Goal: Task Accomplishment & Management: Use online tool/utility

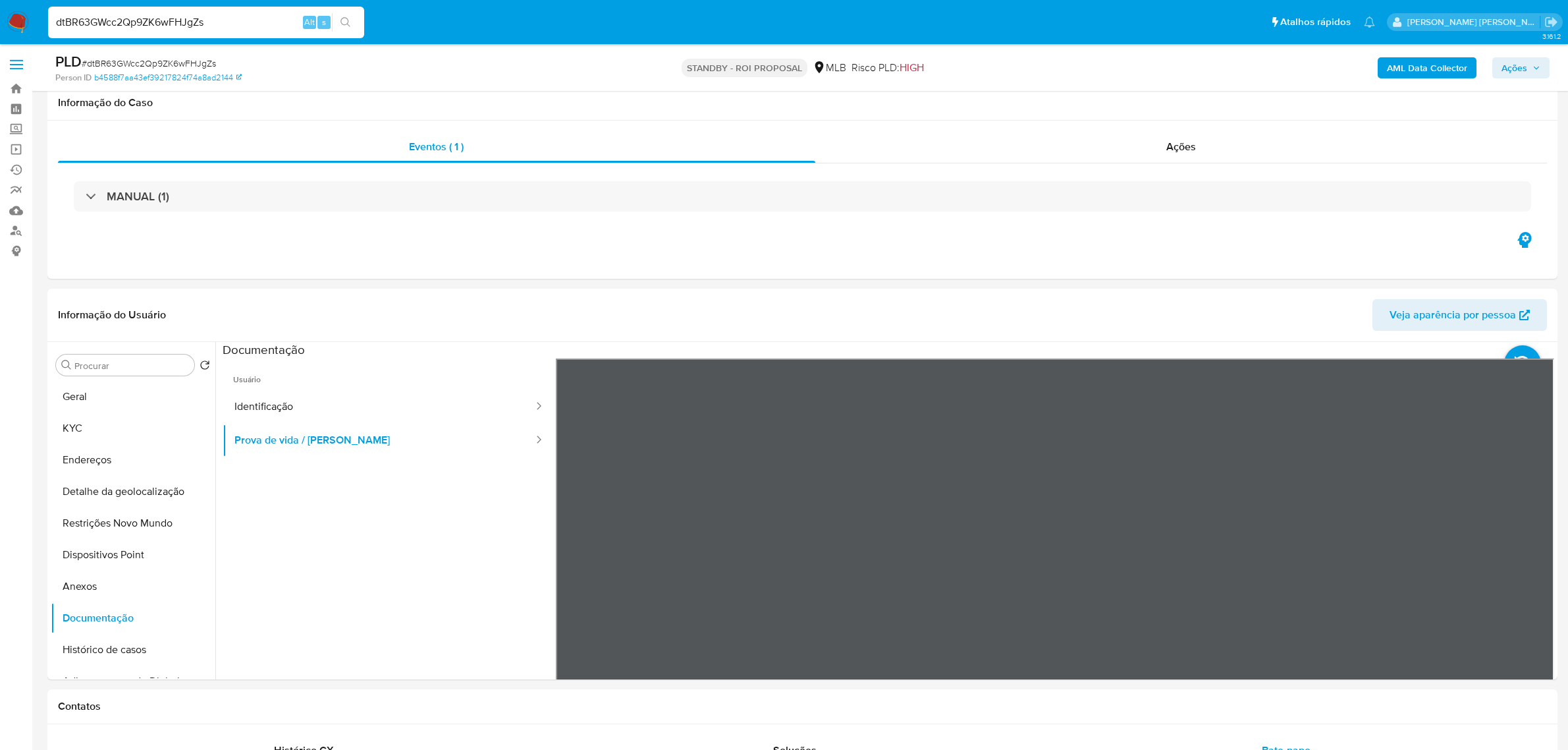
select select "10"
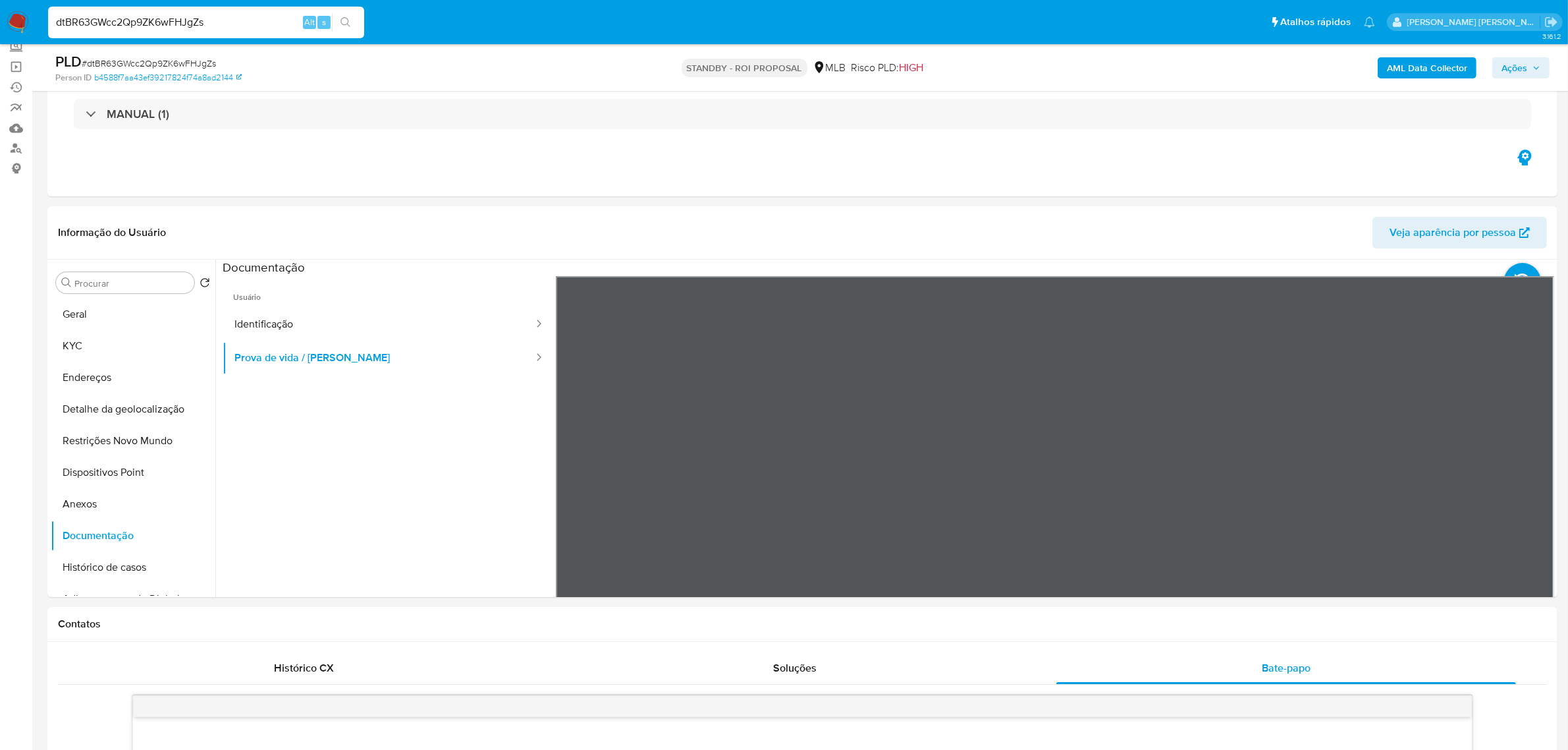
click at [239, 24] on input "dtBR63GWcc2Qp9ZK6wFHJgZs" at bounding box center [206, 22] width 316 height 17
paste input "iSXbPEfzSMEGm2hTRXu2VbMy"
type input "iSXbPEfzSMEGm2hTRXu2VbMy"
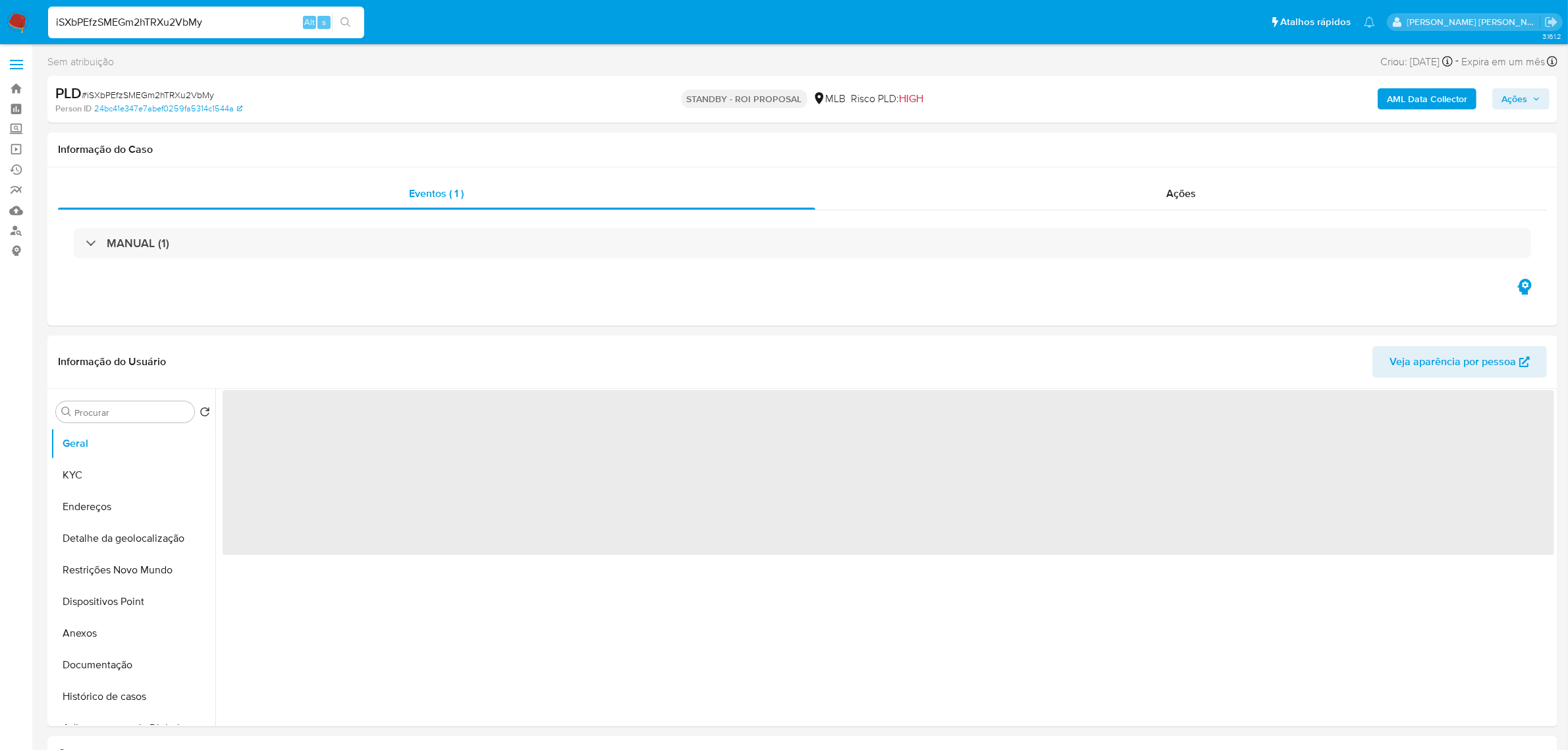
select select "10"
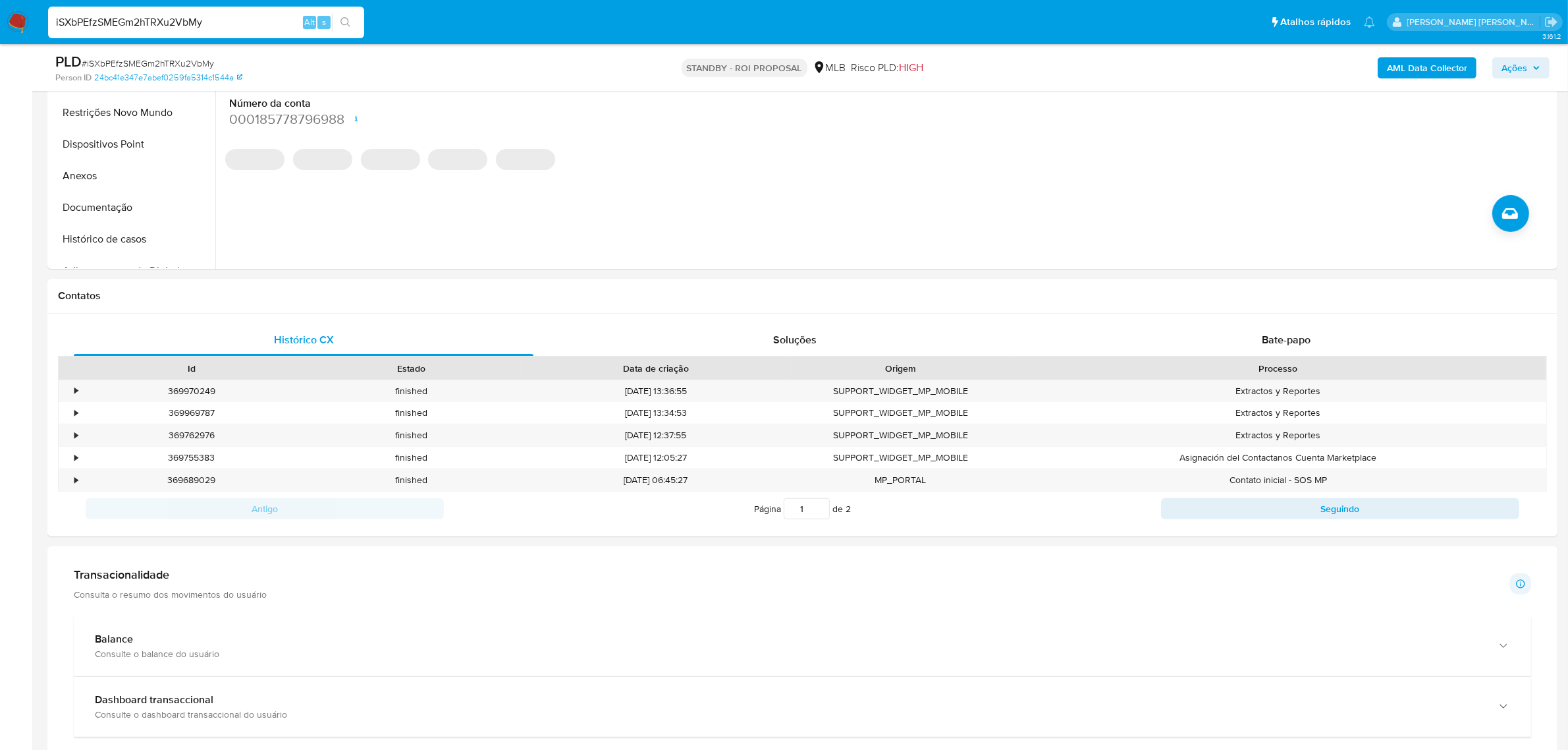
scroll to position [412, 0]
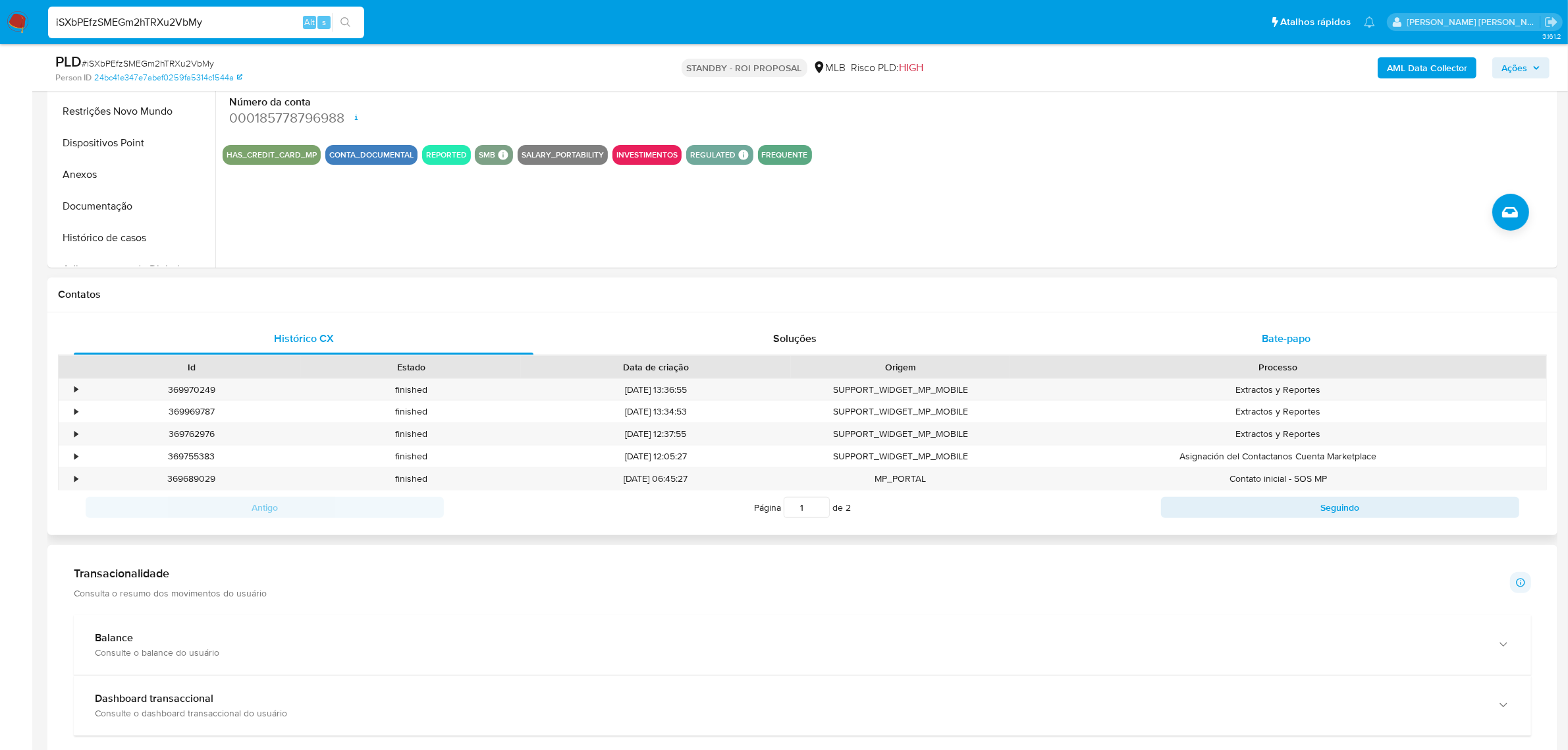
click at [1270, 340] on span "Bate-papo" at bounding box center [1287, 338] width 49 height 15
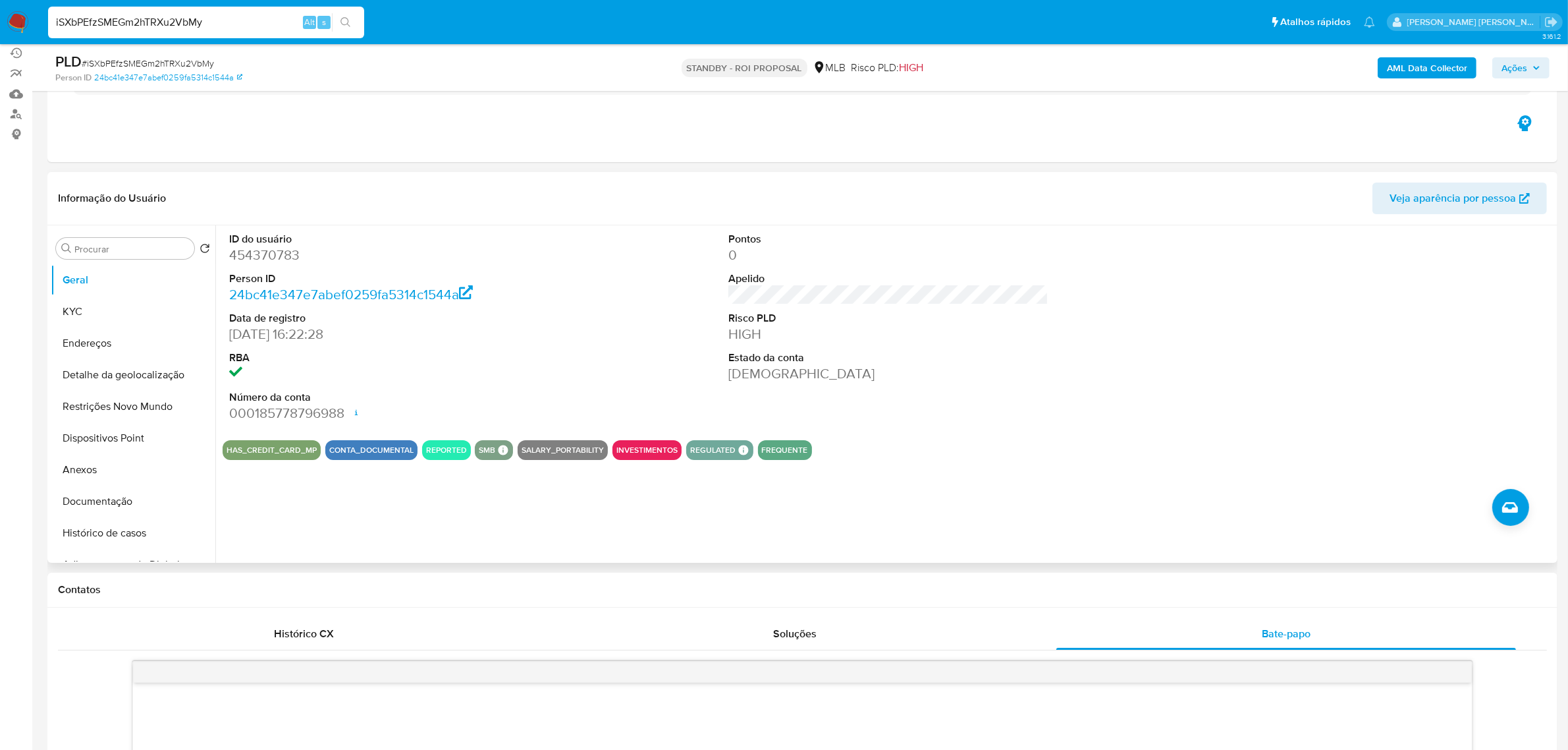
scroll to position [0, 0]
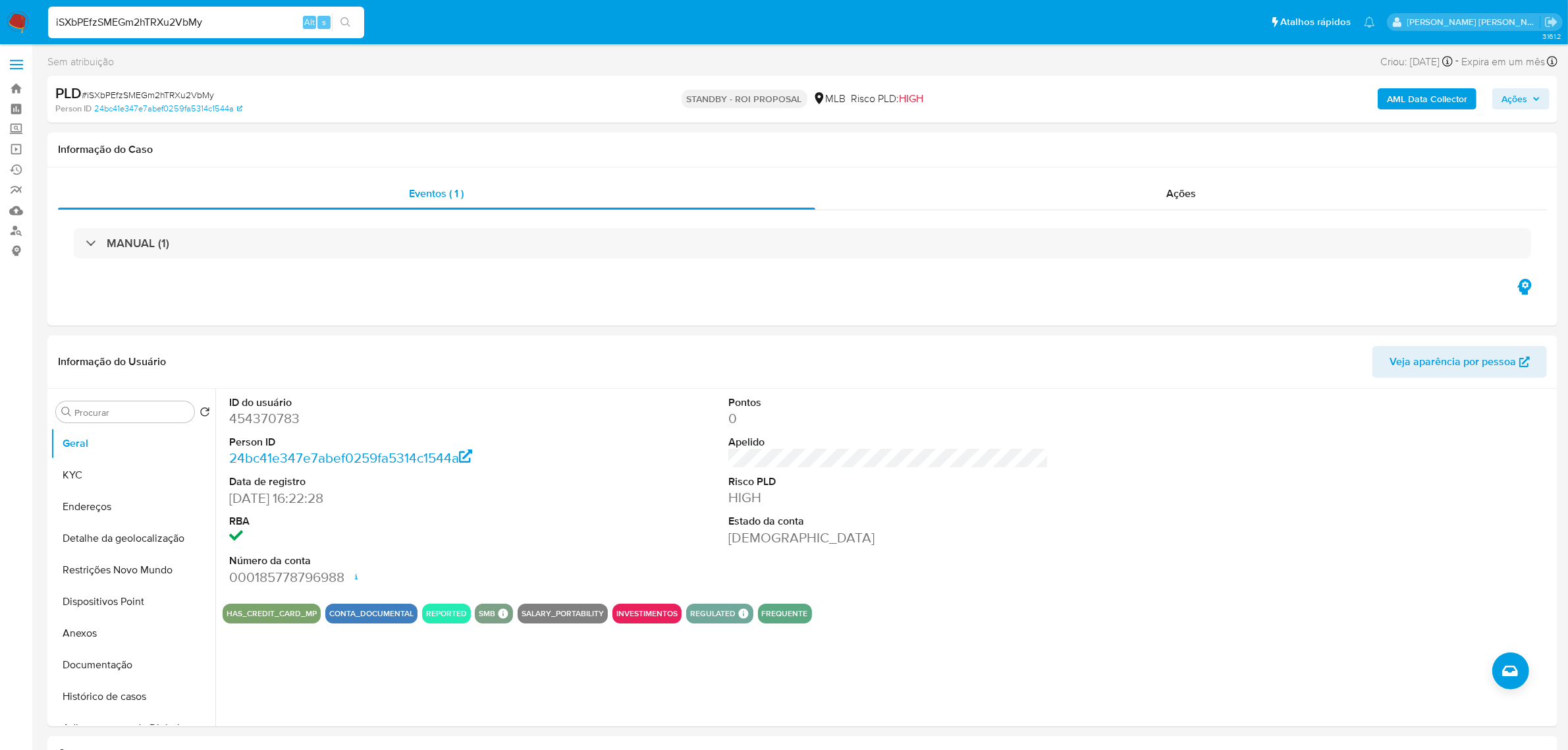
click at [214, 24] on input "iSXbPEfzSMEGm2hTRXu2VbMy" at bounding box center [206, 22] width 316 height 17
paste input "ikFhk4CfFQ9nz2D9n11A7khO"
type input "ikFhk4CfFQ9nz2D9n11A7khO"
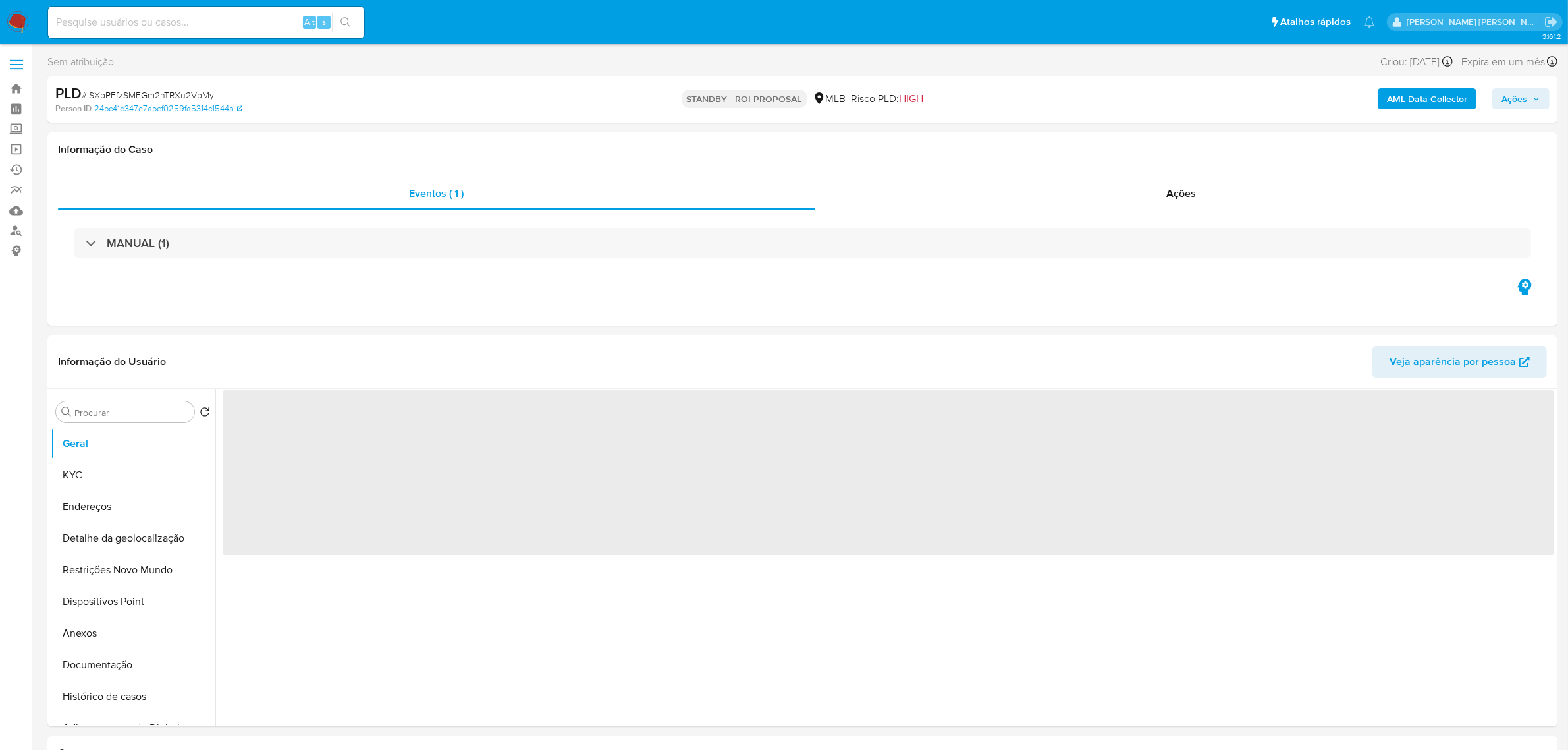
click at [206, 24] on input at bounding box center [206, 22] width 316 height 17
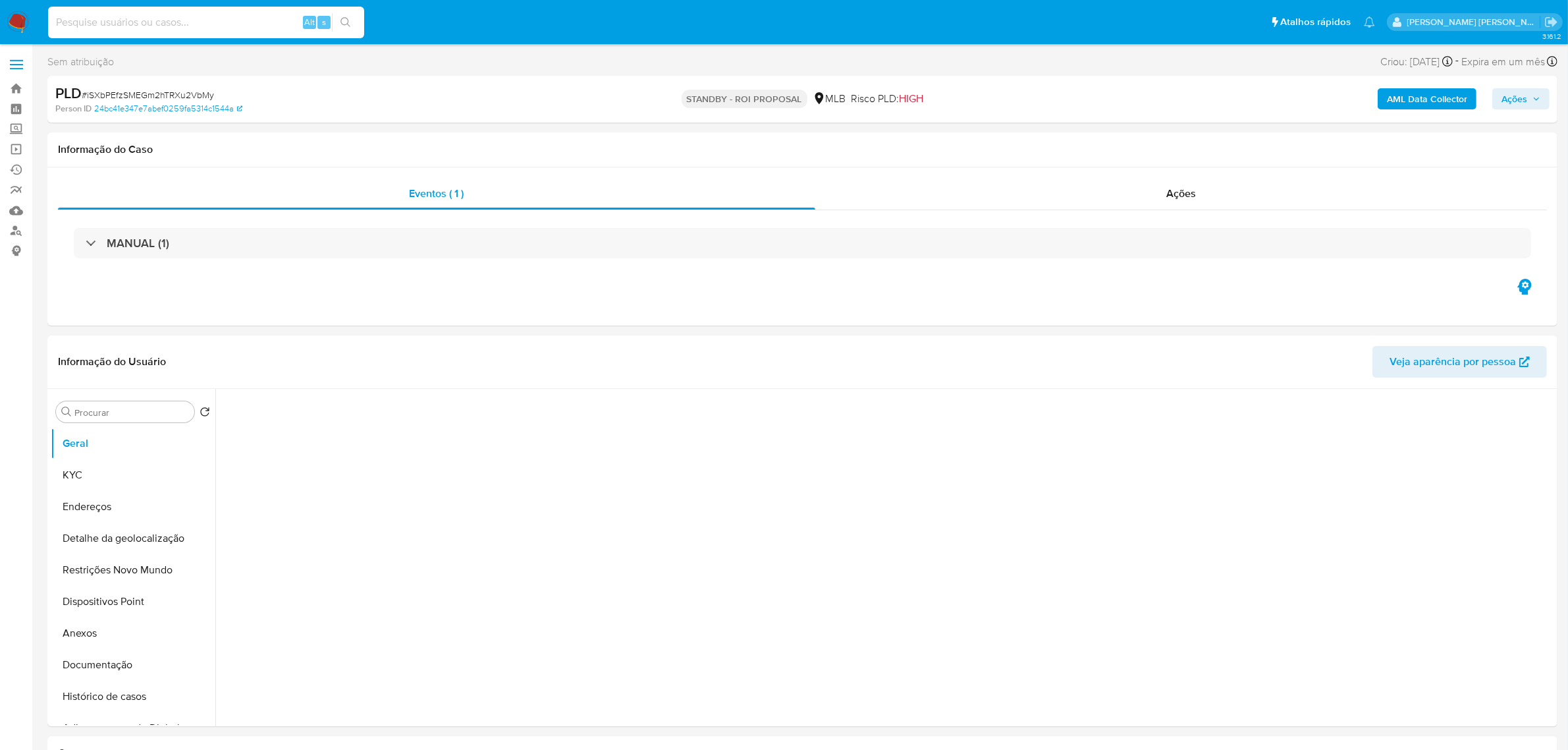
paste input "ikFhk4CfFQ9nz2D9n11A7khO"
type input "ikFhk4CfFQ9nz2D9n11A7khO"
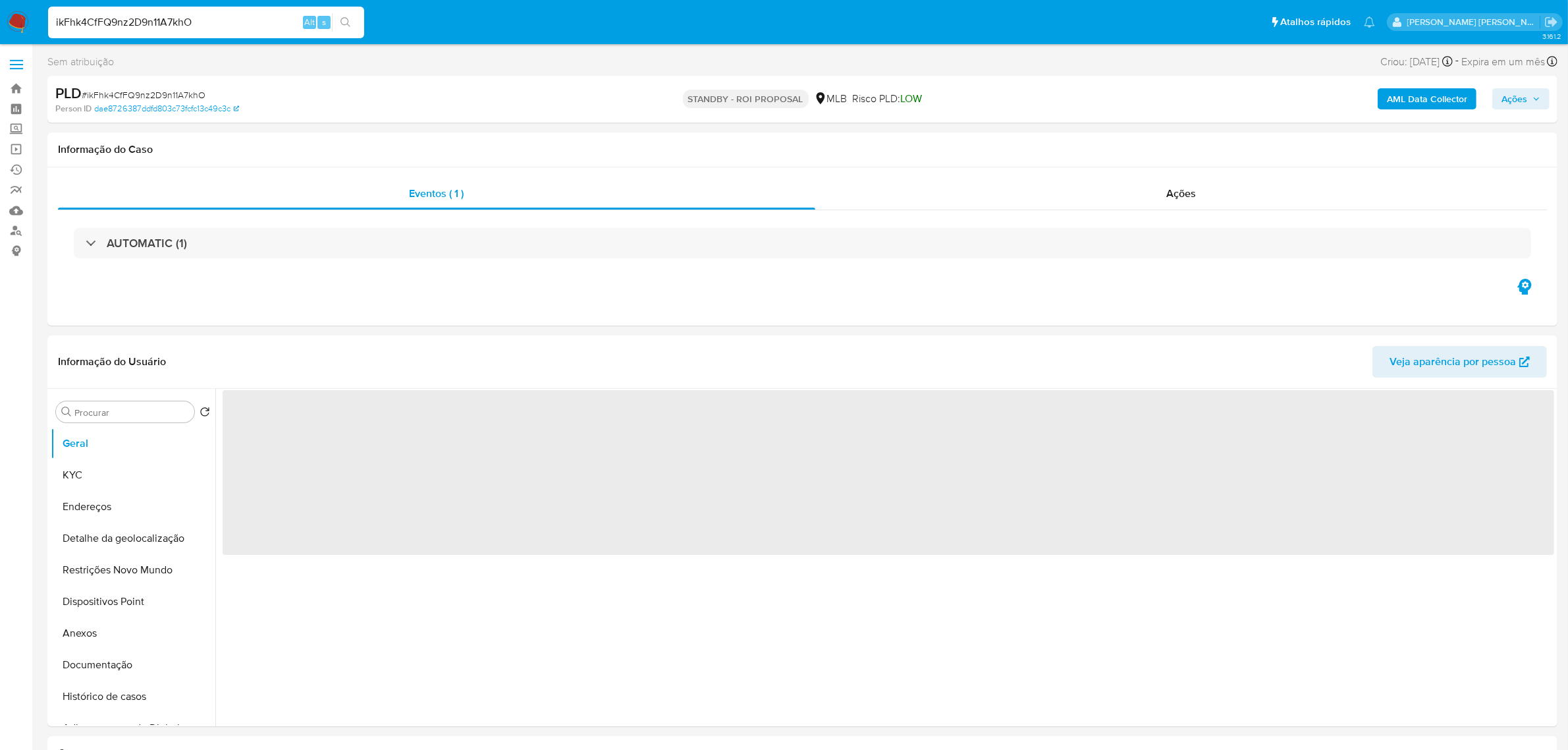
select select "10"
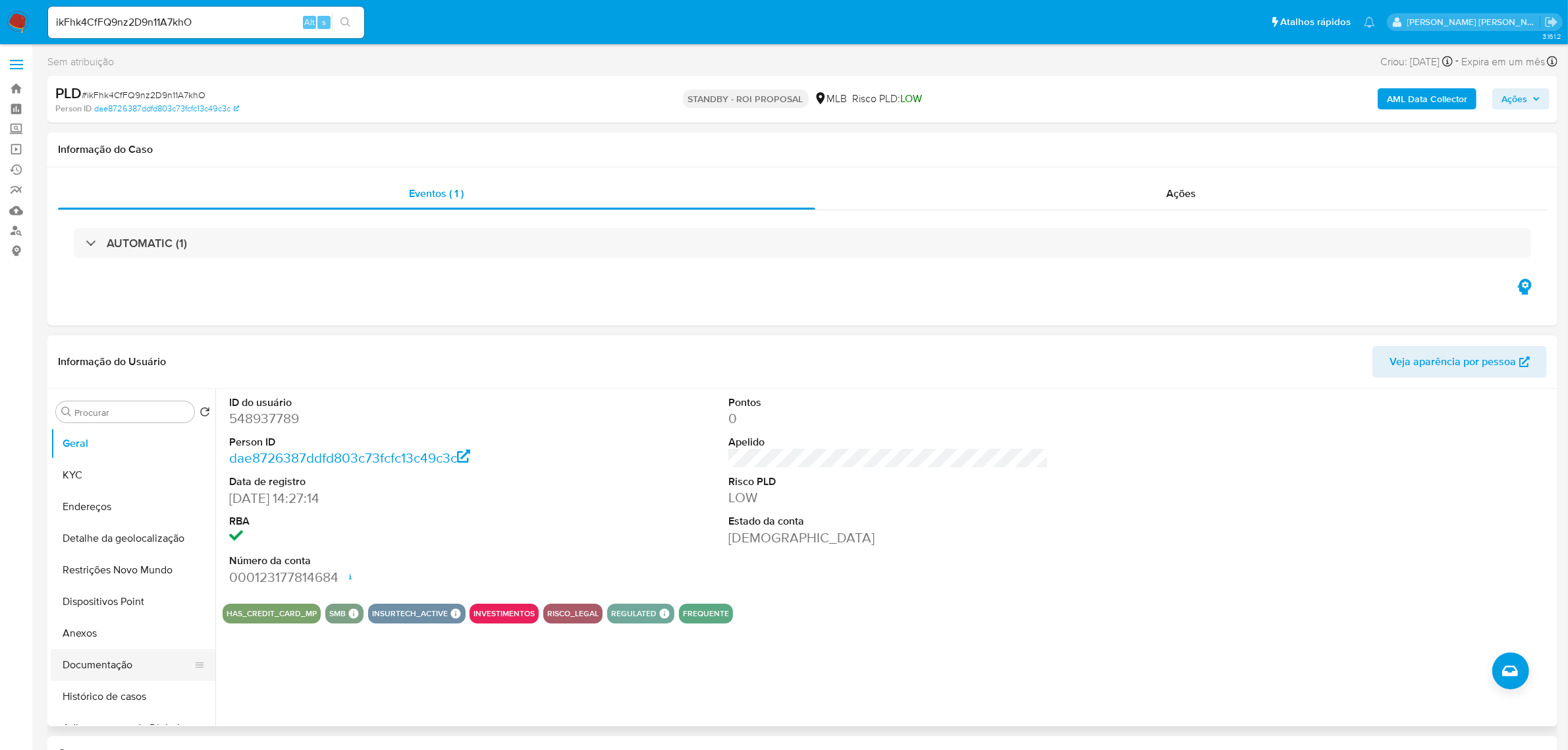
click at [109, 654] on button "Documentação" at bounding box center [127, 664] width 154 height 31
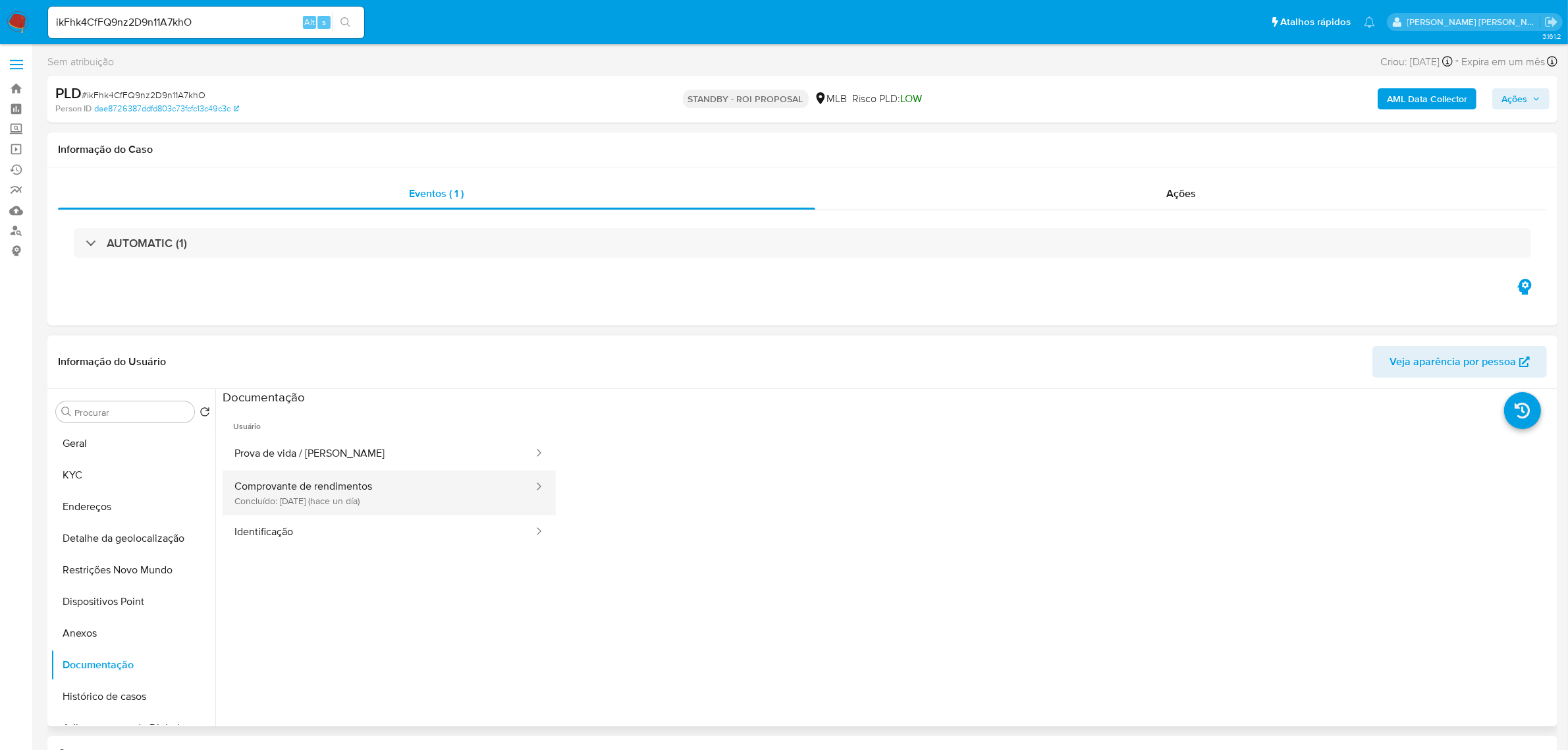
click at [385, 486] on button "Comprovante de rendimentos Concluído: 25/09/2025 (hace un día)" at bounding box center [379, 493] width 312 height 45
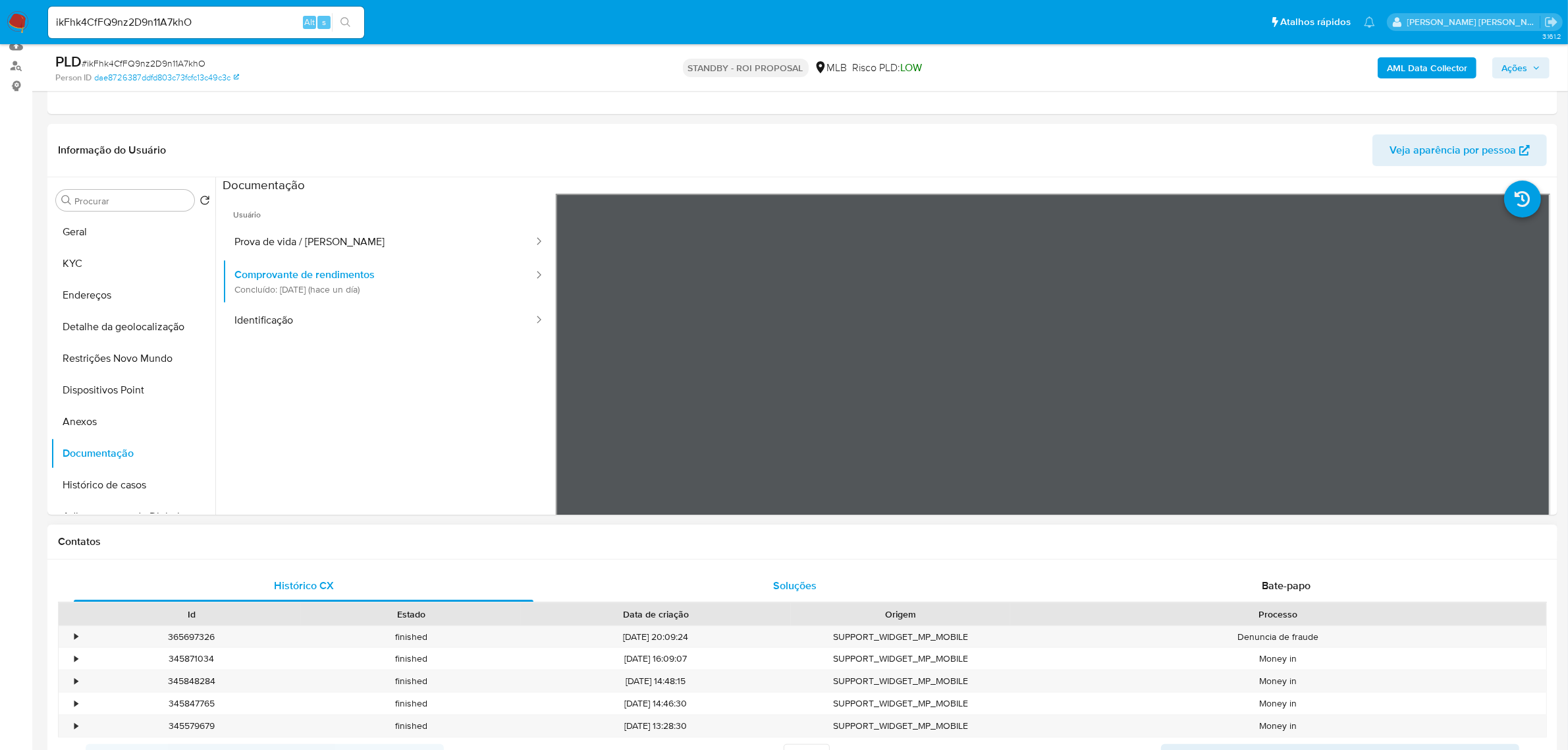
scroll to position [494, 0]
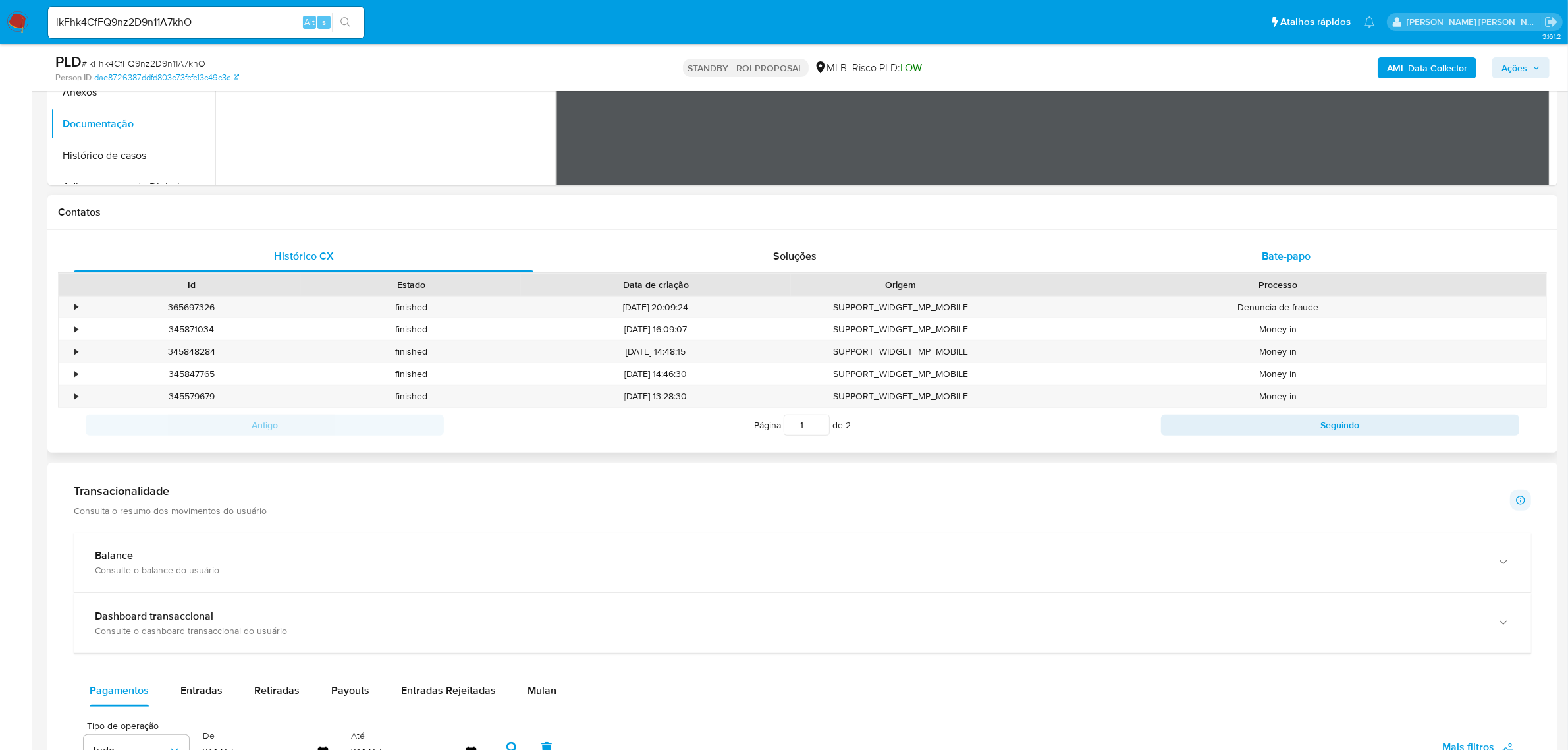
click at [1285, 252] on span "Bate-papo" at bounding box center [1287, 256] width 49 height 15
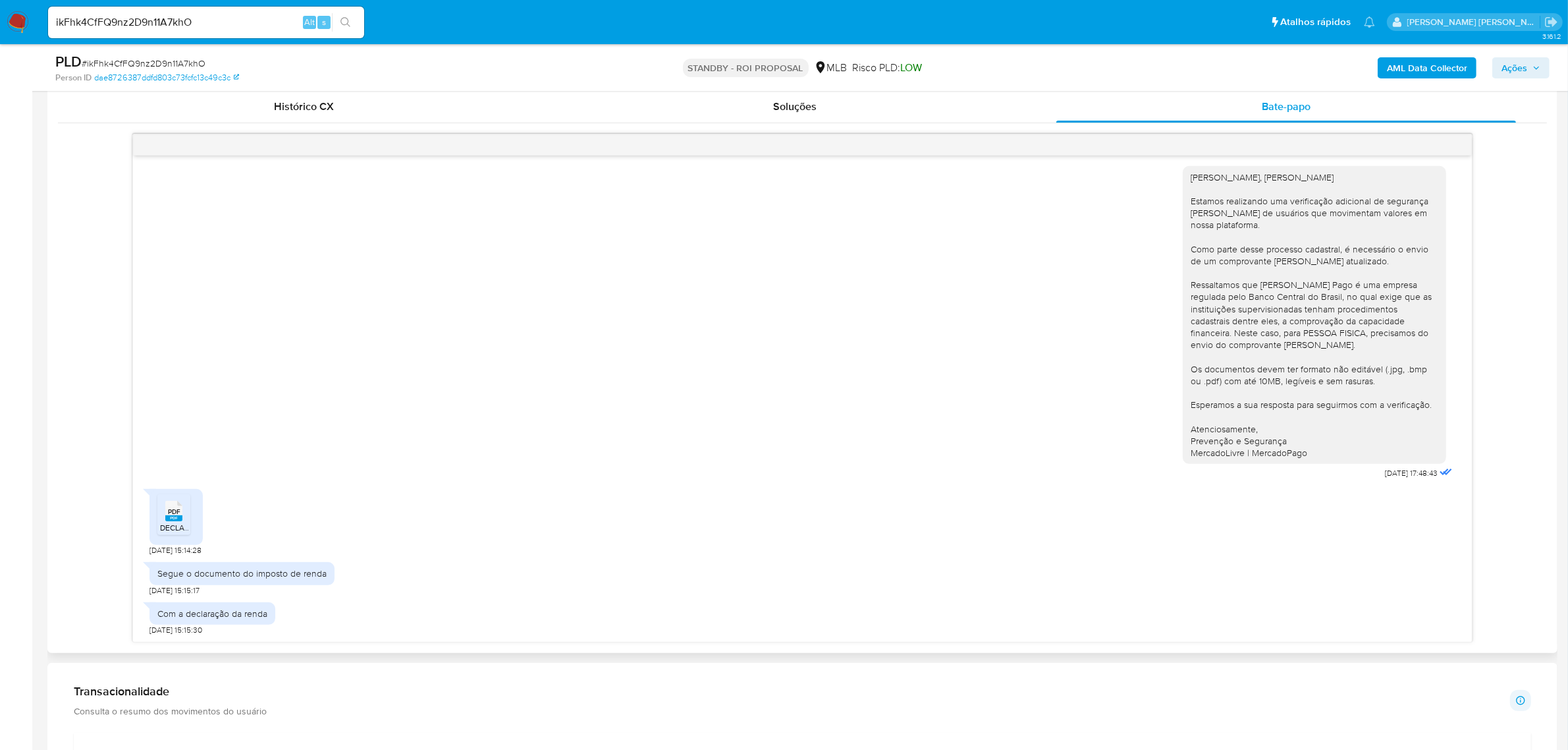
scroll to position [659, 0]
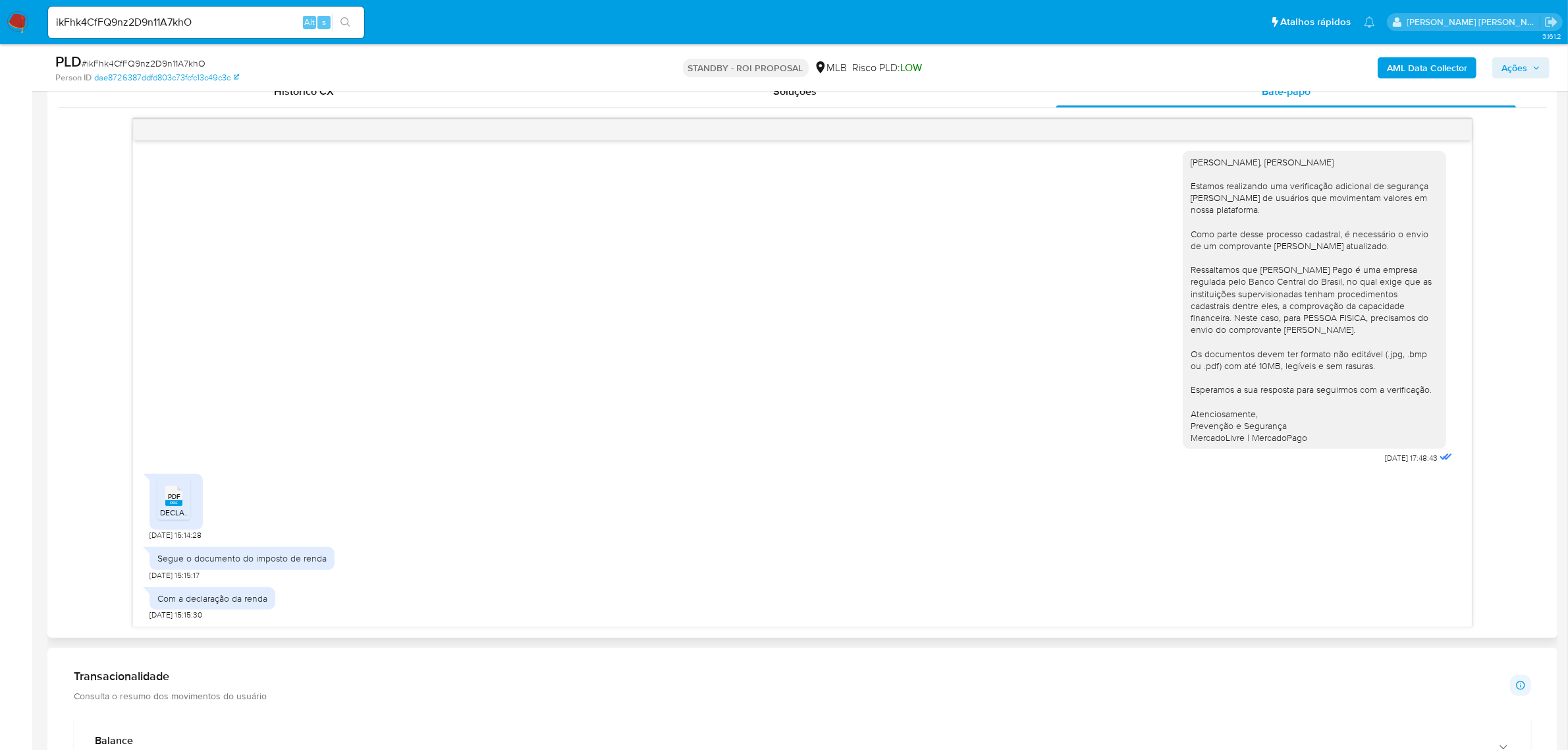
drag, startPoint x: 1028, startPoint y: 415, endPoint x: 801, endPoint y: 377, distance: 230.2
click at [801, 377] on div "Olá, Giovanna Estamos realizando uma verificação adicional de segurança em cont…" at bounding box center [802, 305] width 1306 height 326
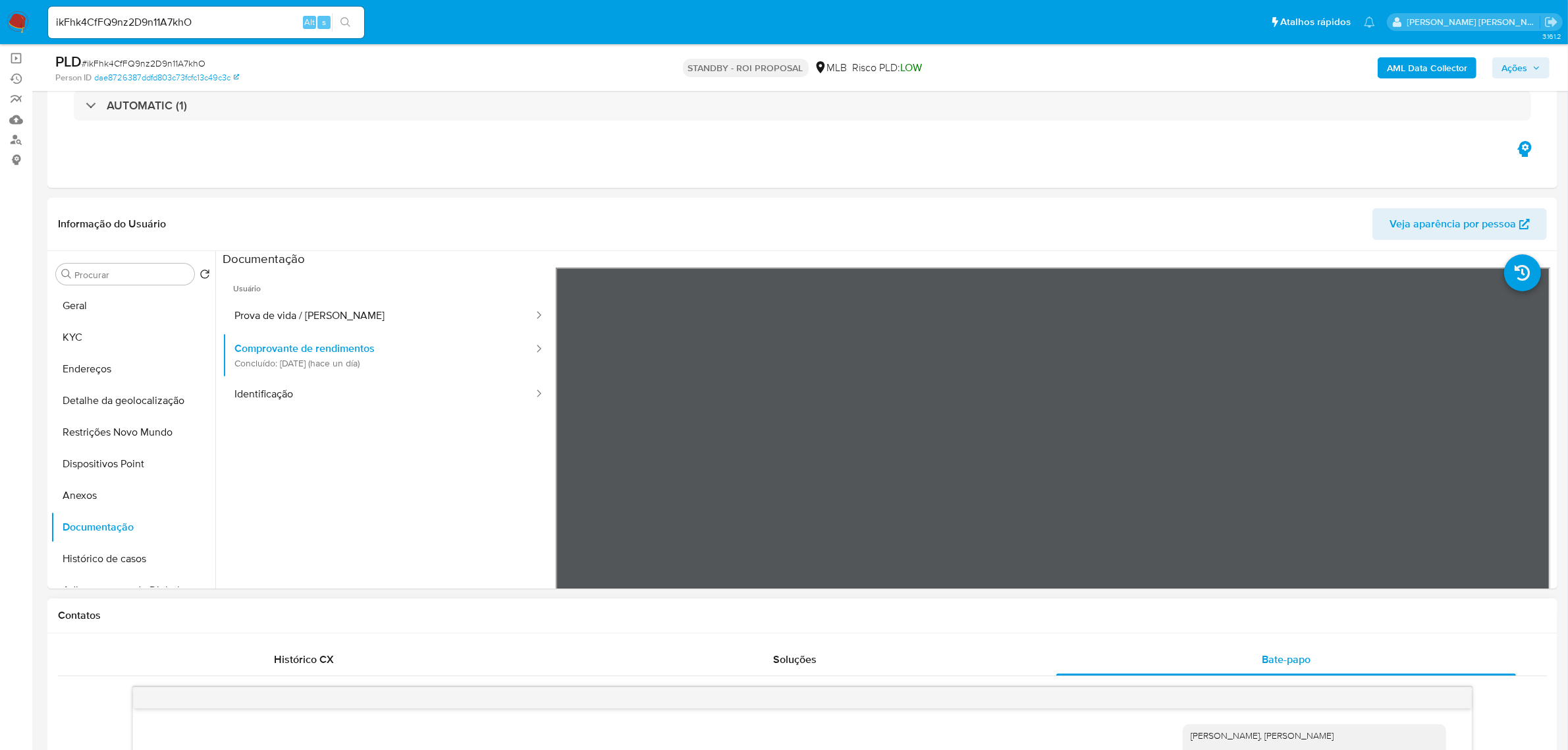
scroll to position [83, 0]
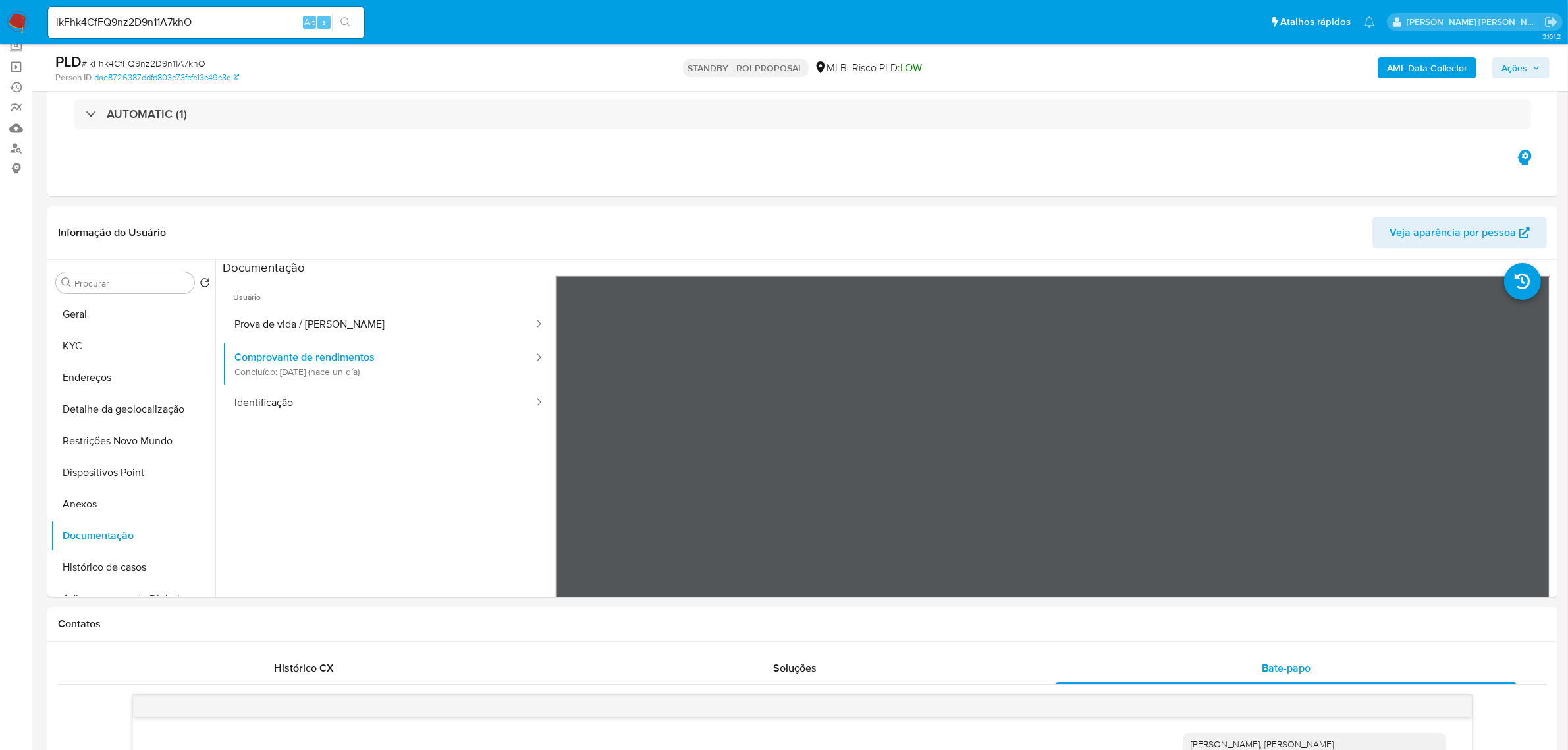
click at [223, 11] on div "ikFhk4CfFQ9nz2D9n11A7khO Alt s" at bounding box center [206, 22] width 316 height 31
click at [212, 27] on input "ikFhk4CfFQ9nz2D9n11A7khO" at bounding box center [206, 22] width 316 height 17
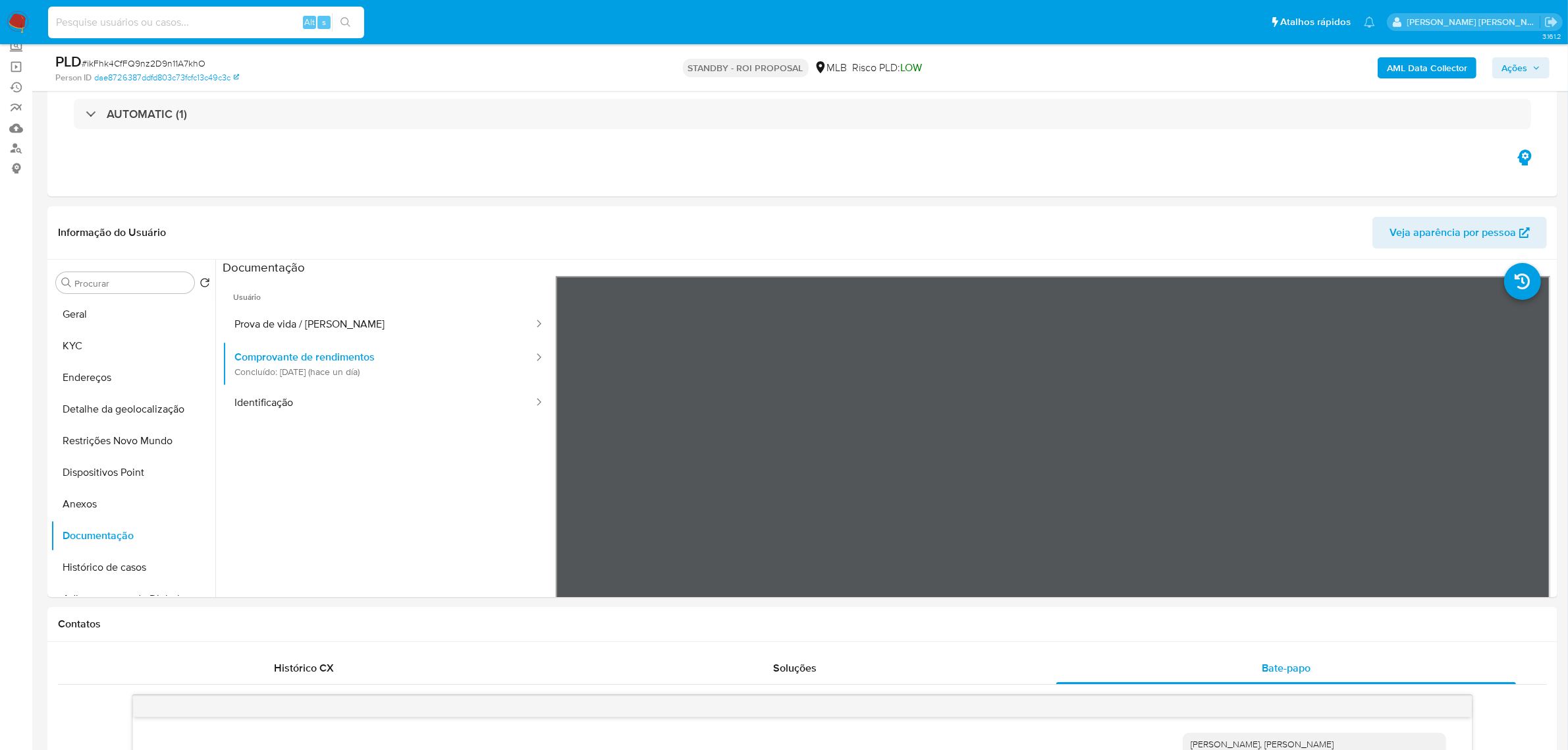
paste input "AmsDplky9LfZAwazOyyMVRQQ"
type input "AmsDplky9LfZAwazOyyMVRQQ"
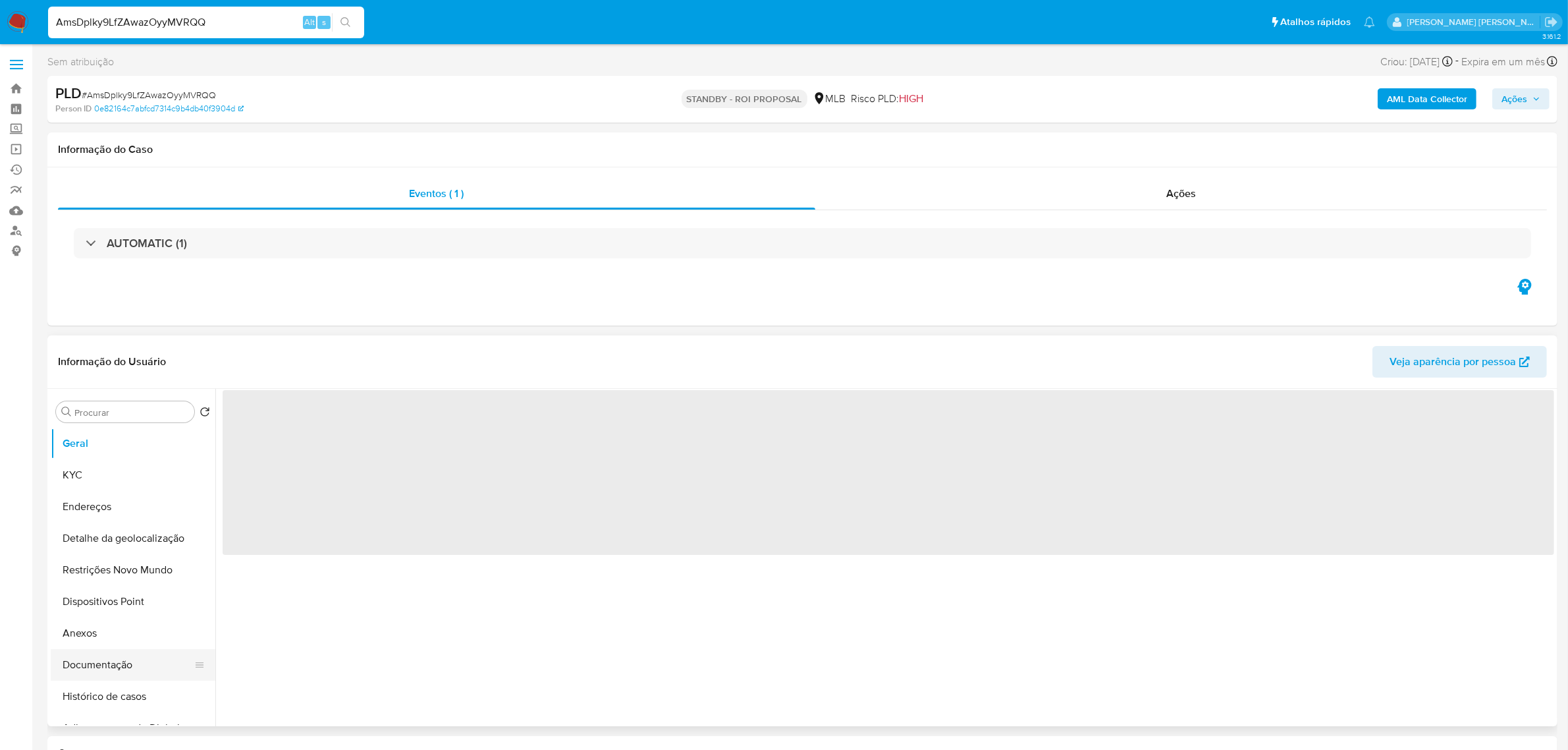
select select "10"
click at [83, 660] on button "Documentação" at bounding box center [127, 664] width 154 height 31
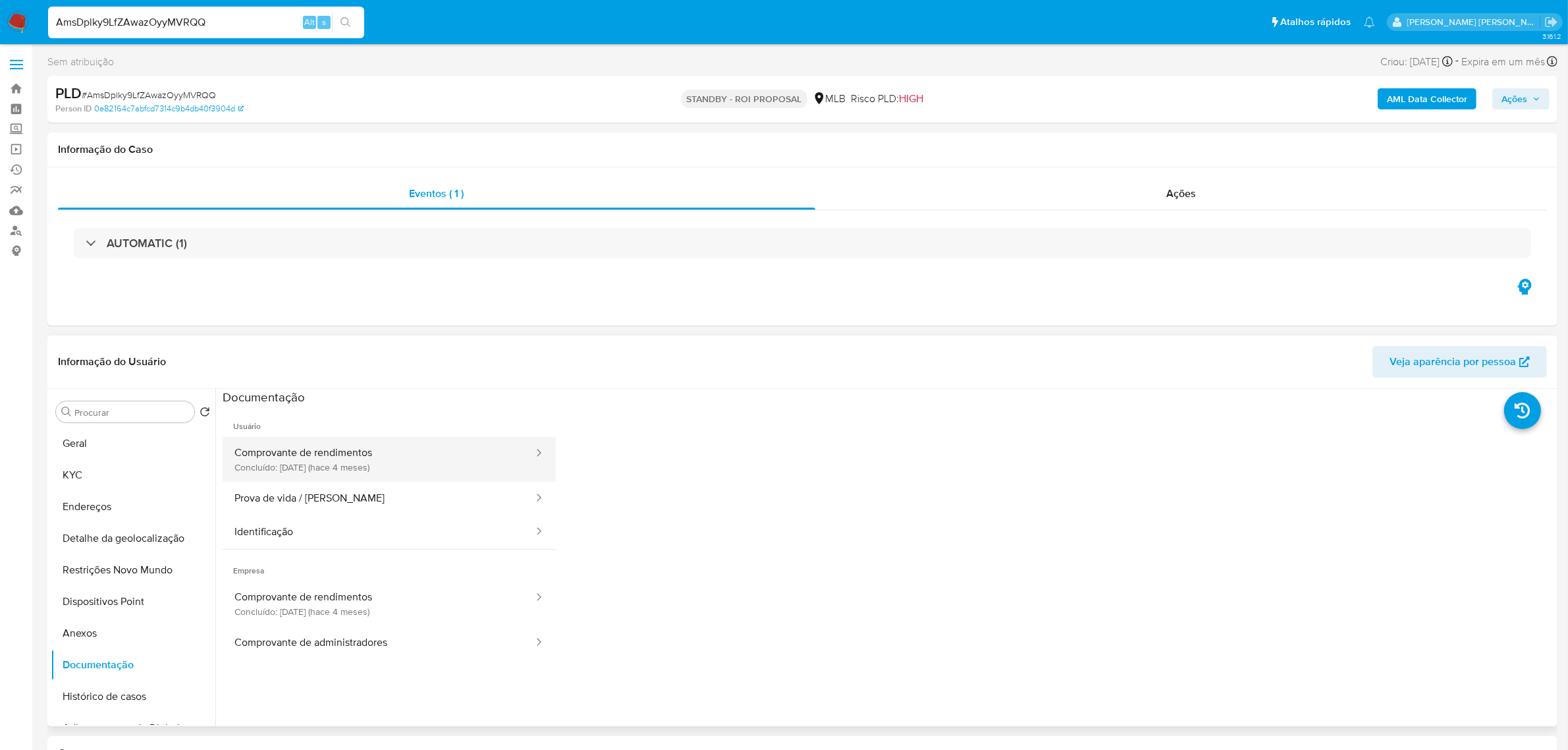
click at [311, 459] on button "Comprovante de rendimentos Concluído: 22/05/2025 (hace 4 meses)" at bounding box center [379, 459] width 312 height 45
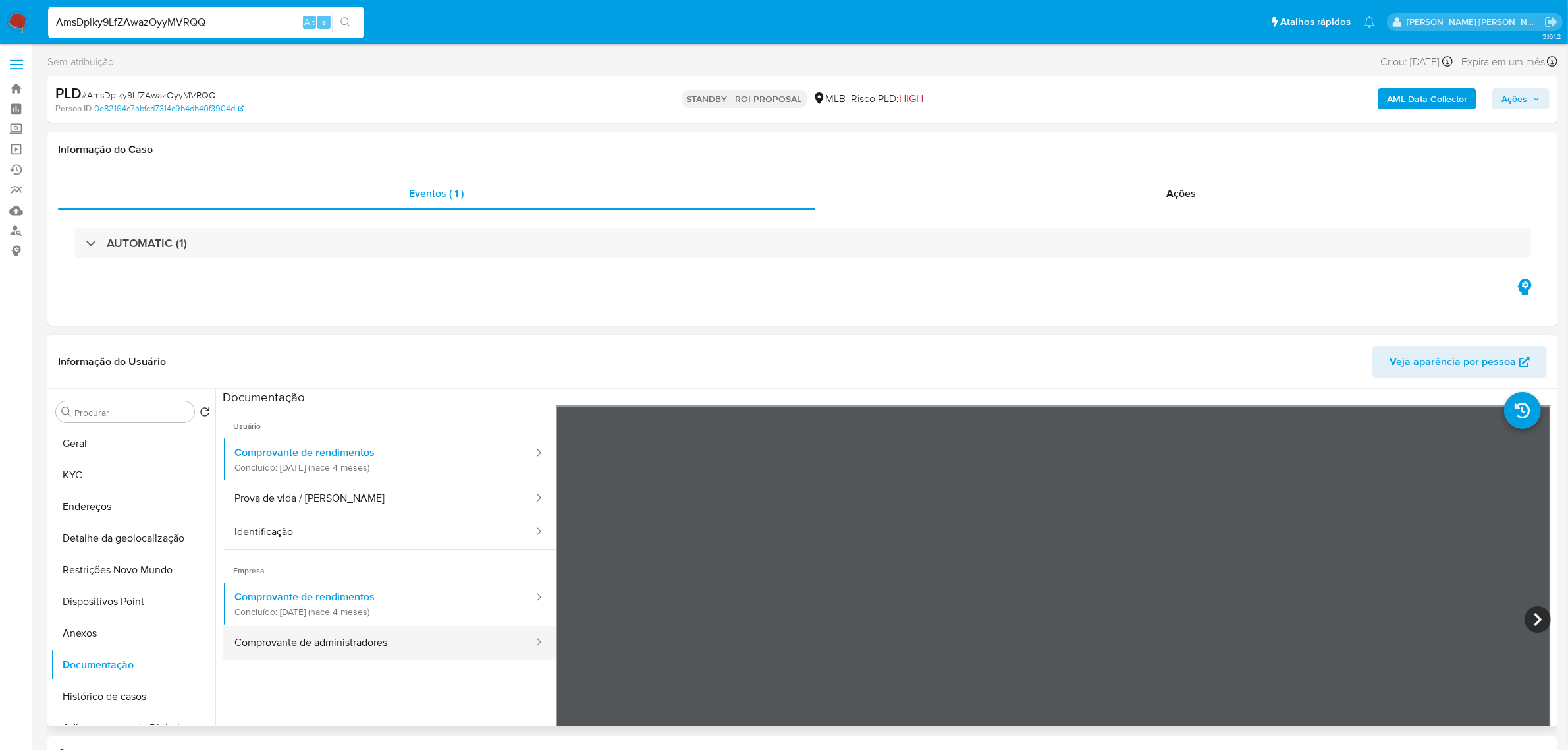
click at [307, 641] on button "Comprovante de administradores" at bounding box center [379, 643] width 312 height 34
click at [99, 699] on button "Histórico de casos" at bounding box center [127, 696] width 154 height 31
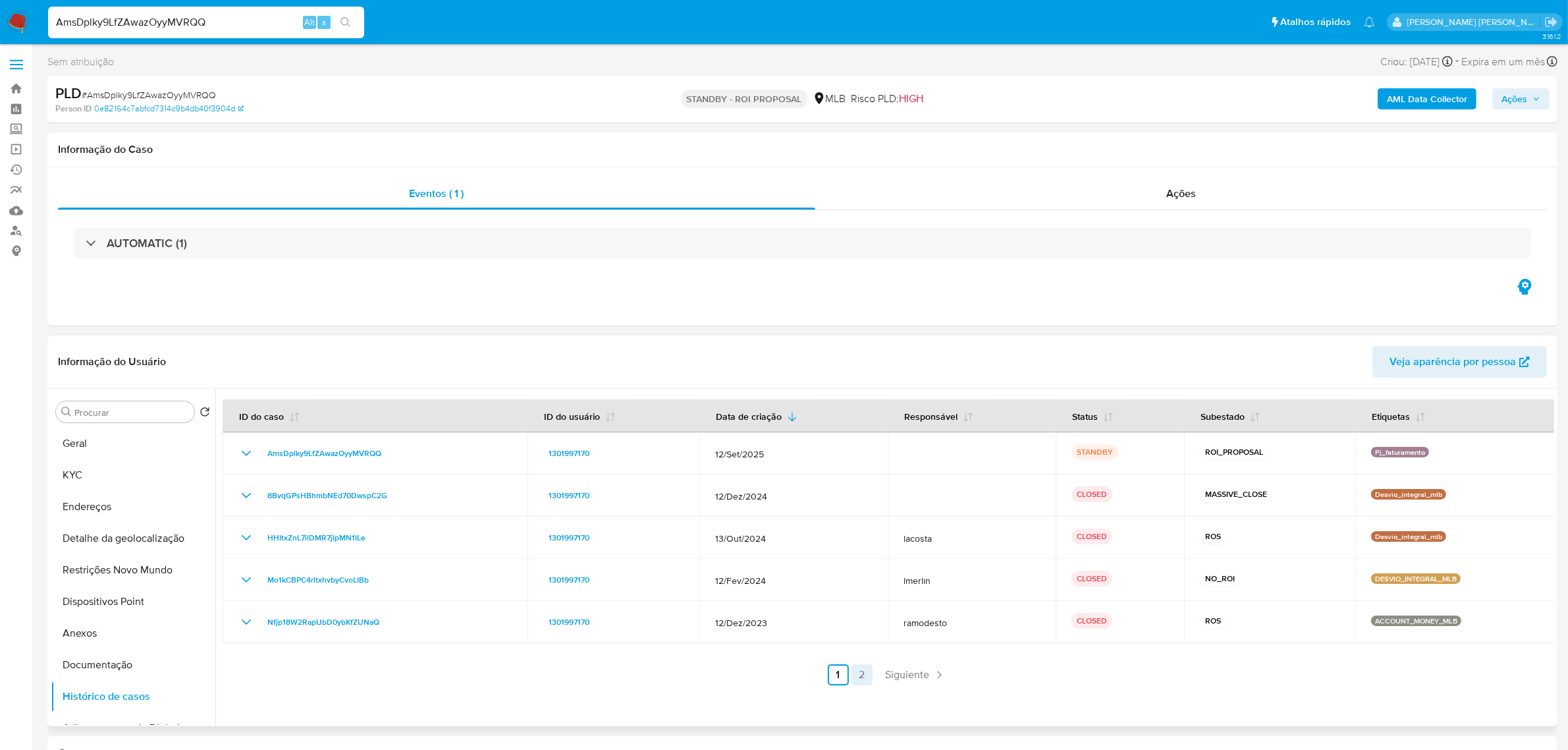
click at [855, 677] on link "2" at bounding box center [862, 675] width 21 height 21
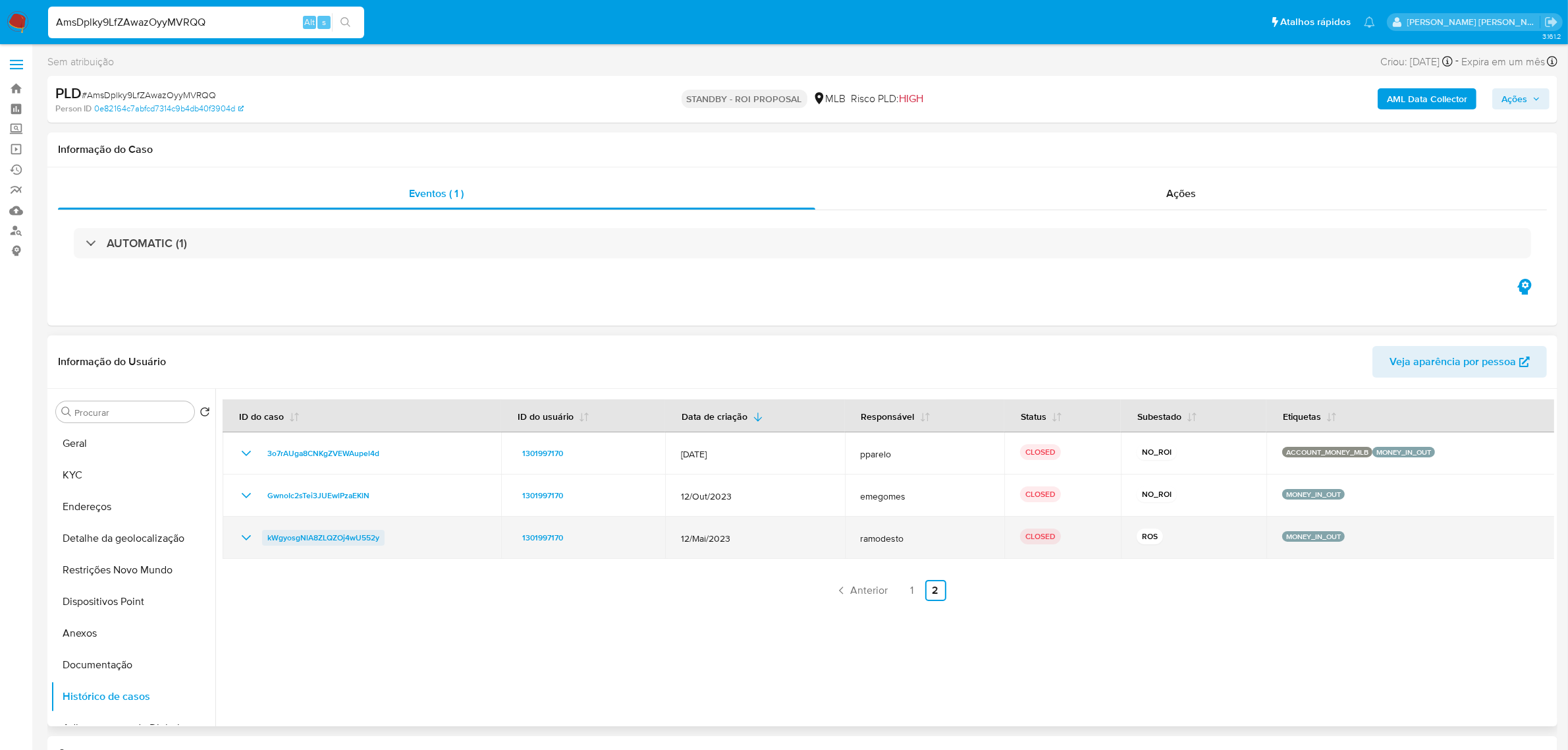
click at [328, 543] on span "kWgyosgNlA8ZLQZOj4wU552y" at bounding box center [324, 537] width 112 height 16
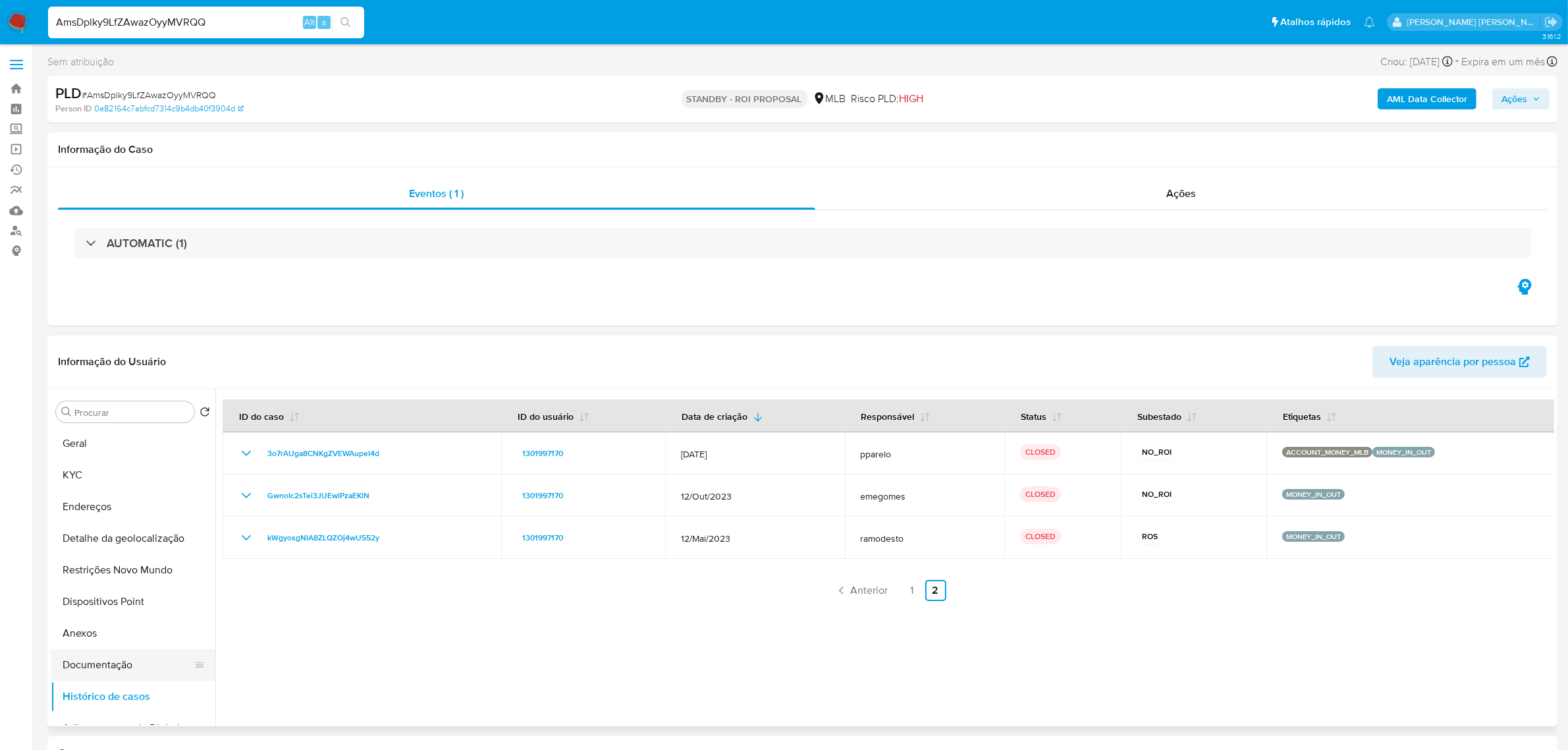
click at [90, 676] on button "Documentação" at bounding box center [127, 664] width 154 height 31
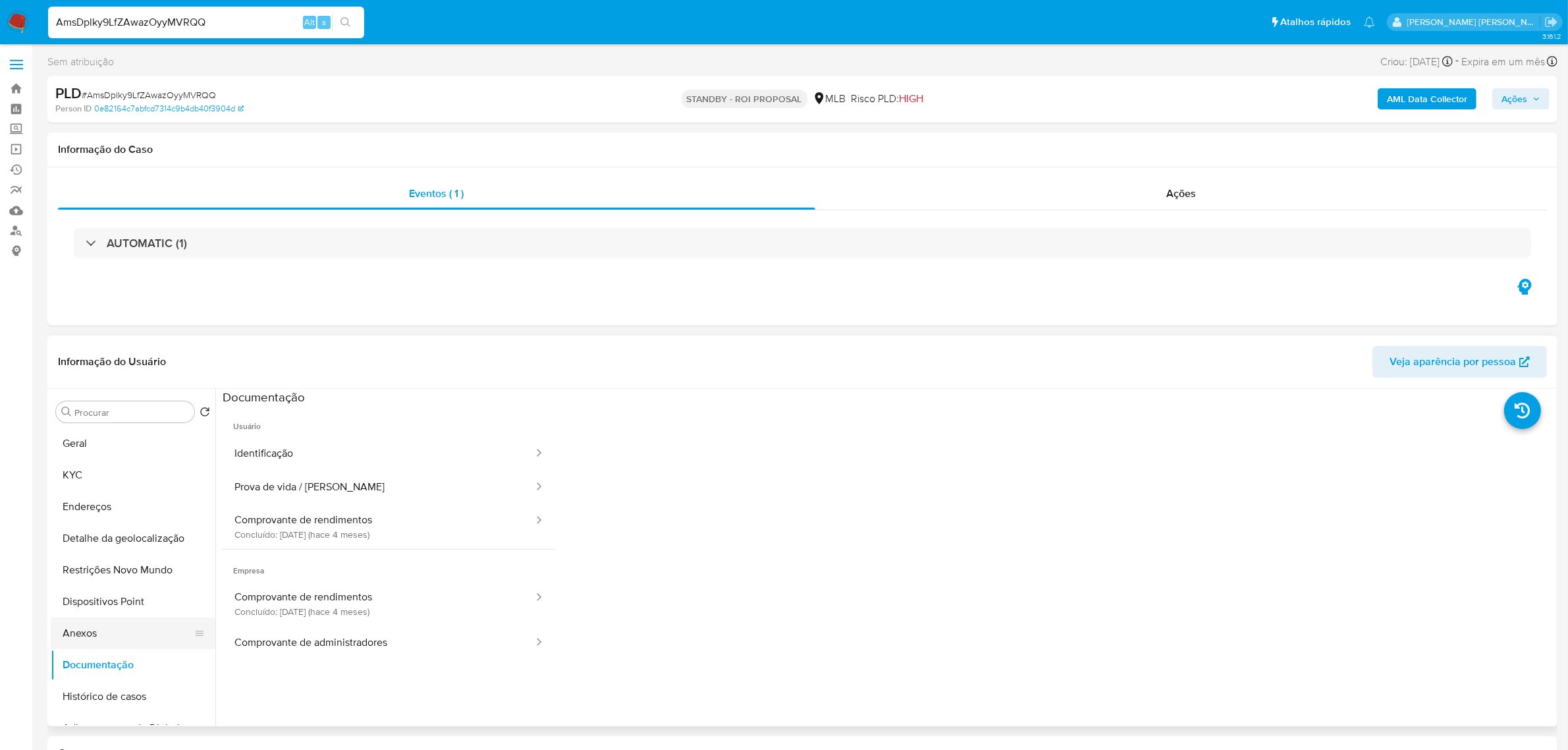
click at [112, 634] on button "Anexos" at bounding box center [127, 633] width 154 height 31
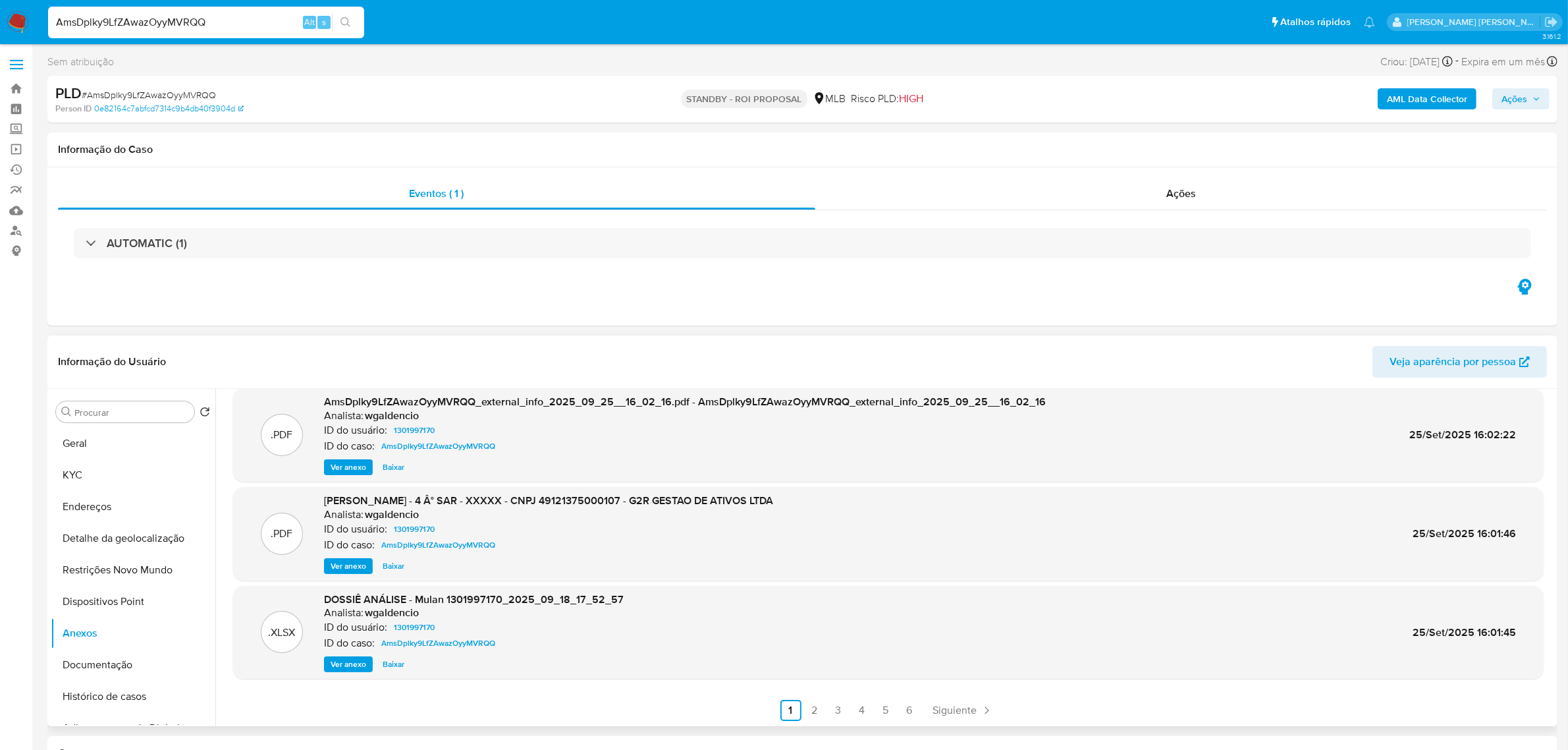
scroll to position [110, 0]
click at [909, 713] on link "6" at bounding box center [909, 709] width 21 height 21
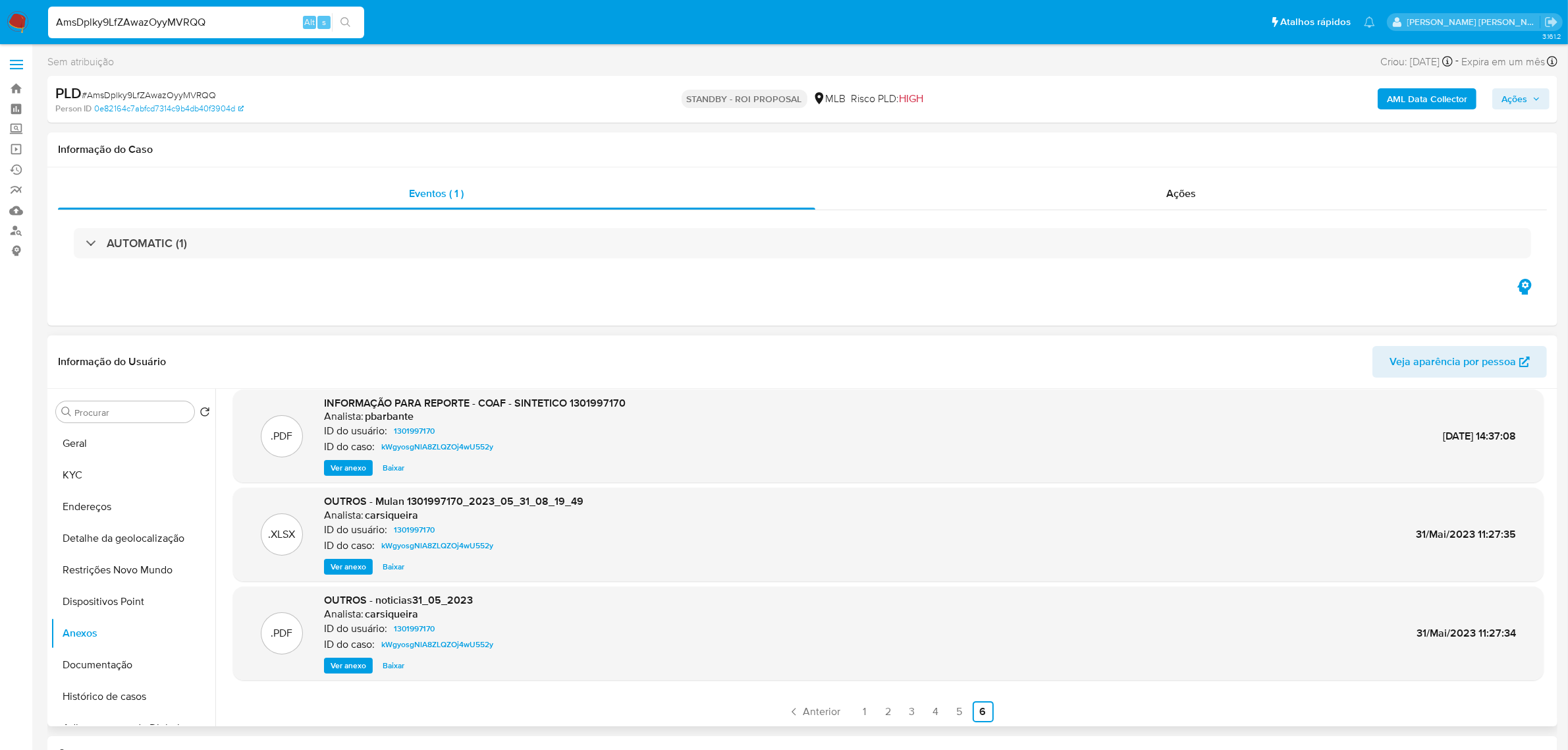
scroll to position [11, 0]
click at [343, 559] on span "Ver anexo" at bounding box center [348, 565] width 35 height 13
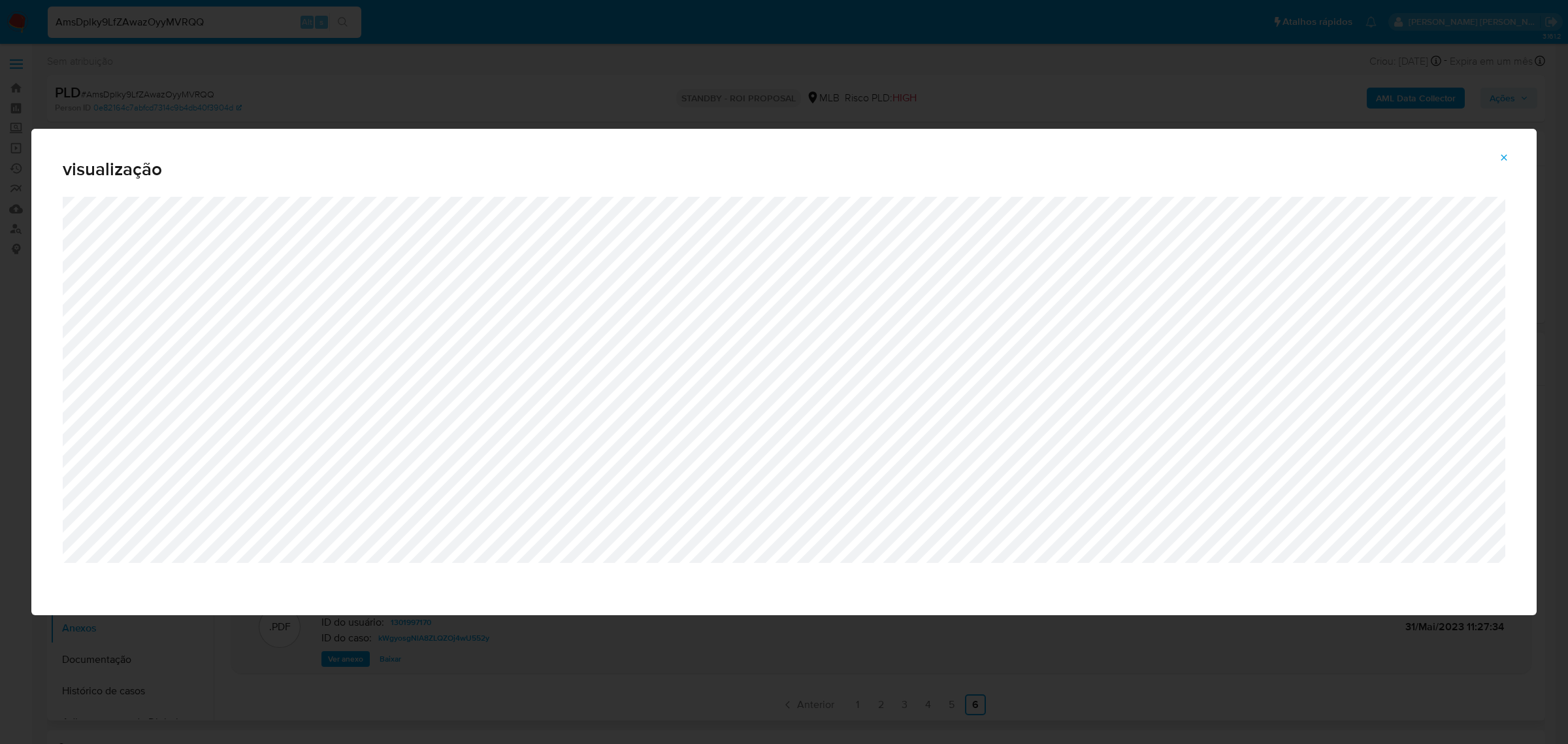
click at [1505, 149] on span "Attachment preview" at bounding box center [1504, 157] width 11 height 18
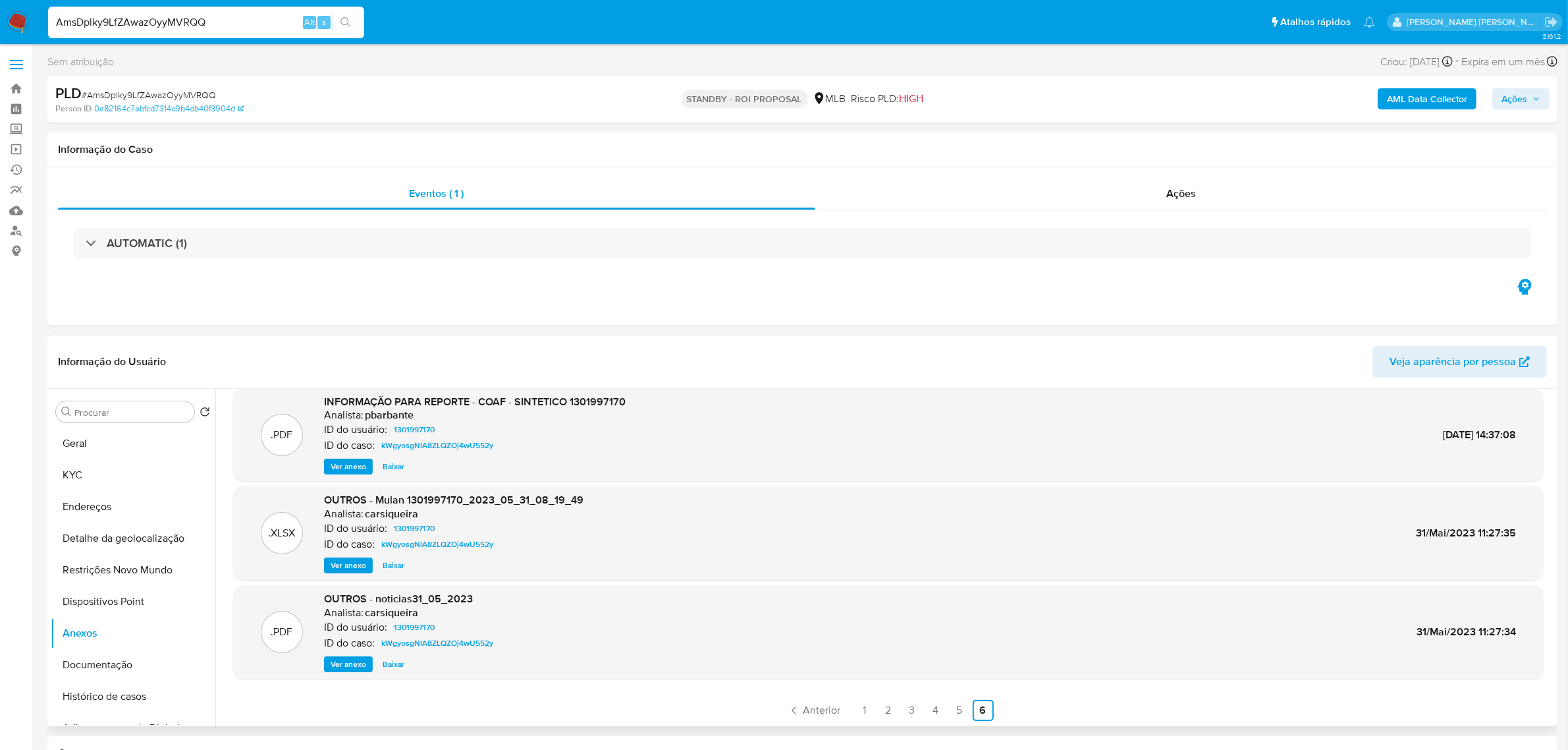
click at [359, 470] on span "Ver anexo" at bounding box center [348, 466] width 35 height 13
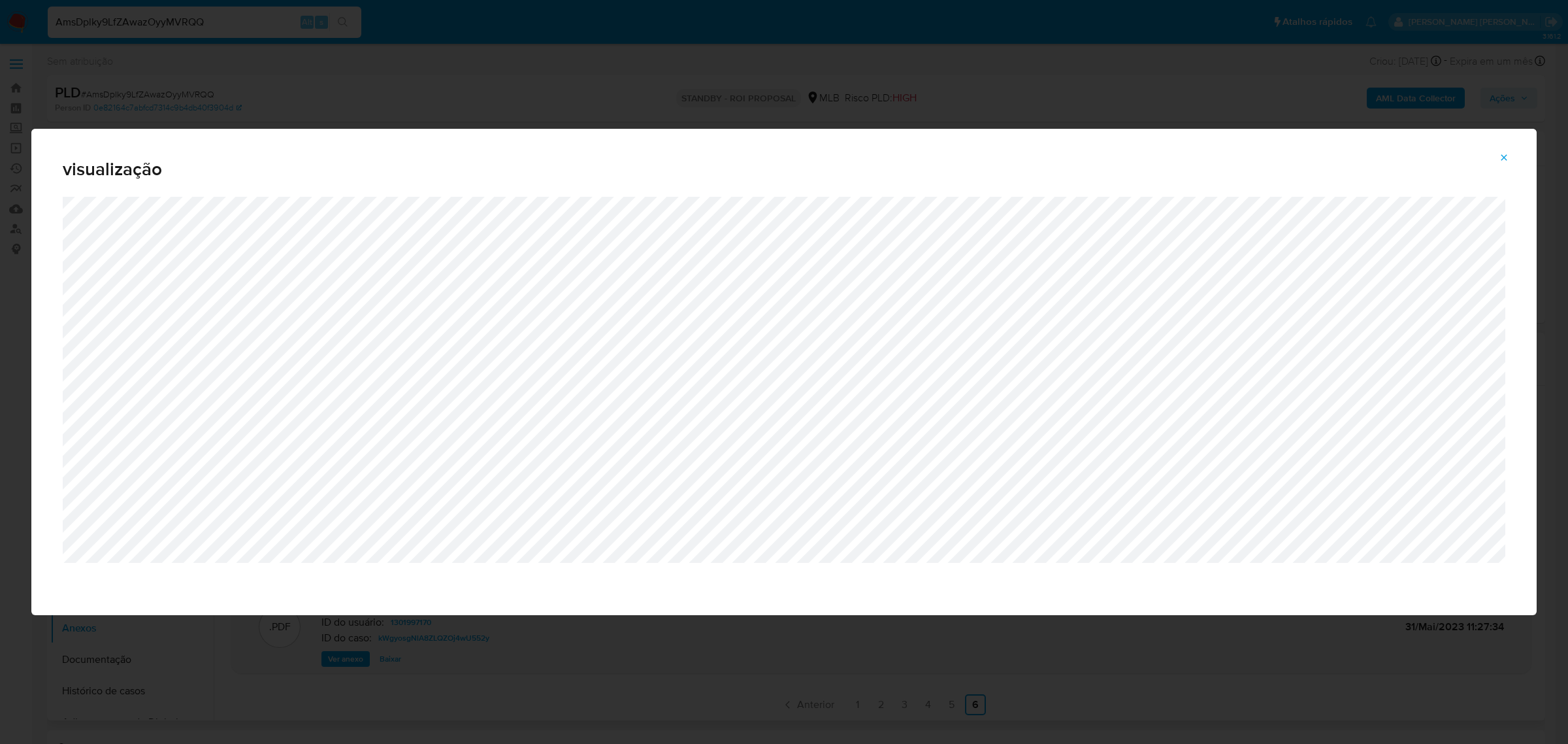
click at [1501, 151] on span "Attachment preview" at bounding box center [1504, 157] width 11 height 18
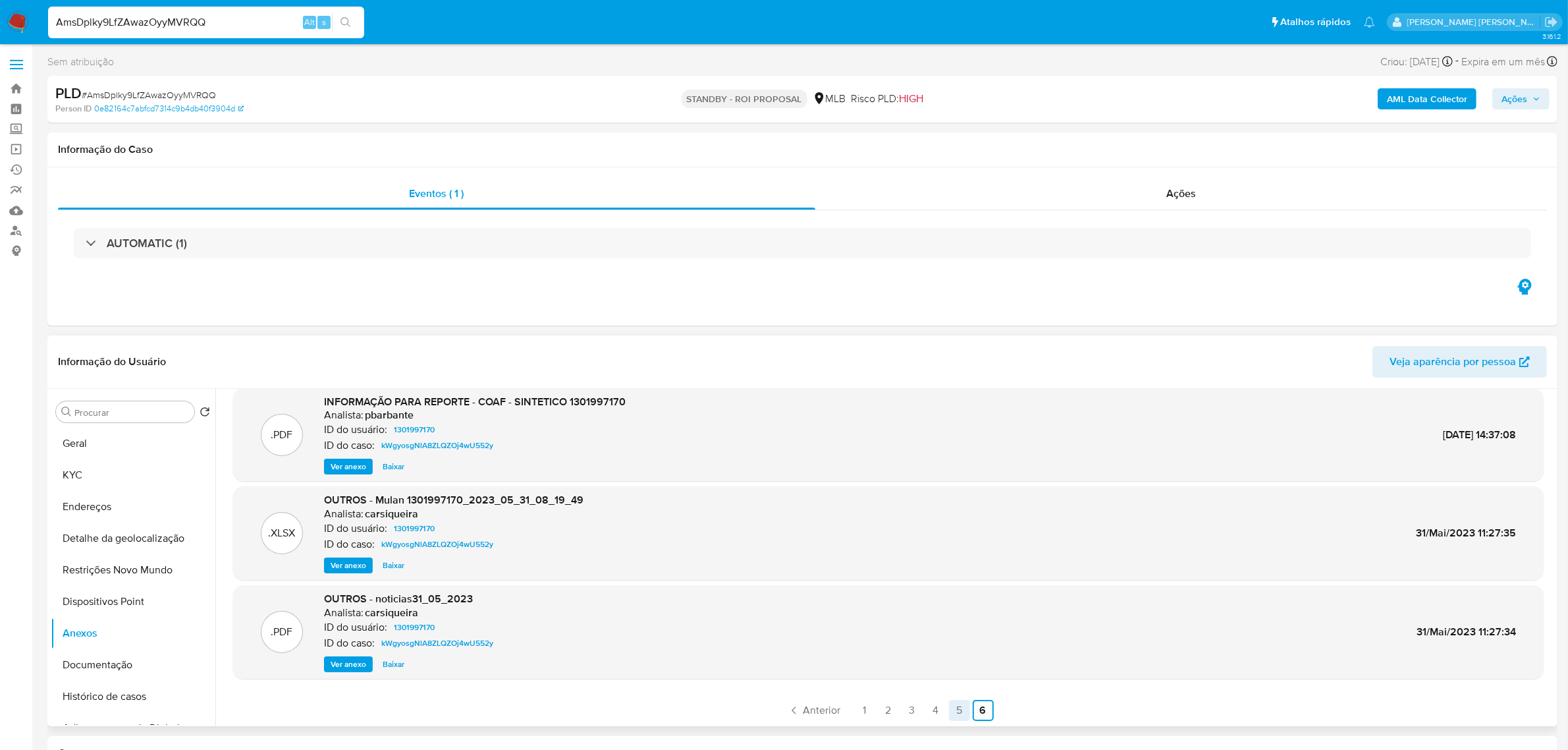
click at [955, 709] on link "5" at bounding box center [960, 710] width 21 height 21
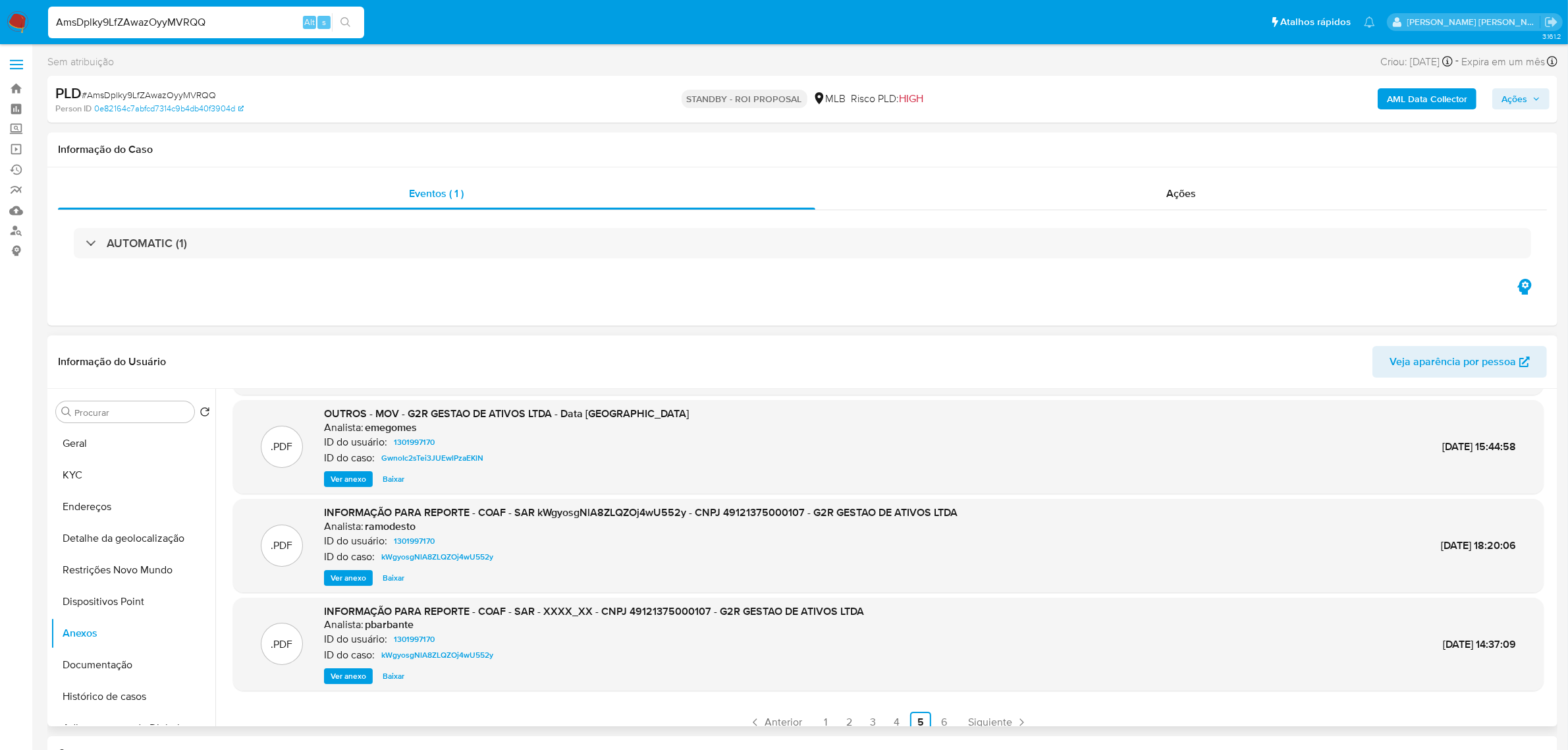
scroll to position [110, 0]
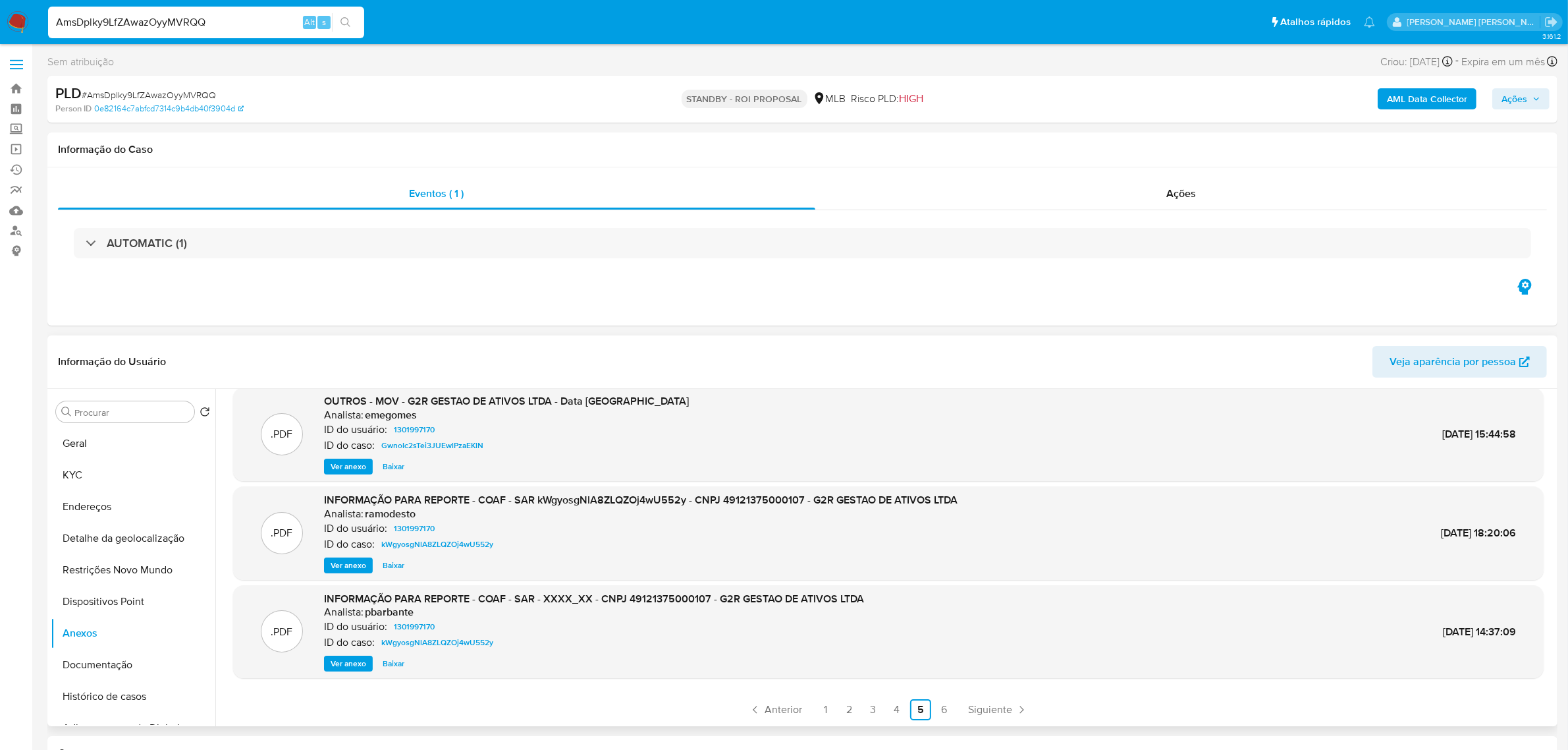
click at [351, 659] on span "Ver anexo" at bounding box center [348, 663] width 35 height 13
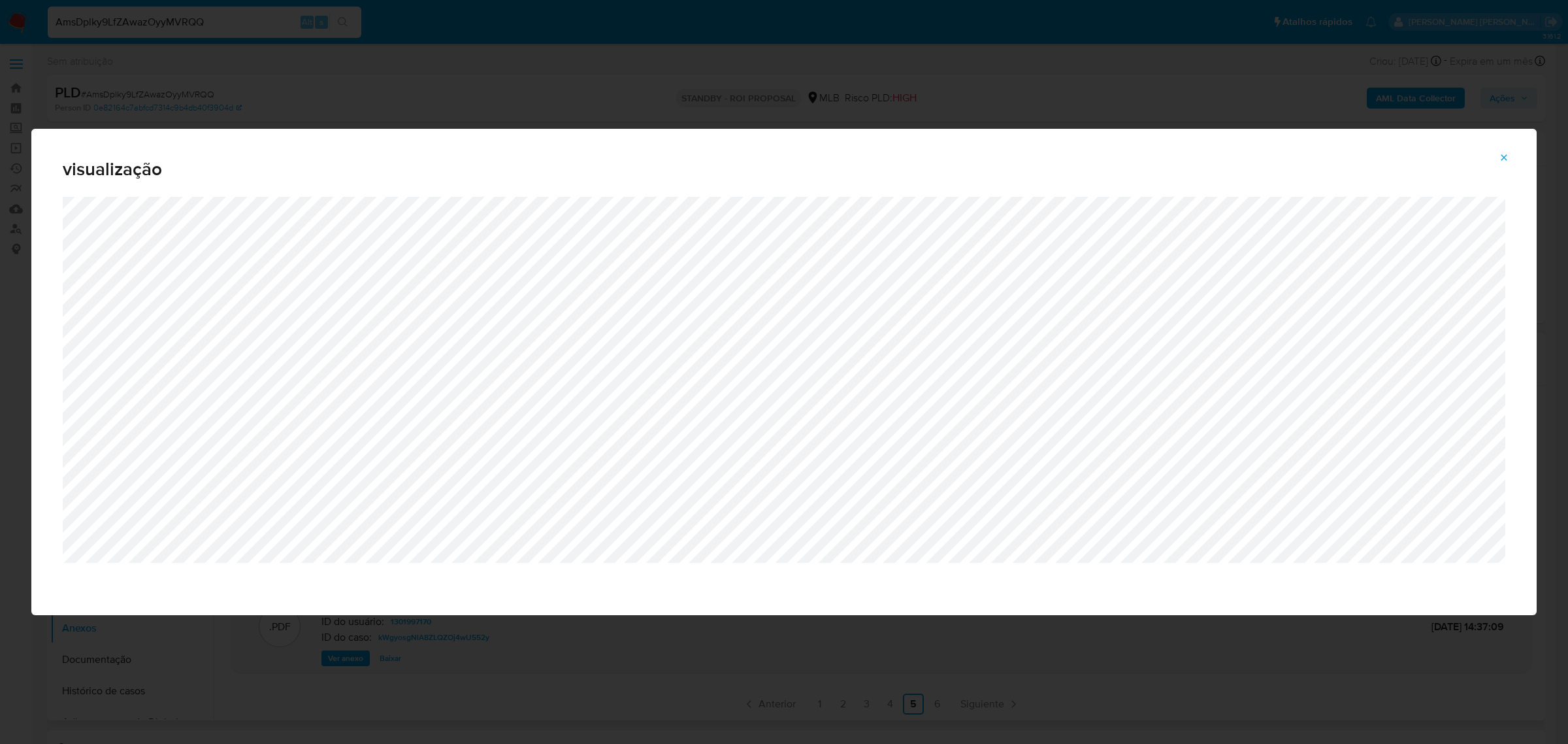
click at [1503, 158] on icon "Attachment preview" at bounding box center [1505, 157] width 6 height 6
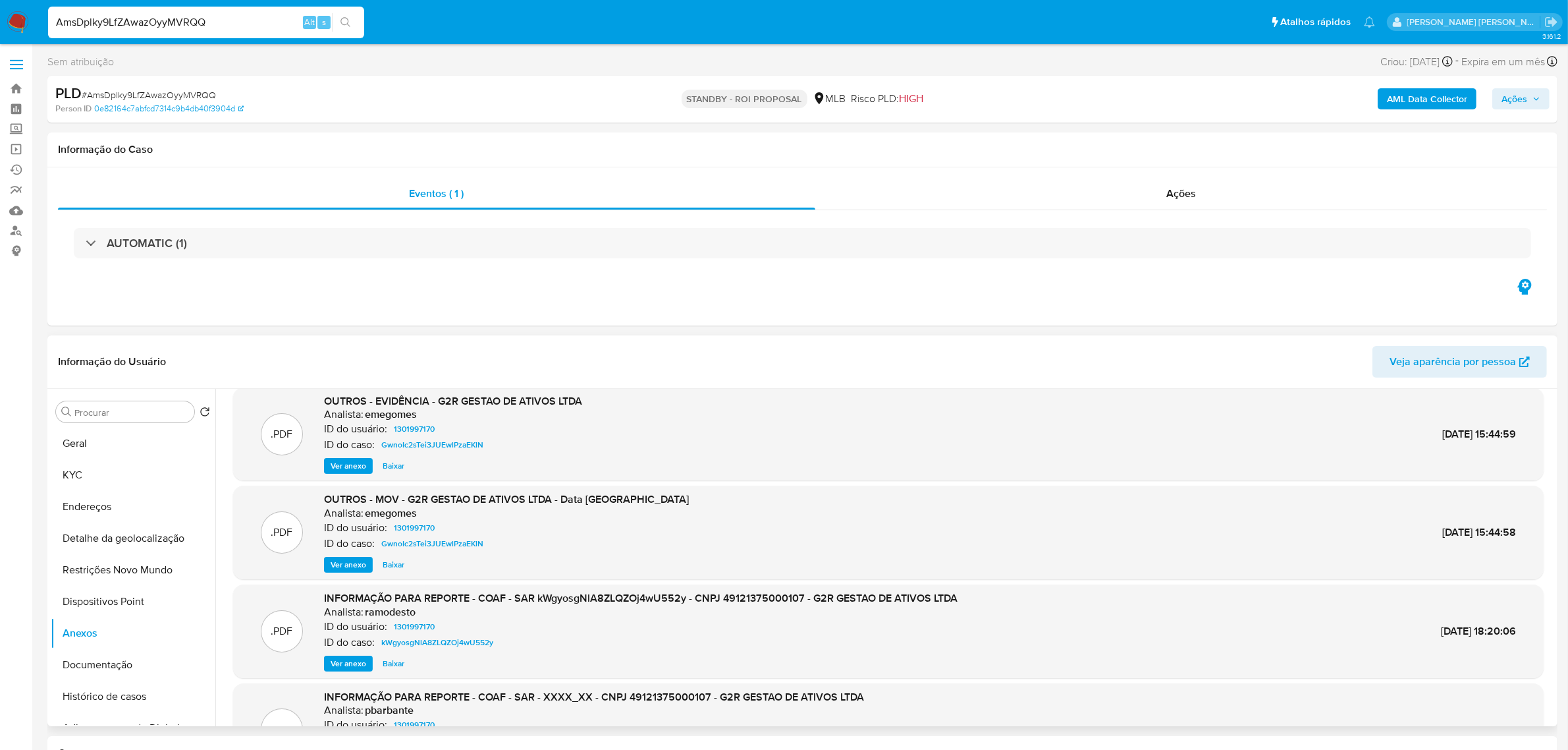
scroll to position [0, 0]
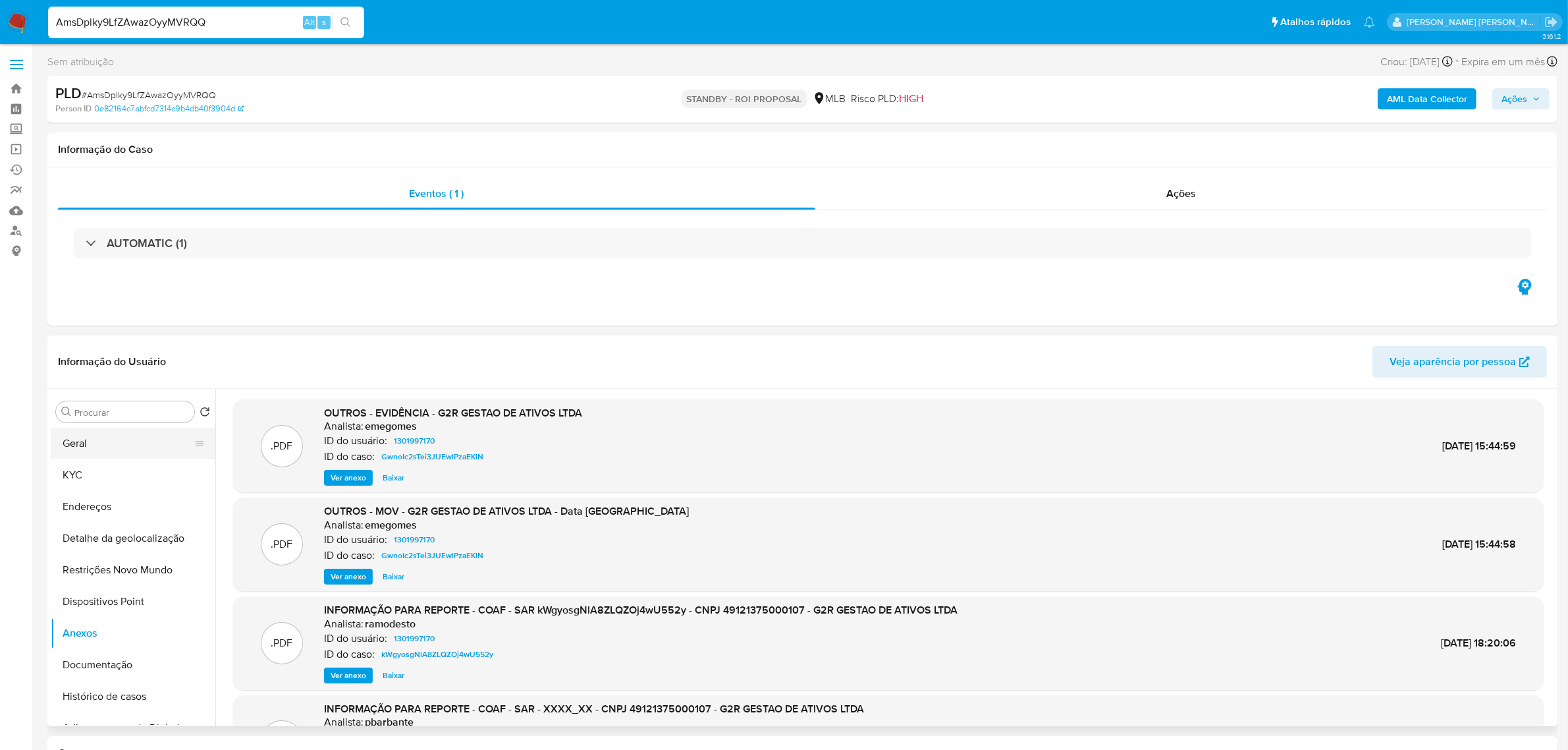
click at [99, 453] on button "Geral" at bounding box center [127, 443] width 154 height 31
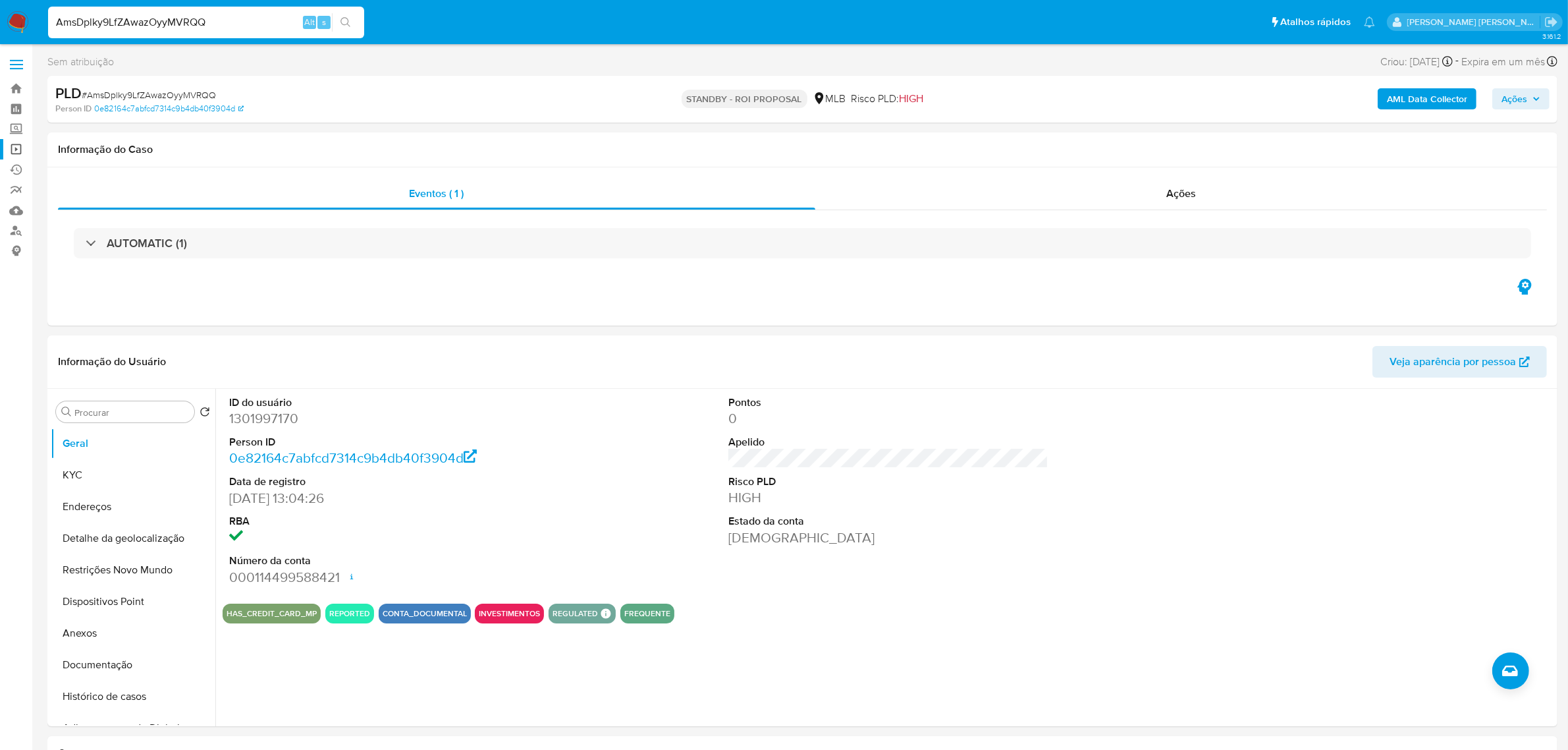
click at [14, 149] on link "Operações em massa" at bounding box center [78, 149] width 157 height 21
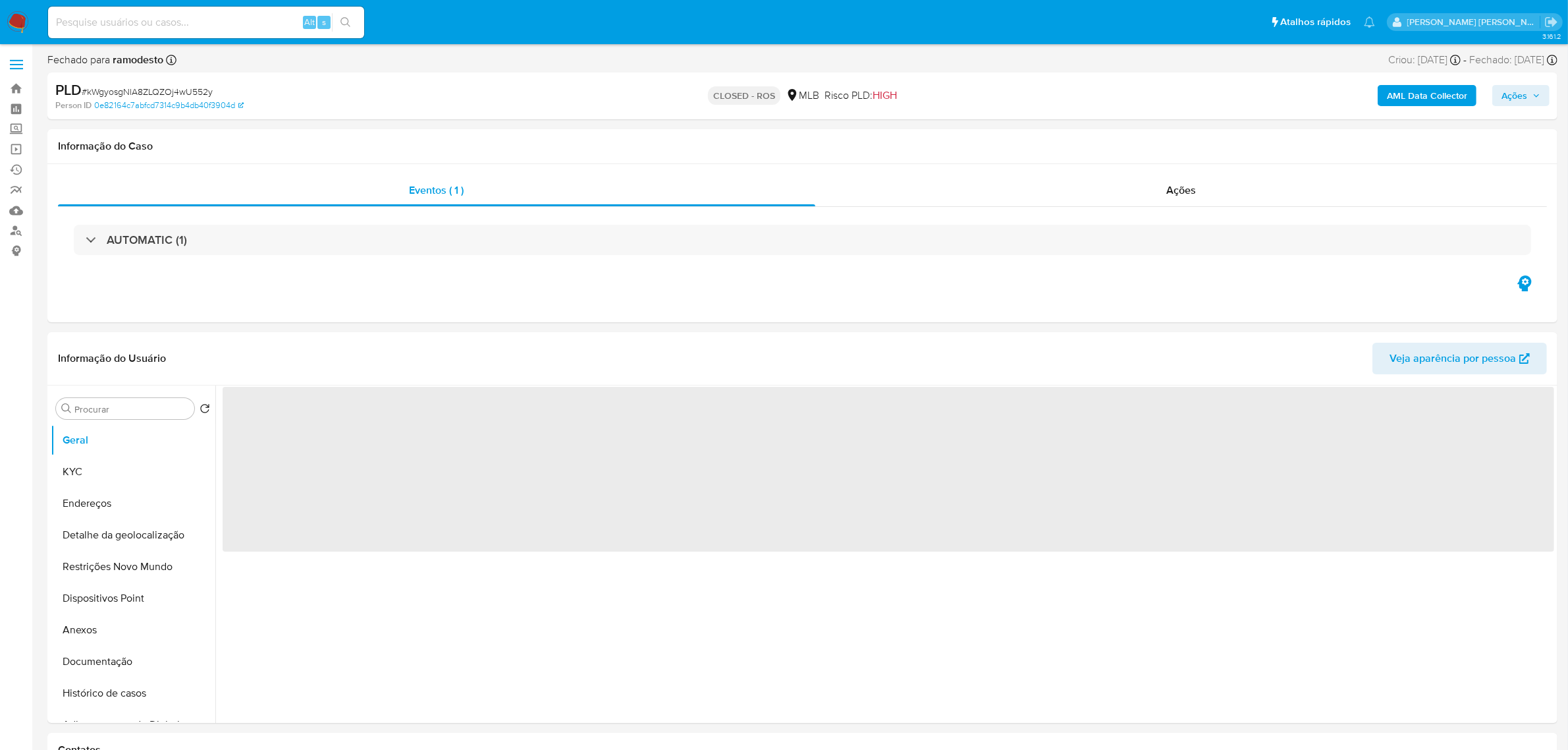
select select "10"
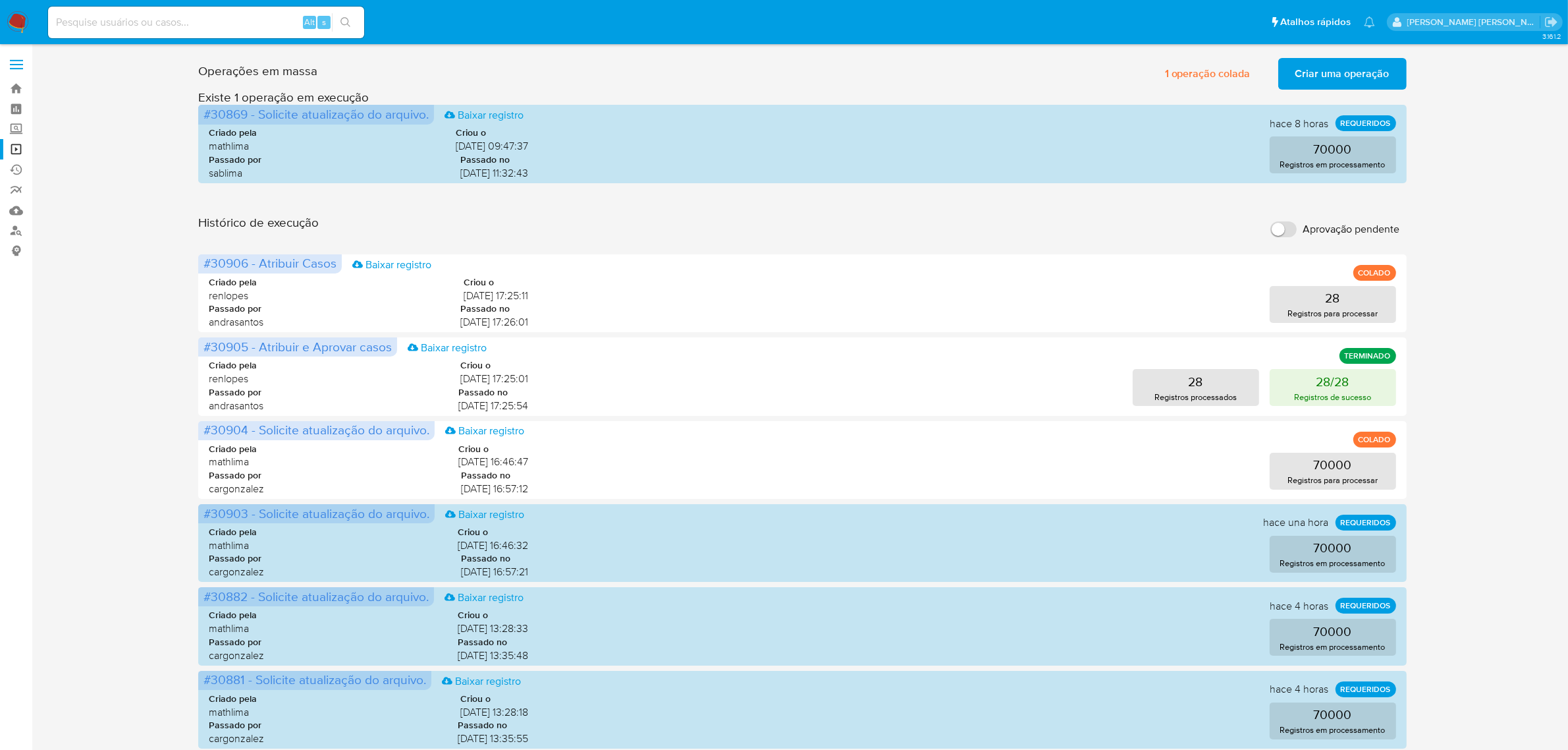
click at [1304, 78] on span "Criar uma operação" at bounding box center [1342, 73] width 94 height 29
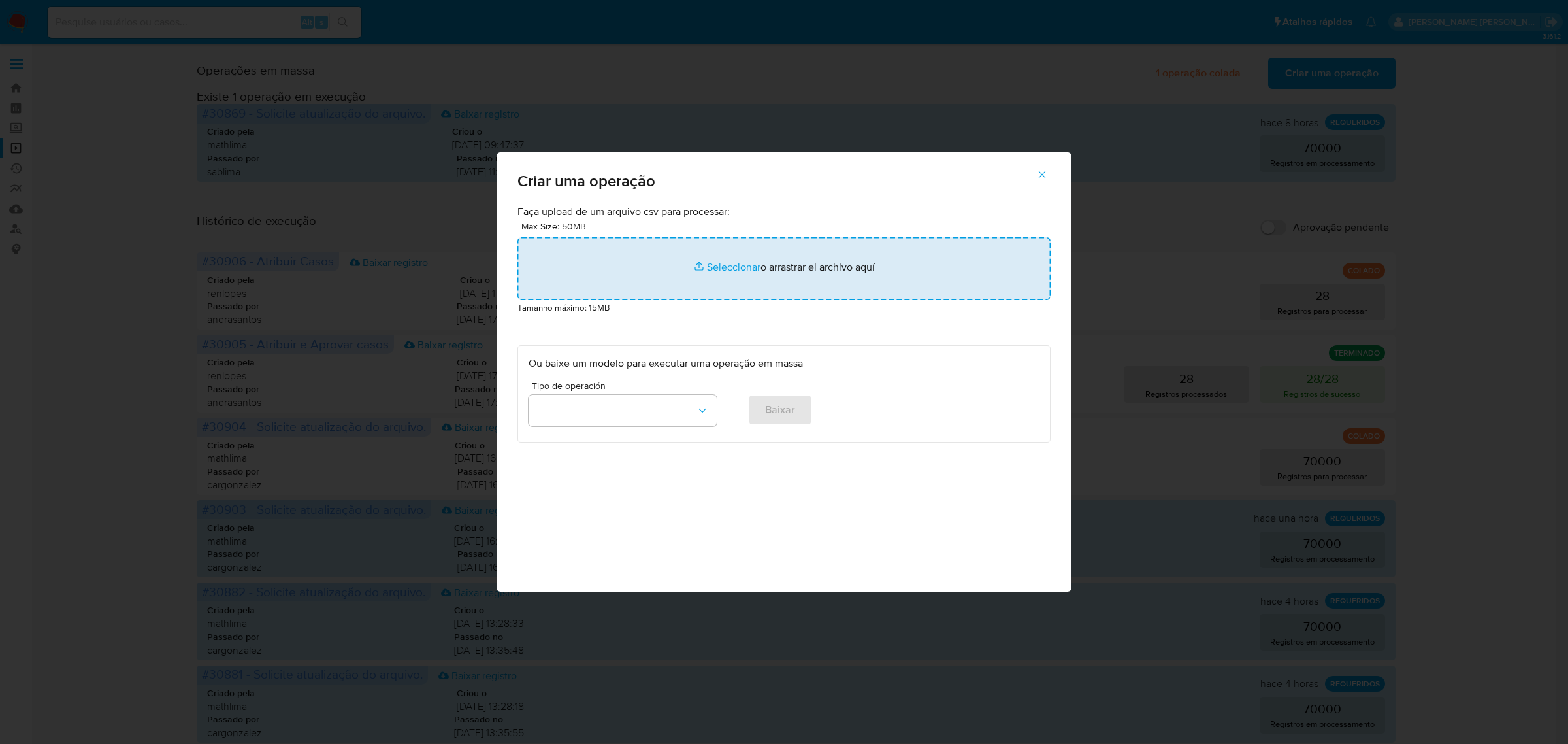
click at [717, 255] on input "file" at bounding box center [784, 269] width 534 height 63
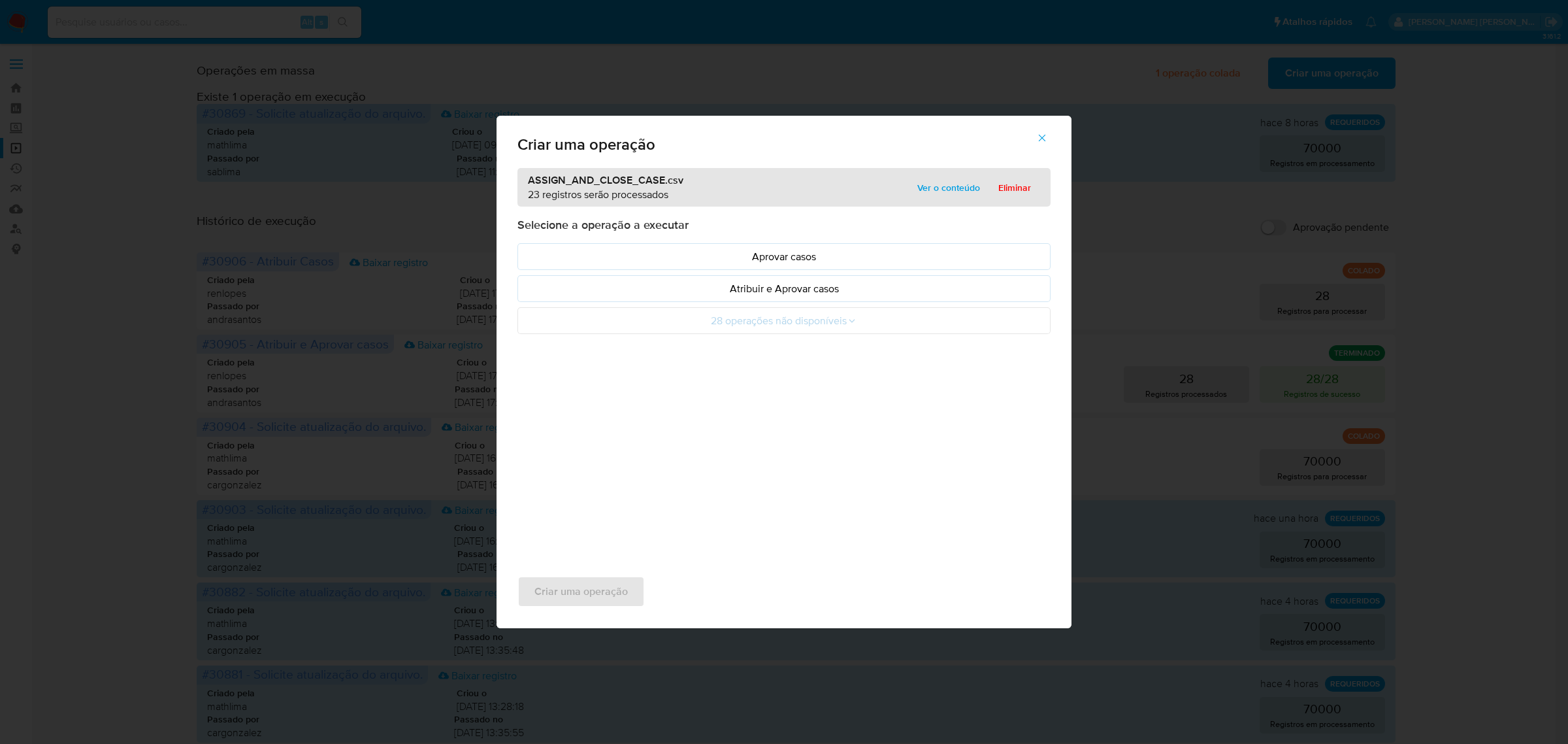
click at [795, 291] on p "Atribuir e Aprovar casos" at bounding box center [784, 288] width 511 height 15
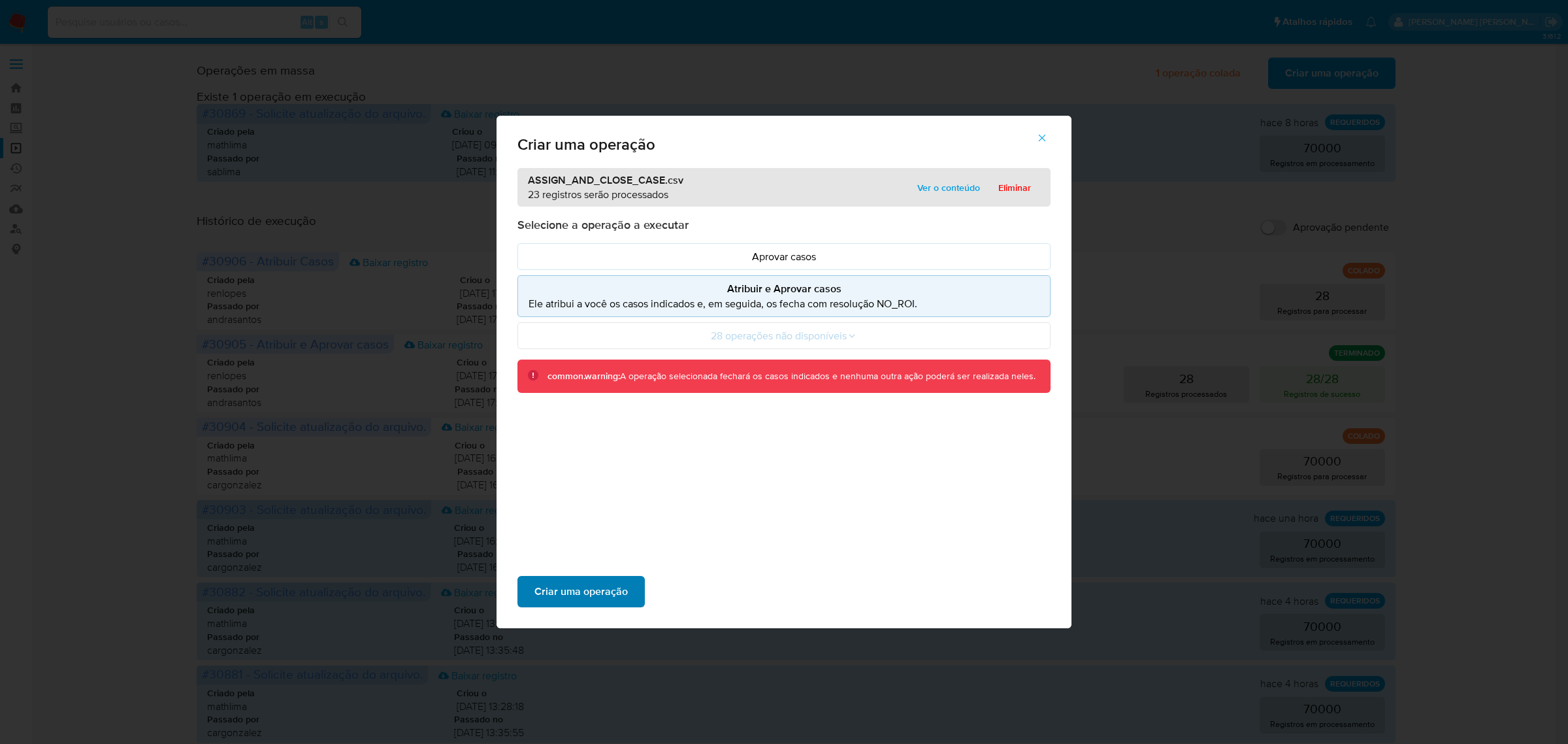
click at [597, 588] on span "Criar uma operação" at bounding box center [581, 591] width 93 height 29
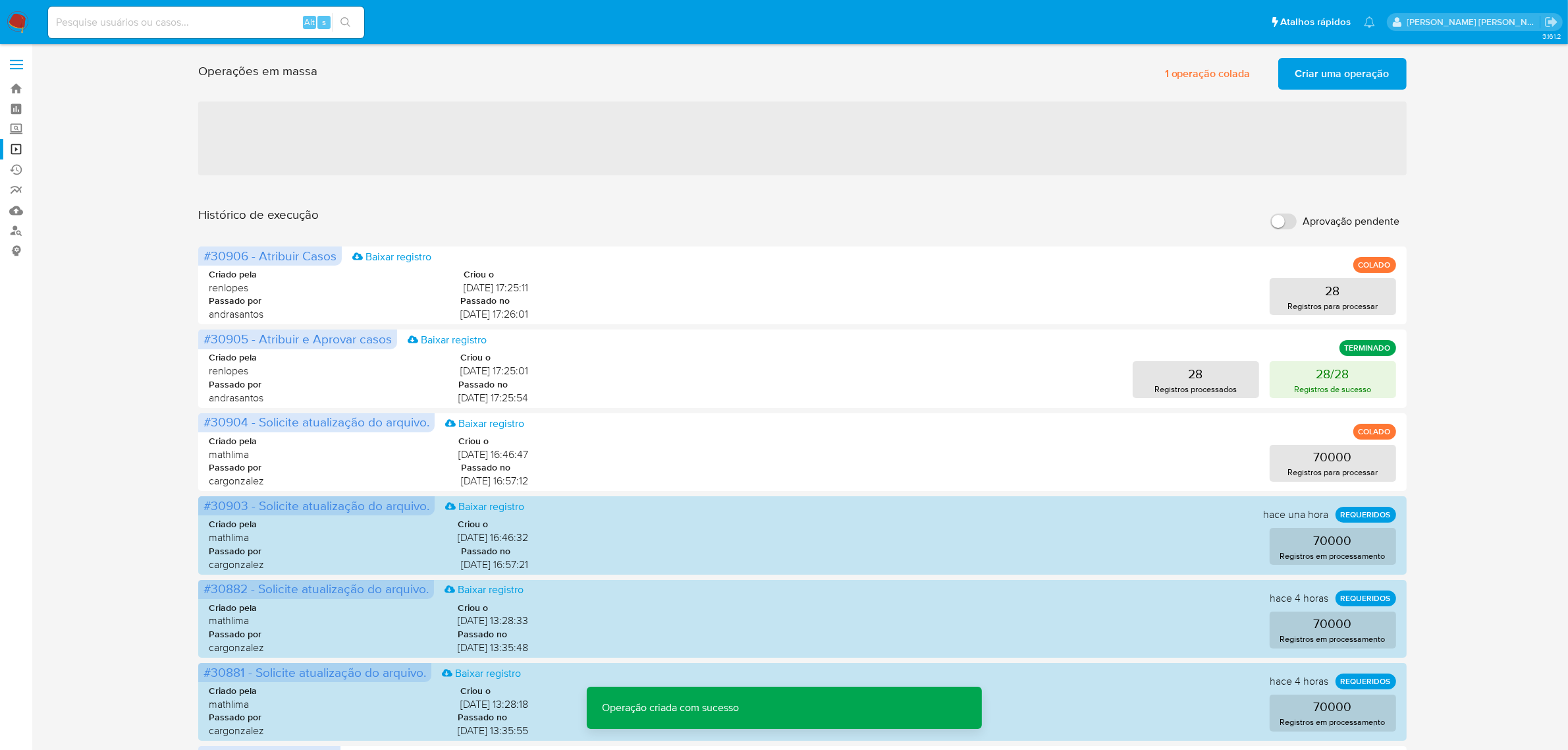
click at [1338, 83] on span "Criar uma operação" at bounding box center [1342, 73] width 94 height 29
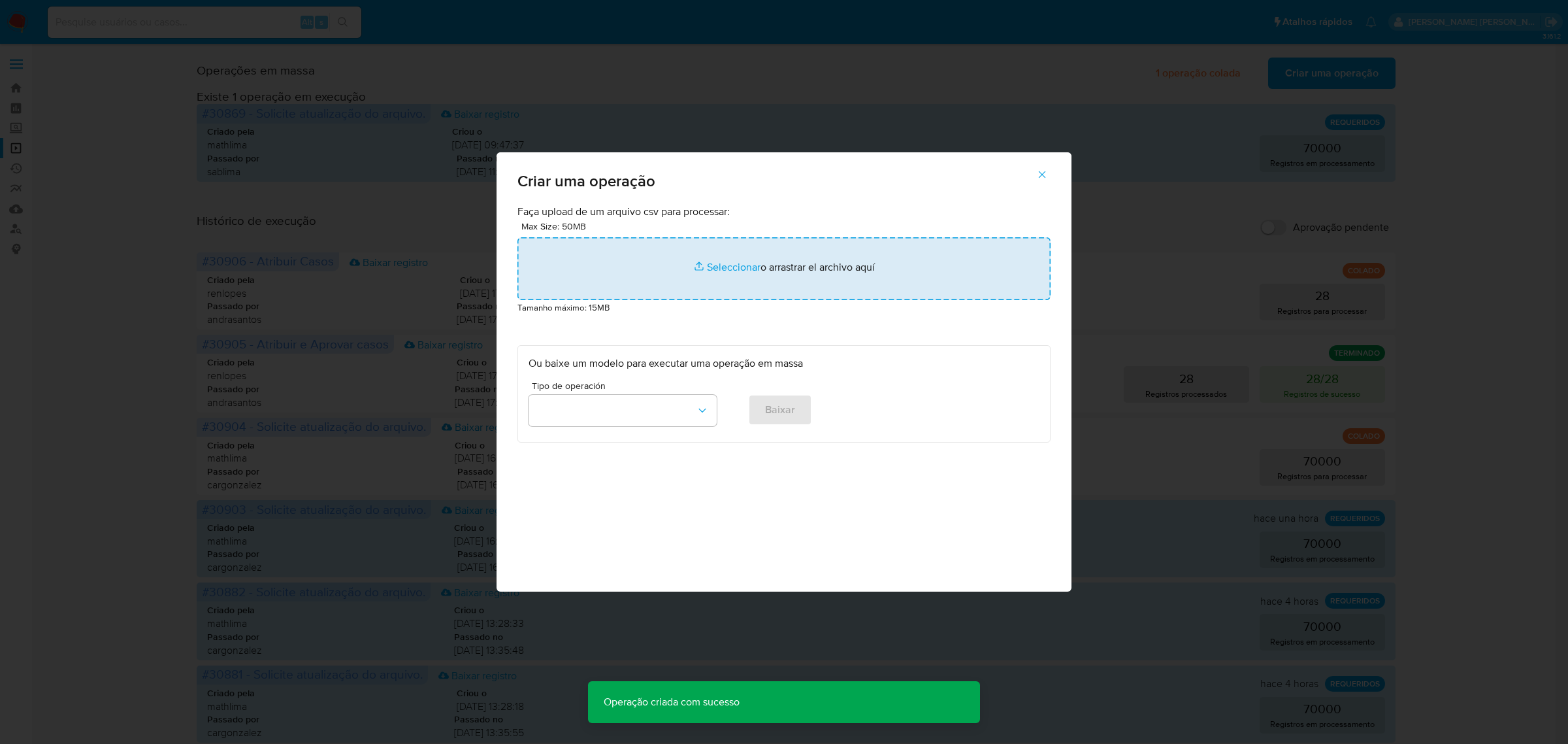
click at [730, 265] on input "file" at bounding box center [784, 269] width 534 height 63
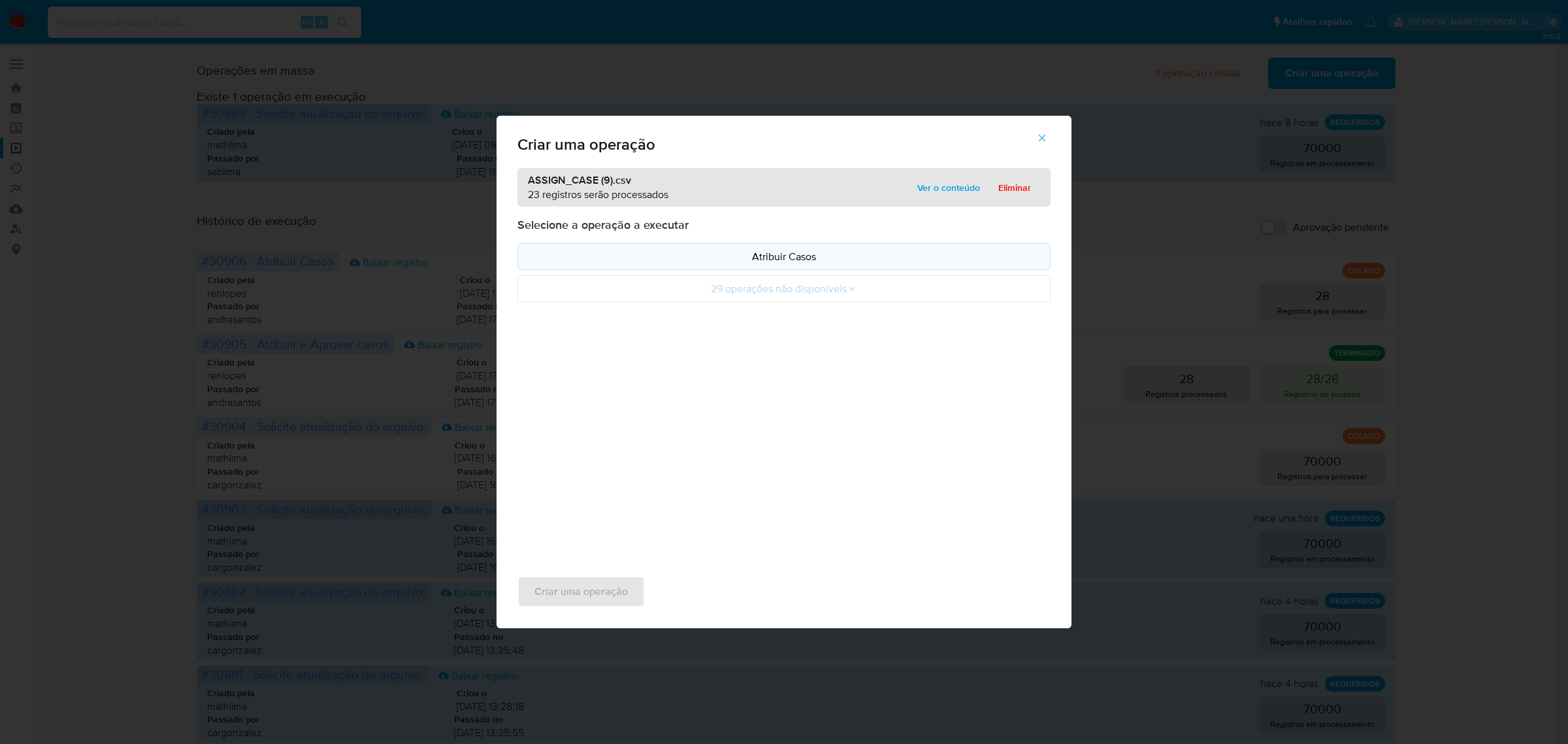
click at [782, 255] on p "Atribuir Casos" at bounding box center [784, 257] width 511 height 15
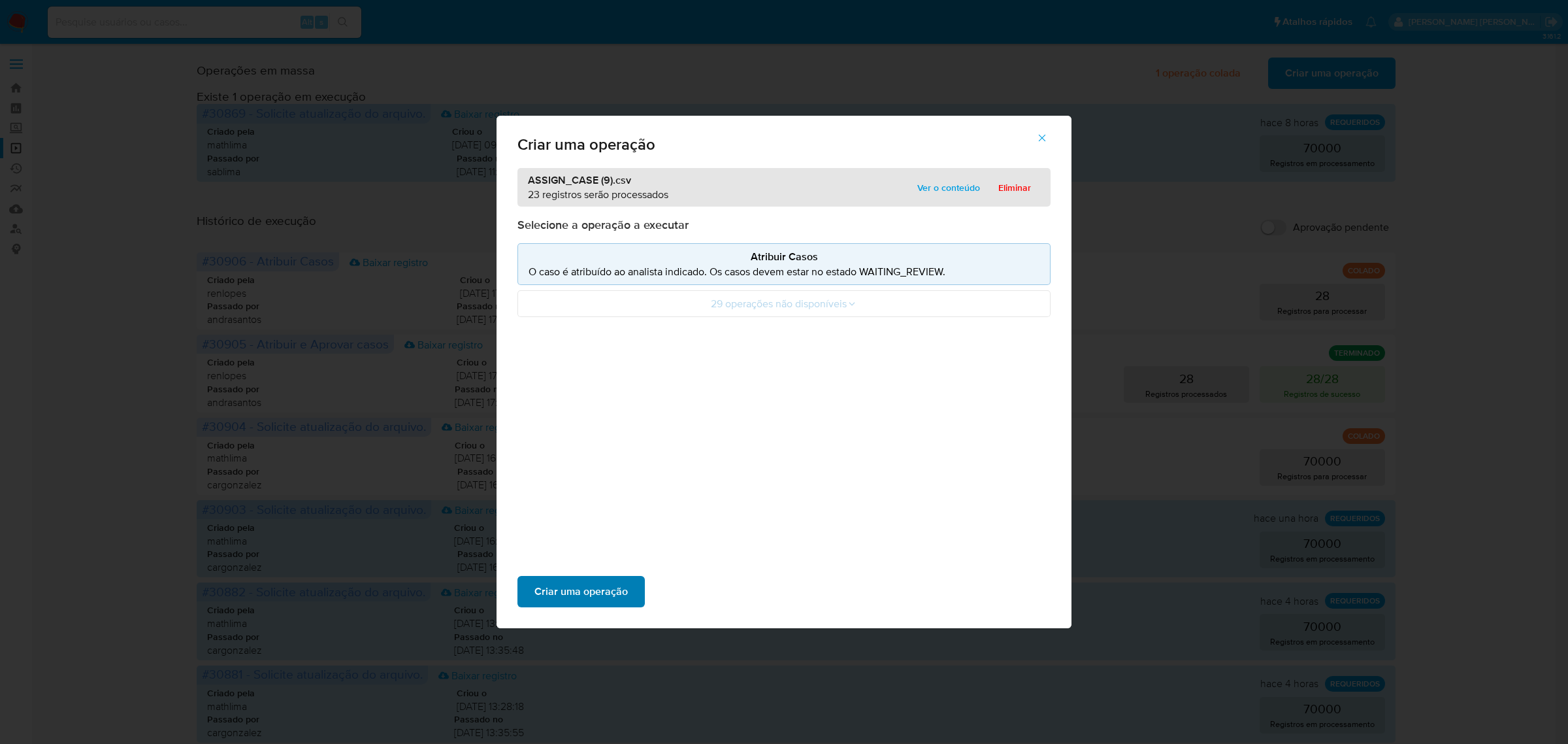
click at [601, 595] on span "Criar uma operação" at bounding box center [581, 591] width 93 height 29
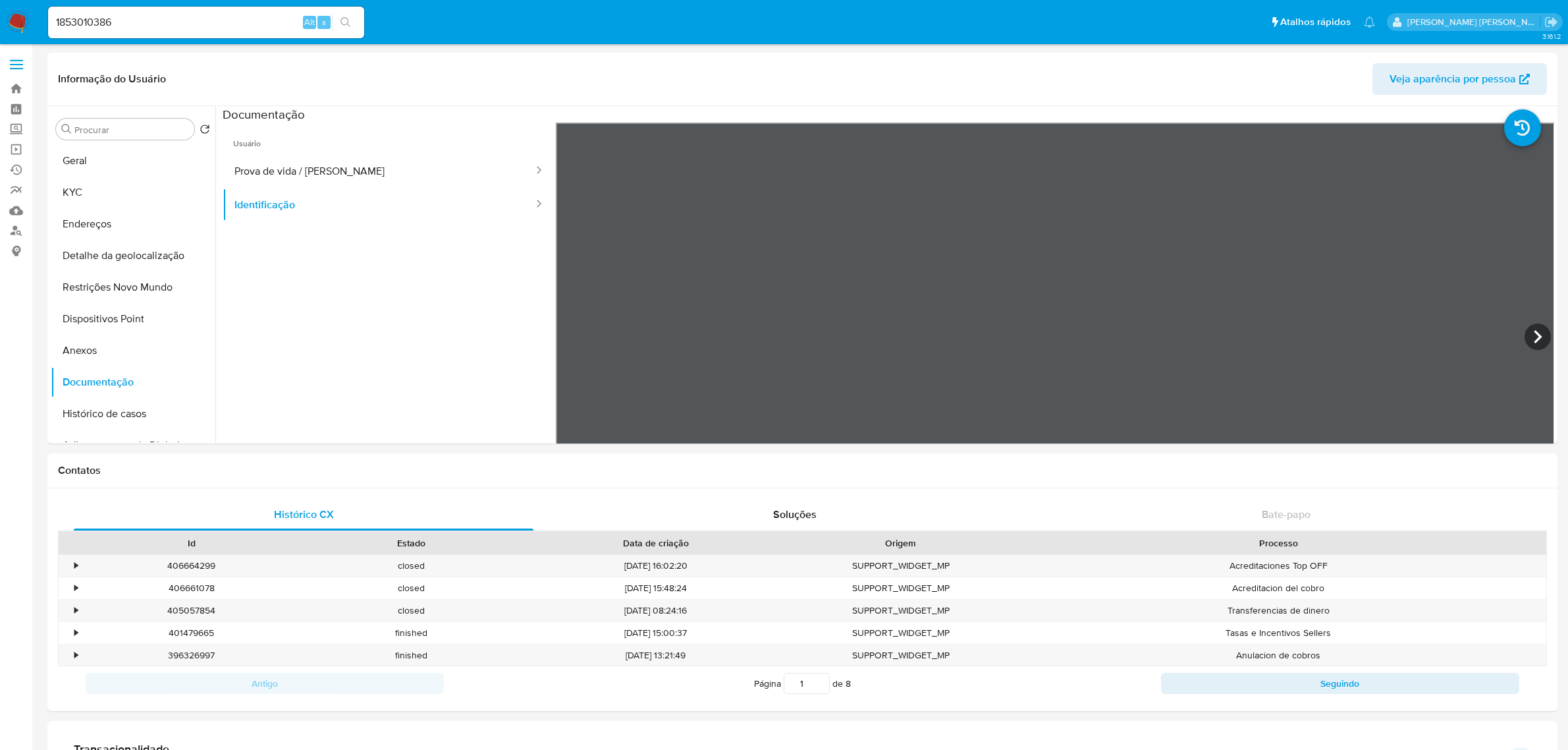
select select "10"
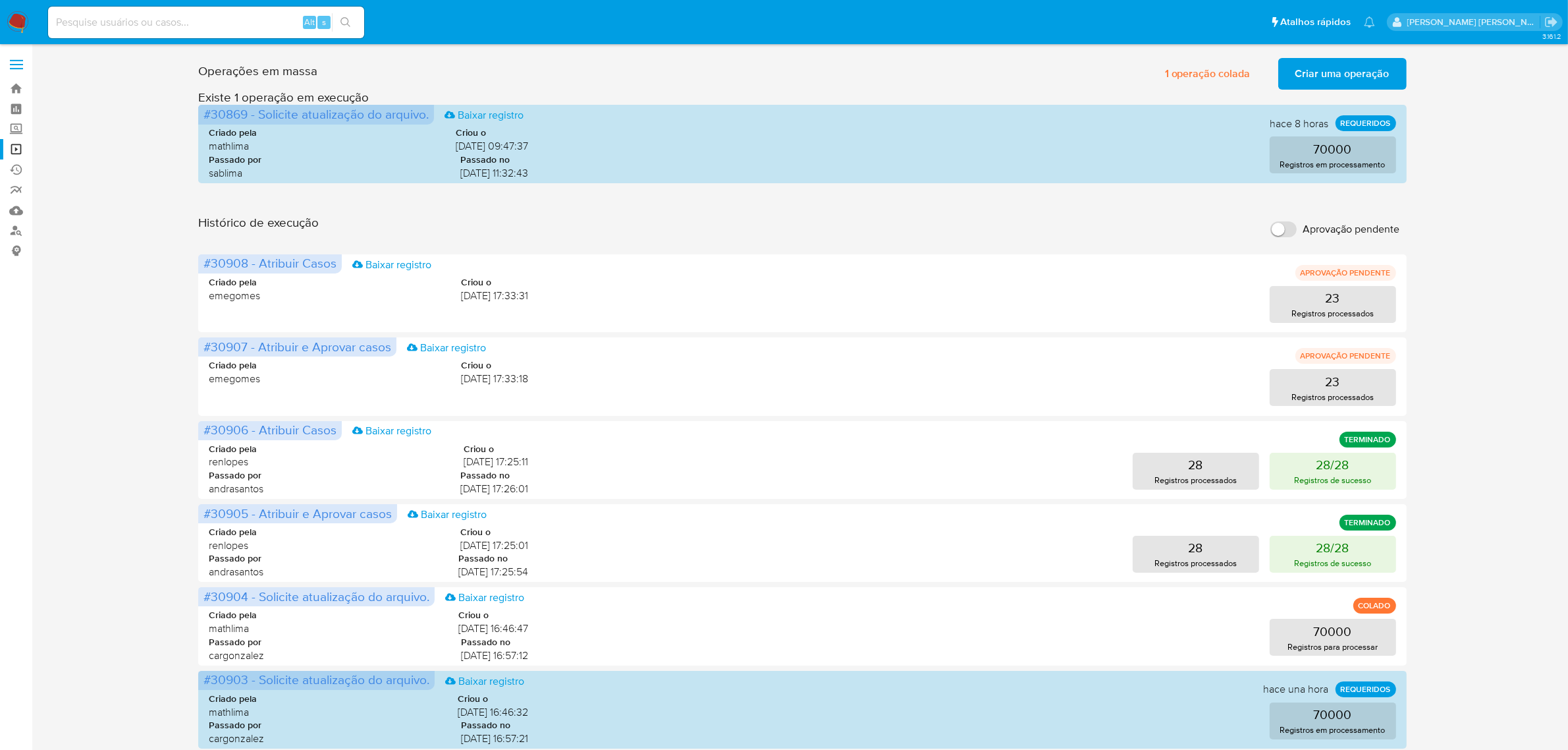
click at [26, 68] on label at bounding box center [16, 64] width 33 height 28
click at [0, 0] on input "checkbox" at bounding box center [0, 0] width 0 height 0
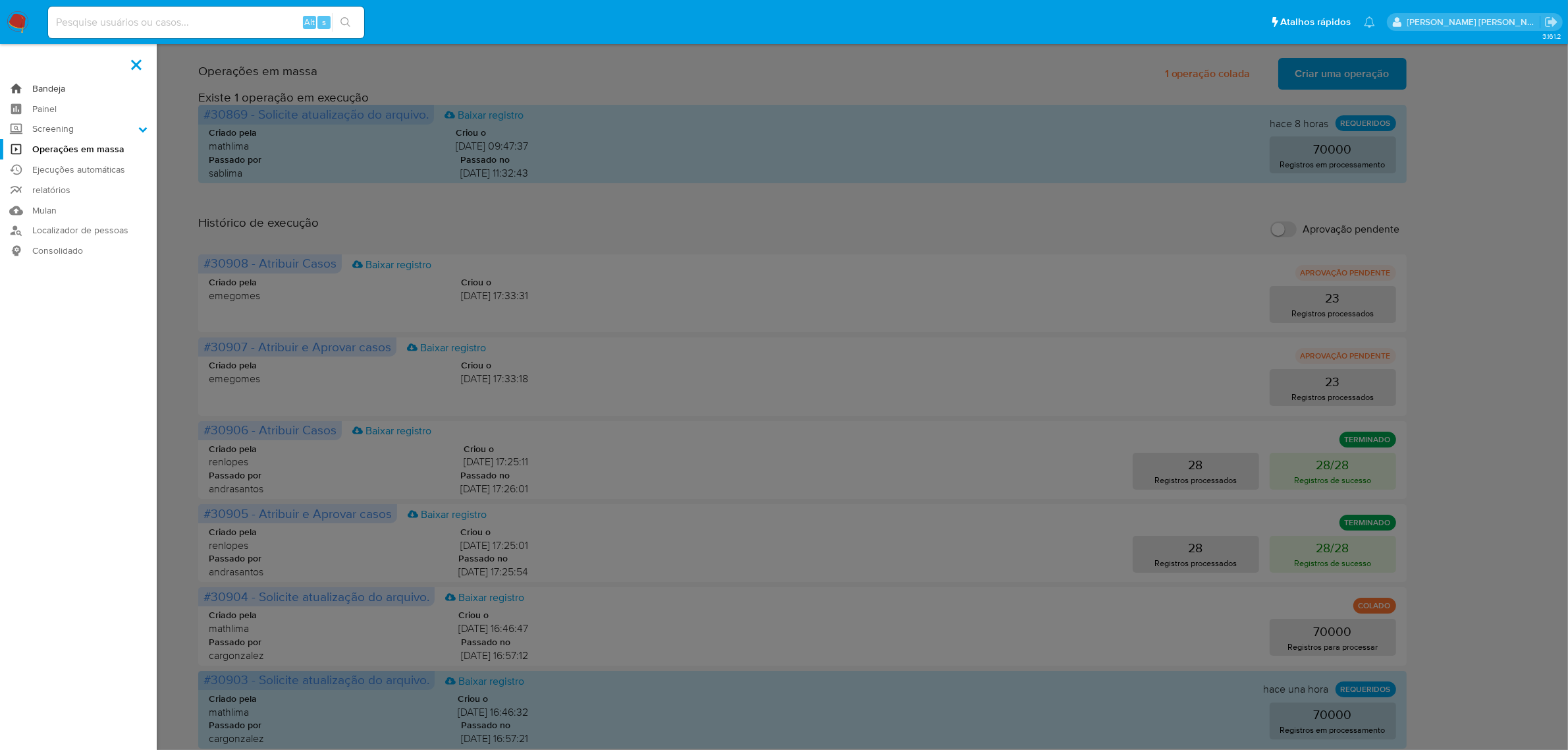
click at [54, 87] on link "Bandeja" at bounding box center [78, 88] width 157 height 21
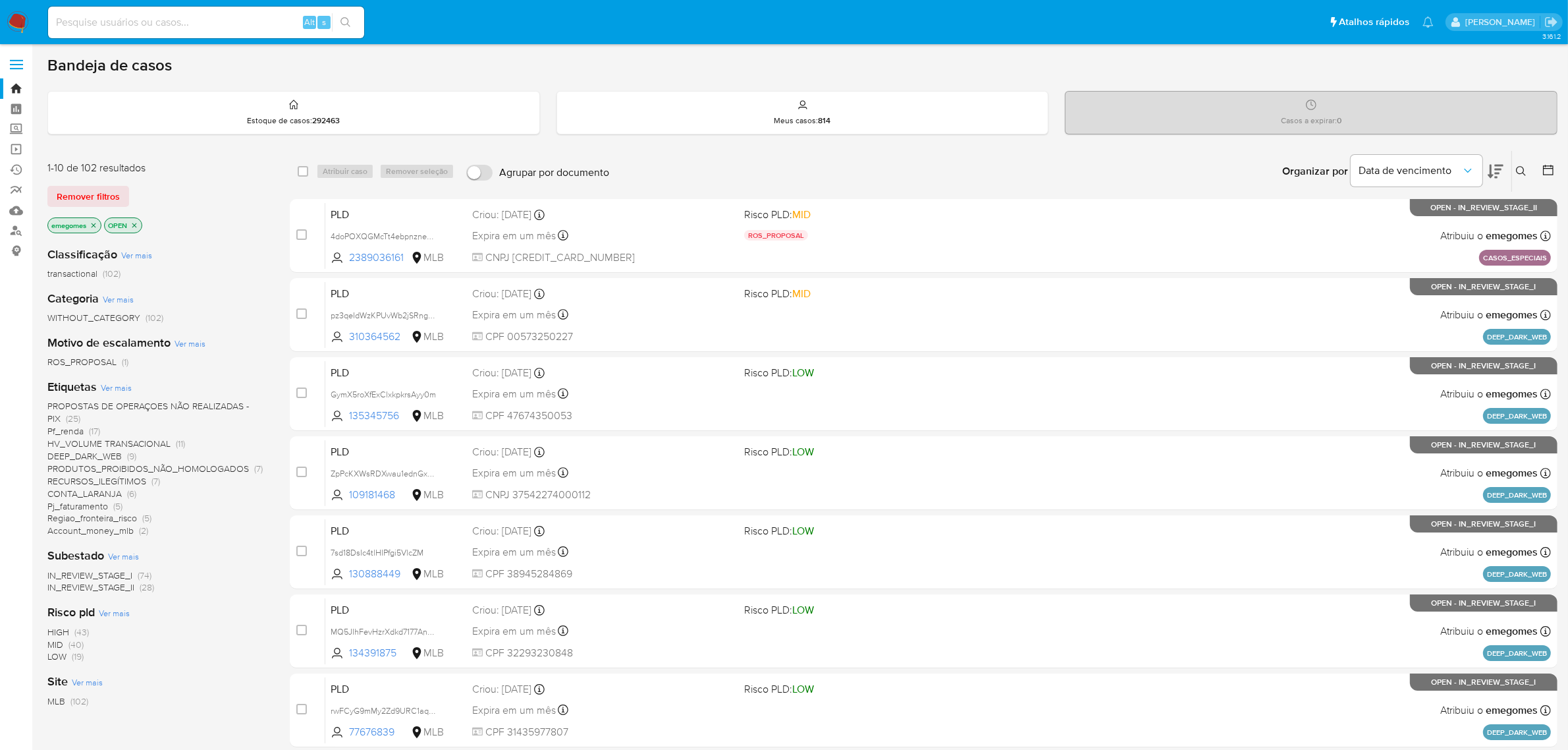
click at [97, 223] on icon "close-filter" at bounding box center [93, 225] width 8 height 8
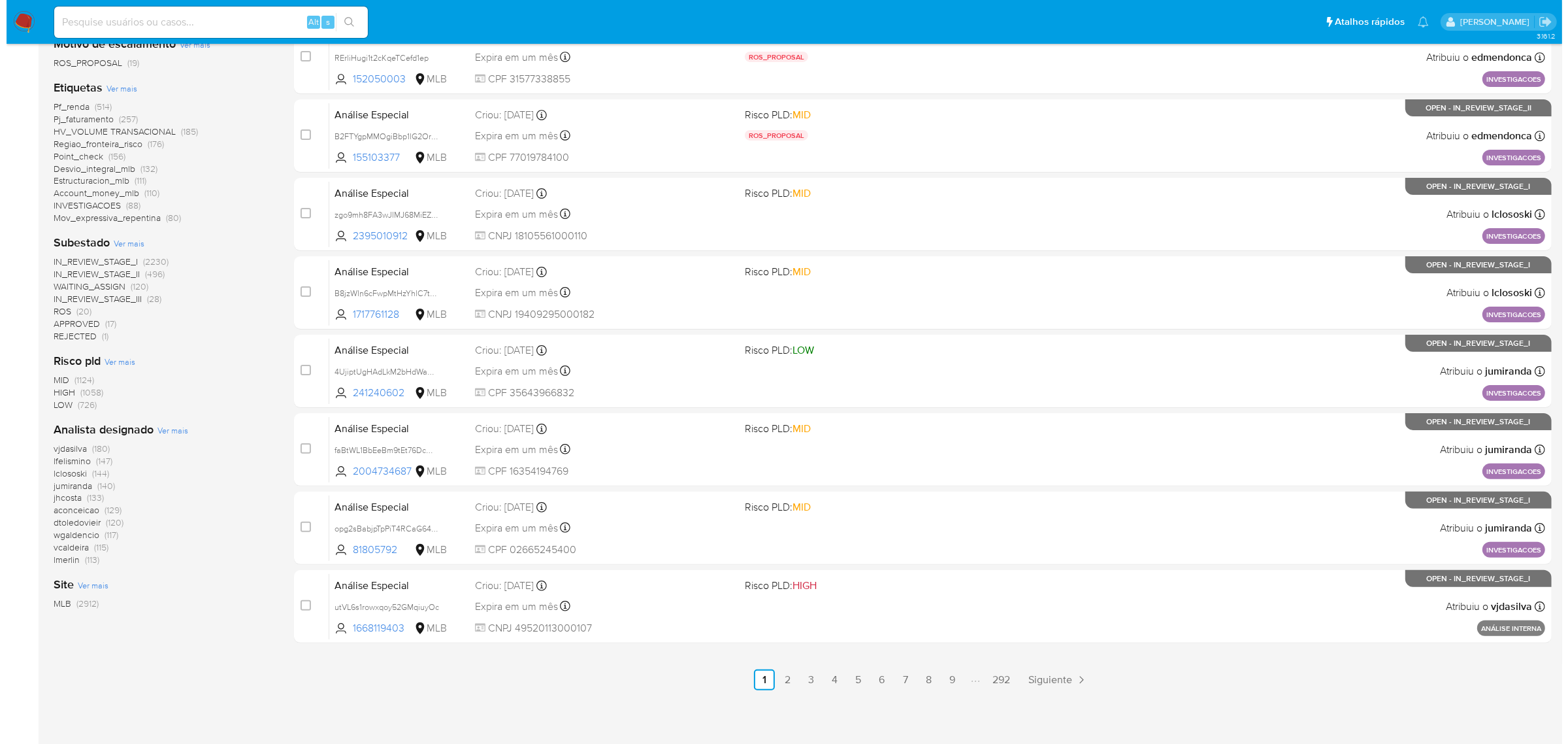
scroll to position [334, 0]
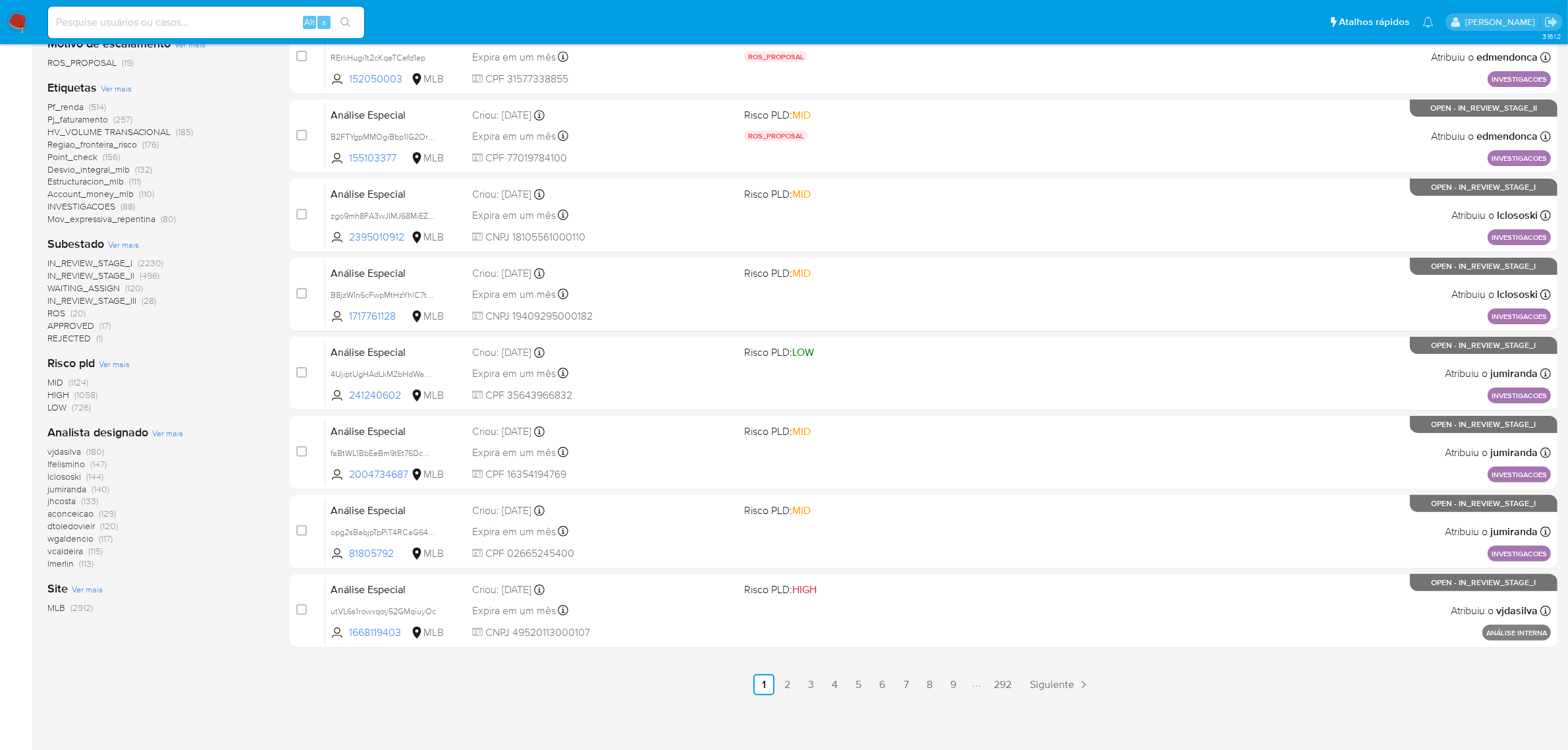
click at [168, 430] on span "Ver mais" at bounding box center [168, 432] width 31 height 11
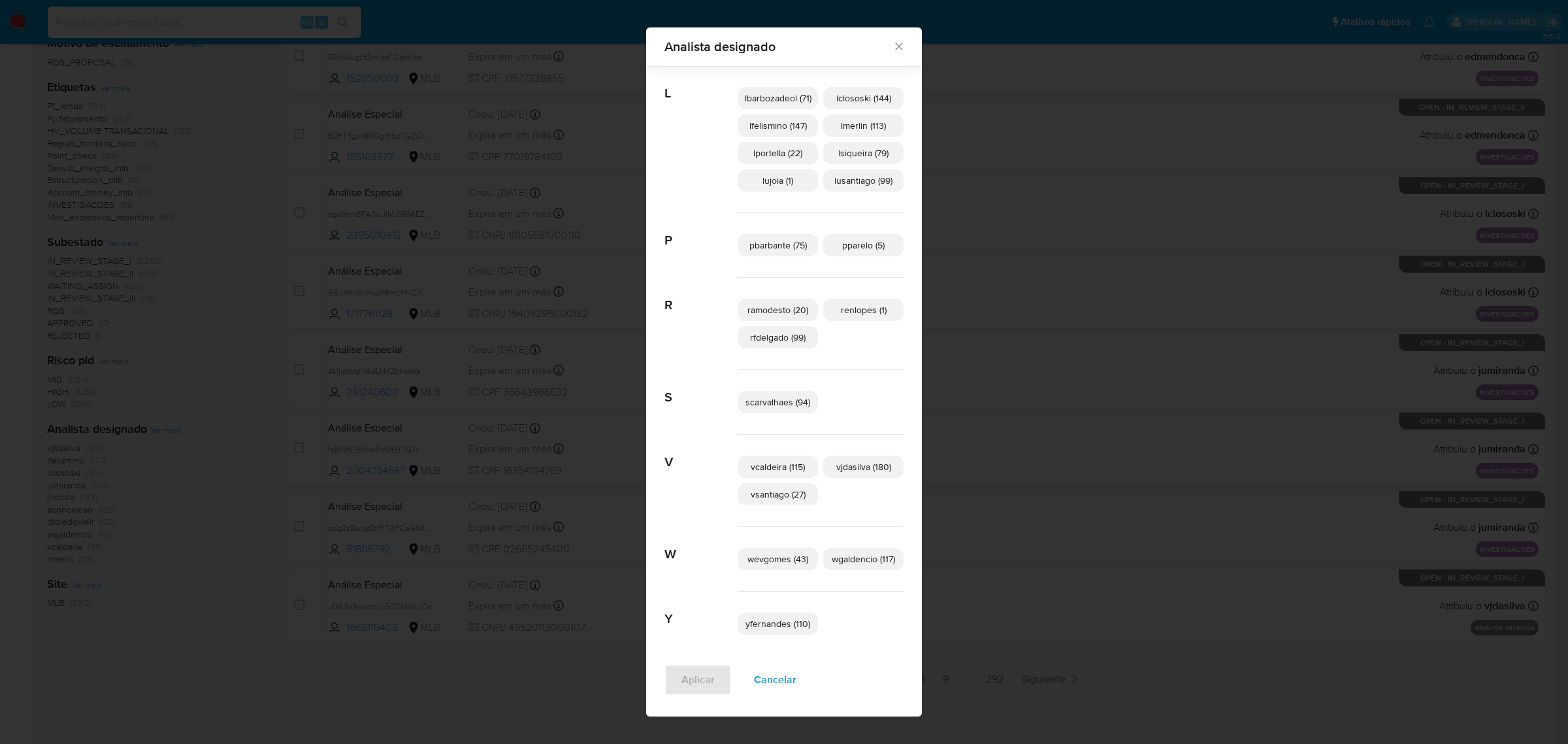
scroll to position [595, 0]
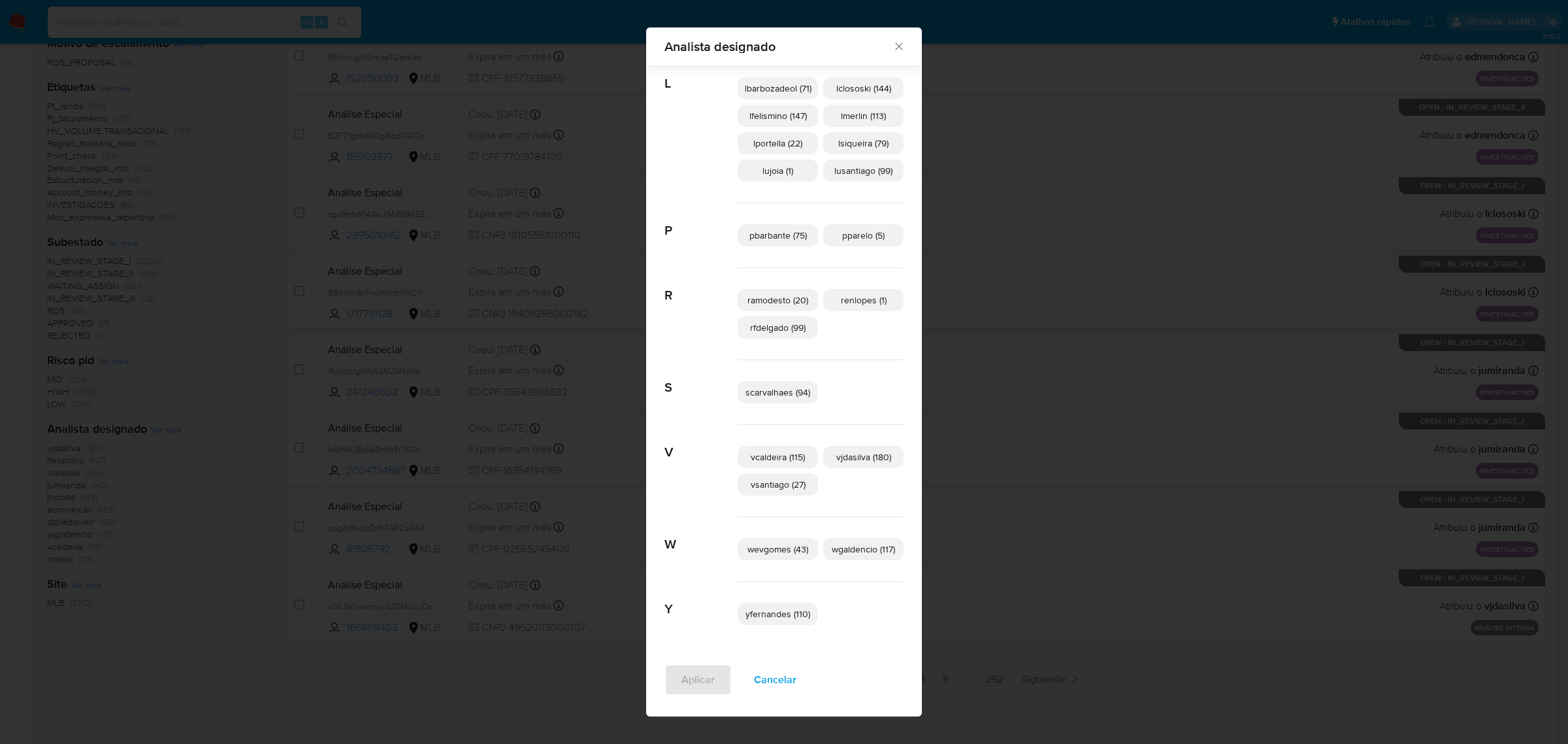
click at [776, 549] on span "wevgomes (43)" at bounding box center [778, 549] width 61 height 13
click at [690, 694] on span "Aplicar" at bounding box center [698, 679] width 33 height 29
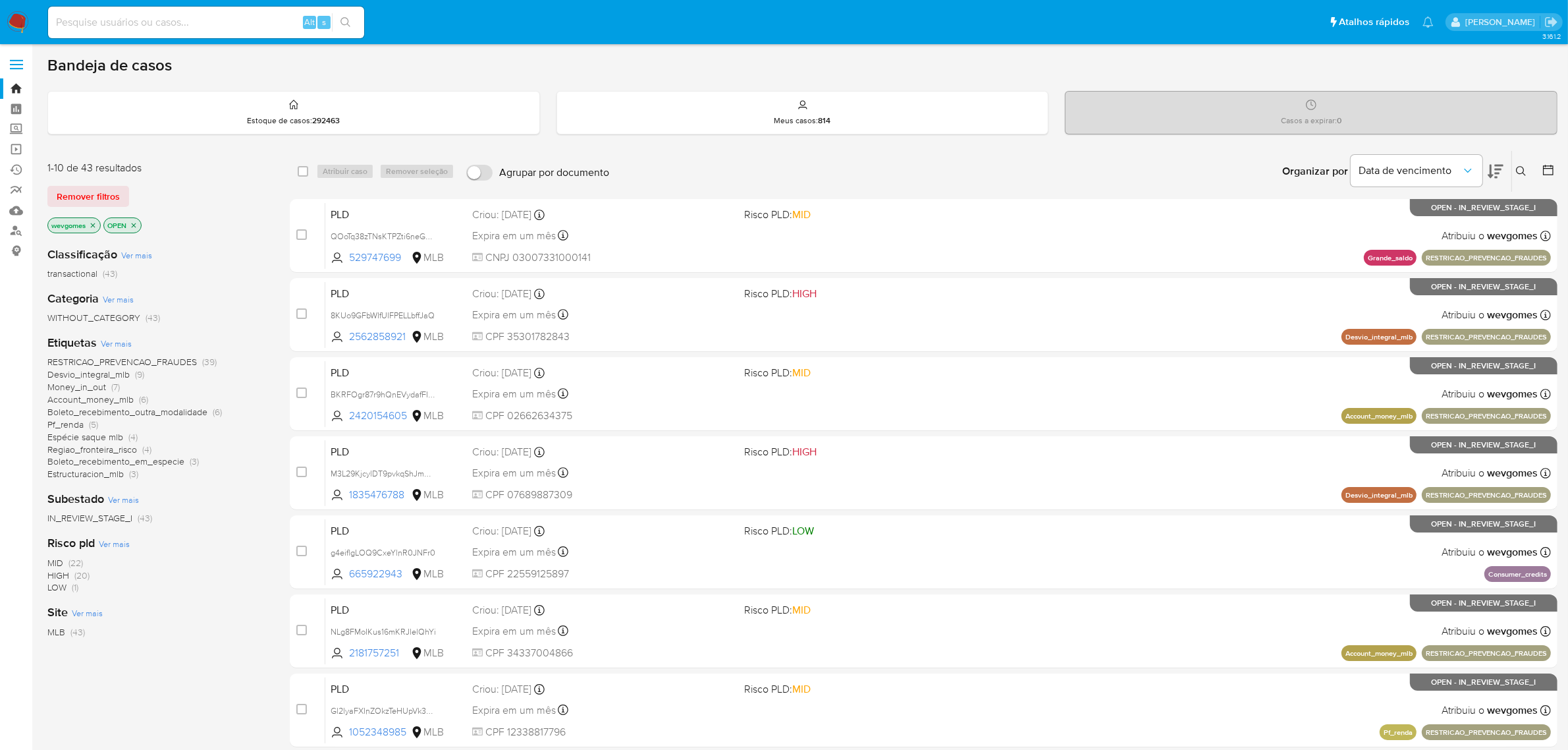
click at [117, 341] on span "Ver mais" at bounding box center [116, 343] width 31 height 11
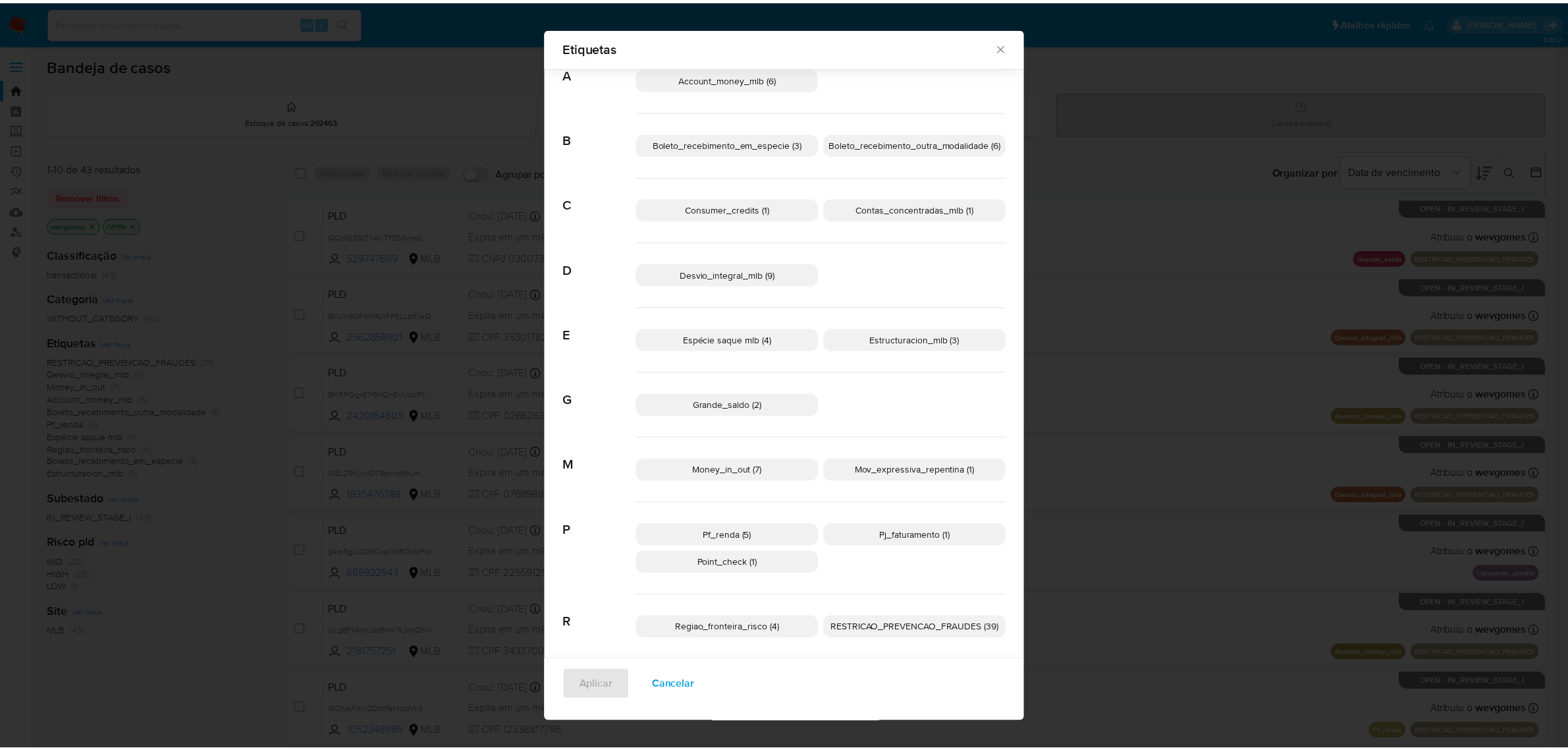
scroll to position [46, 0]
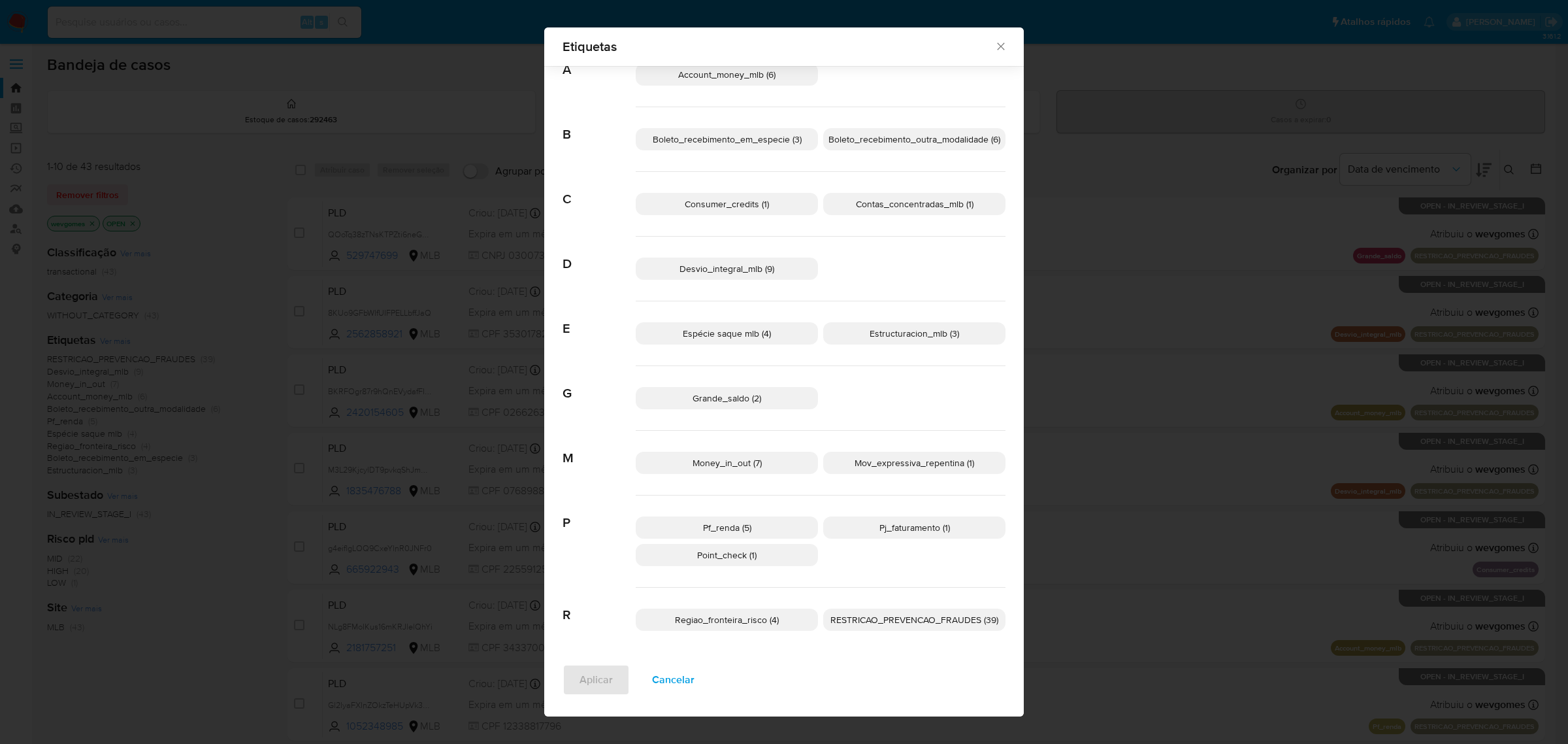
click at [880, 625] on span "RESTRICAO_PREVENCAO_FRAUDES (39)" at bounding box center [914, 619] width 168 height 13
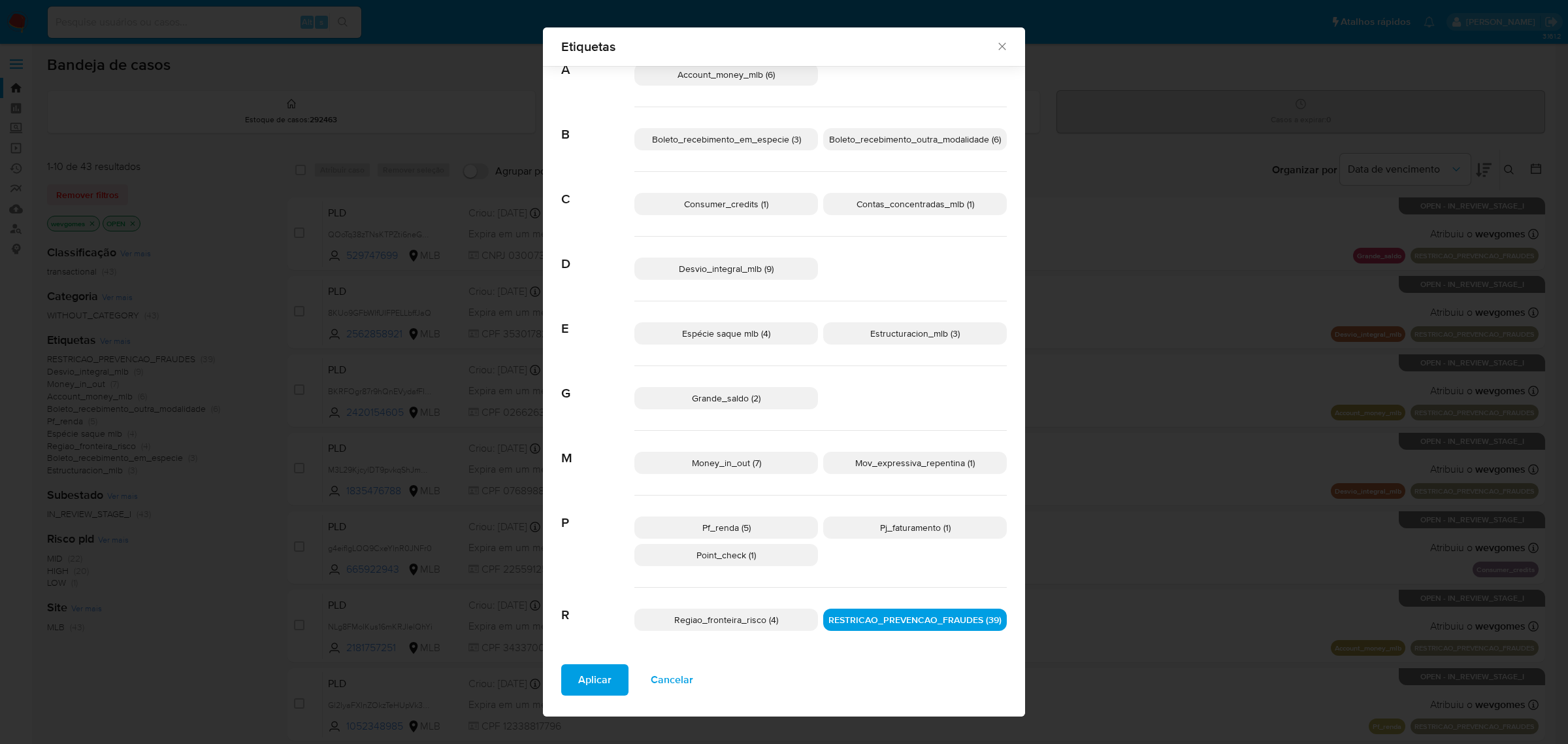
click at [597, 684] on span "Aplicar" at bounding box center [595, 679] width 33 height 29
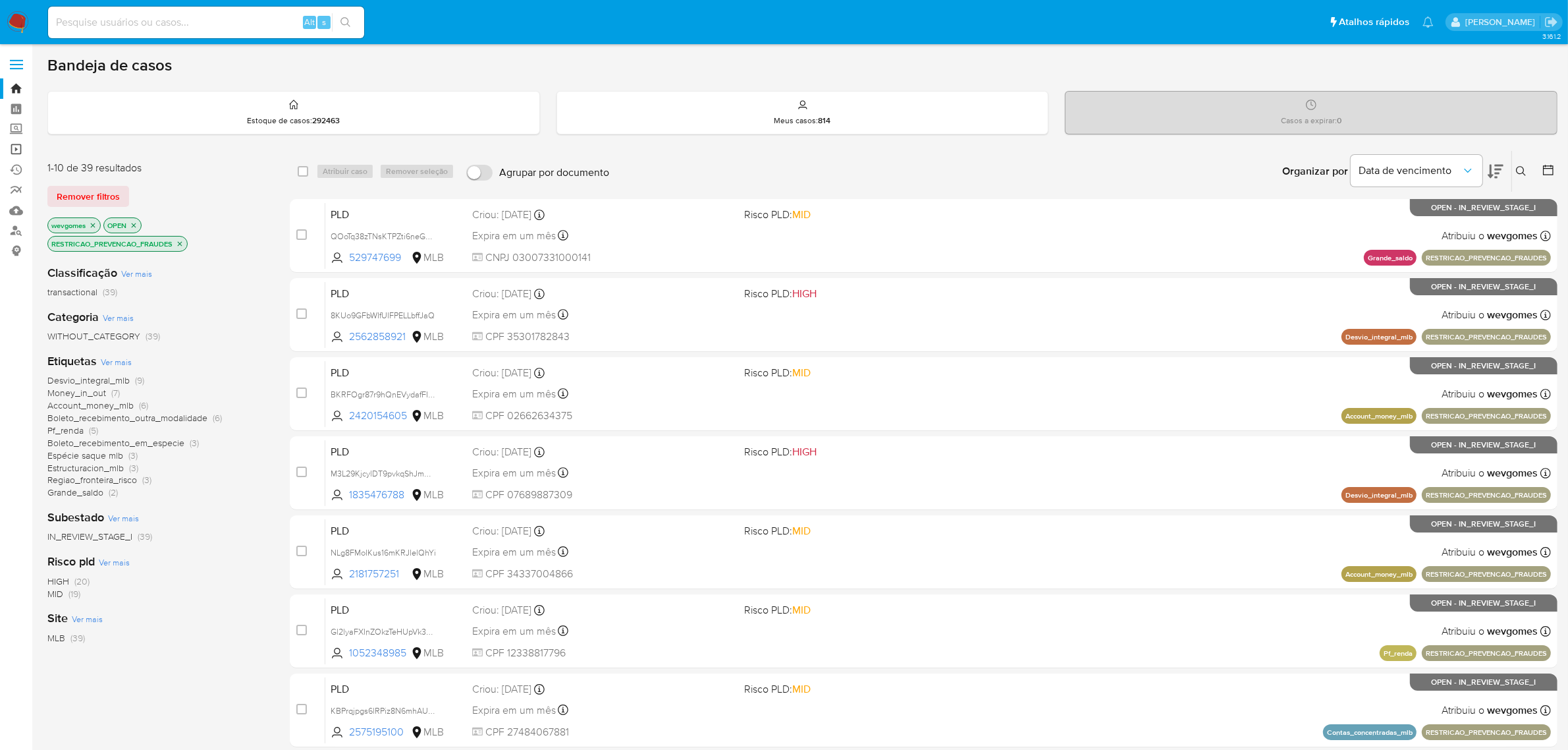
click at [17, 152] on link "Operações em massa" at bounding box center [78, 149] width 157 height 21
